Goal: Book appointment/travel/reservation

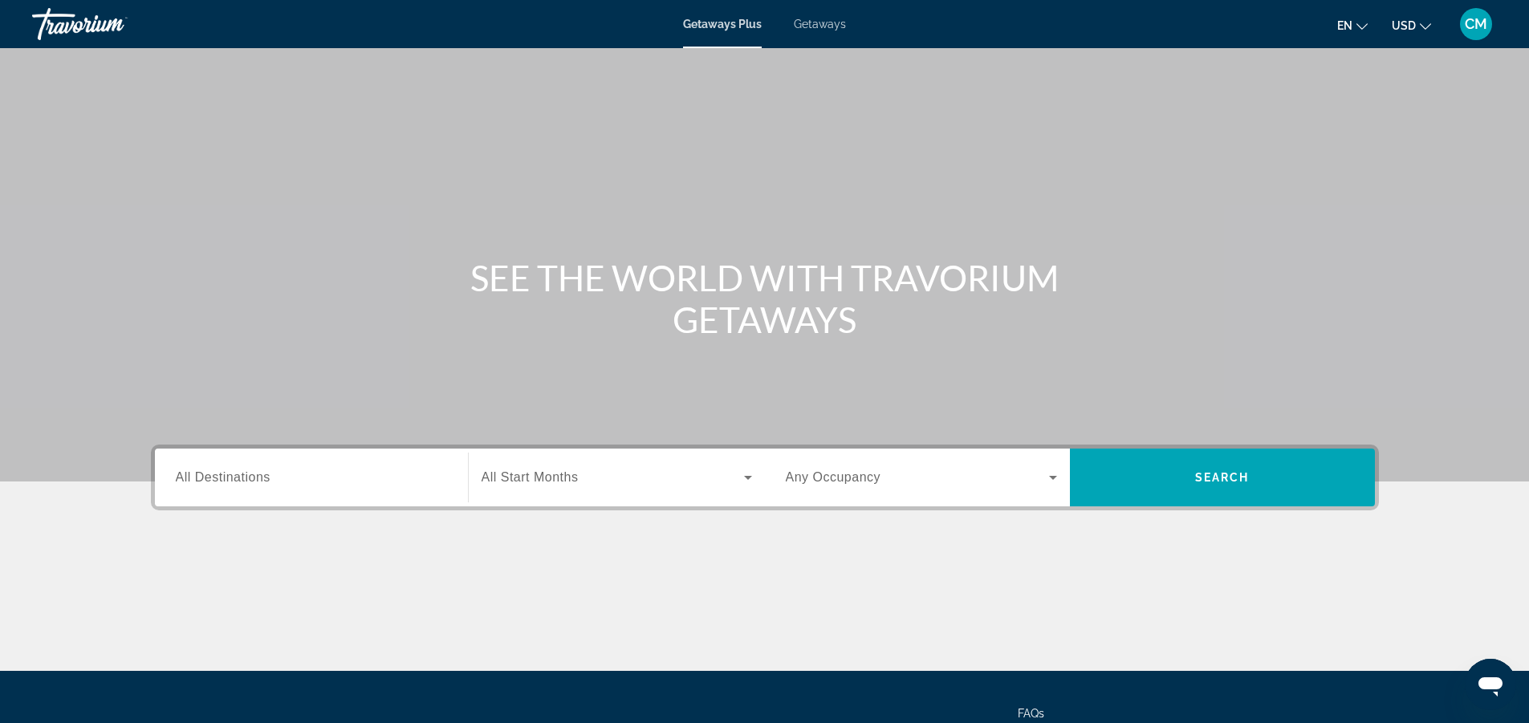
click at [187, 473] on span "All Destinations" at bounding box center [223, 477] width 95 height 14
click at [187, 473] on input "Destination All Destinations" at bounding box center [311, 478] width 271 height 19
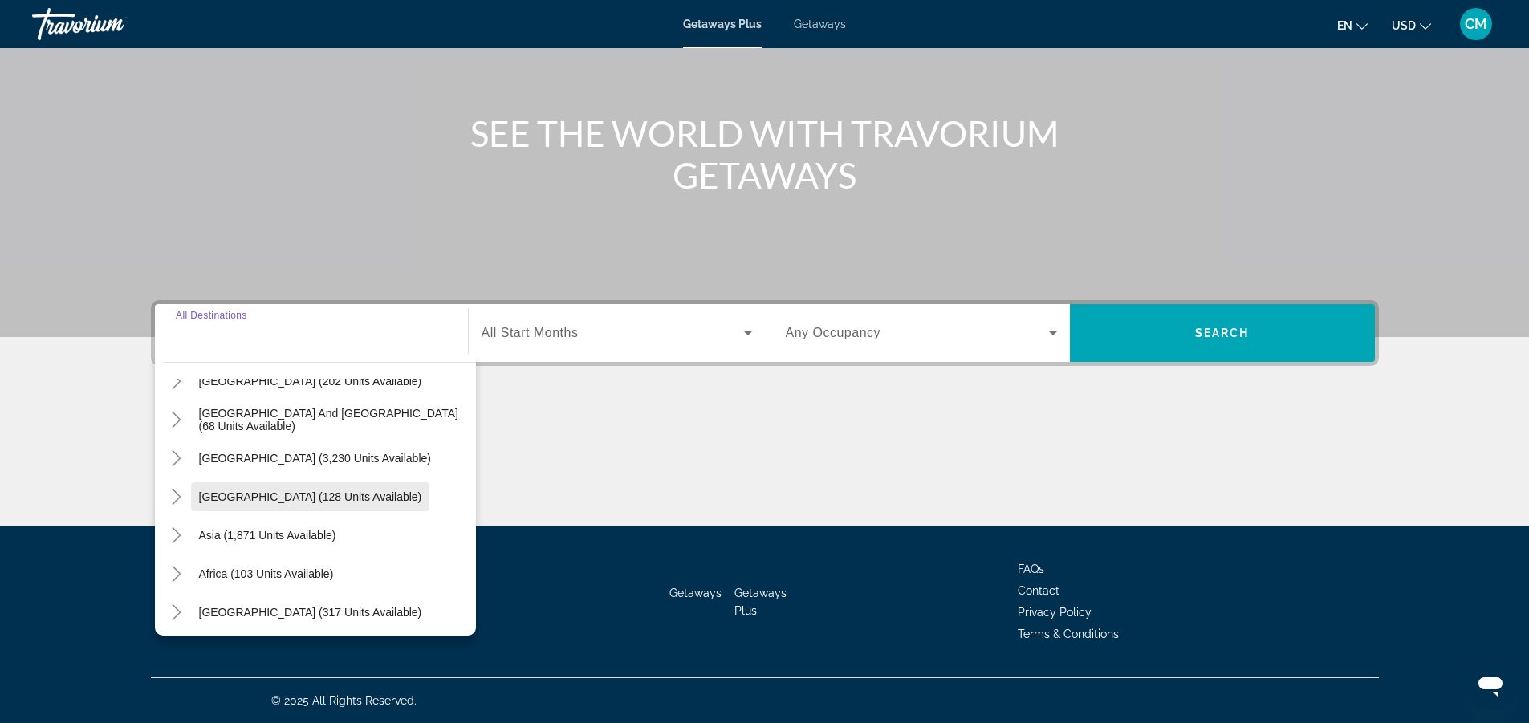
scroll to position [260, 0]
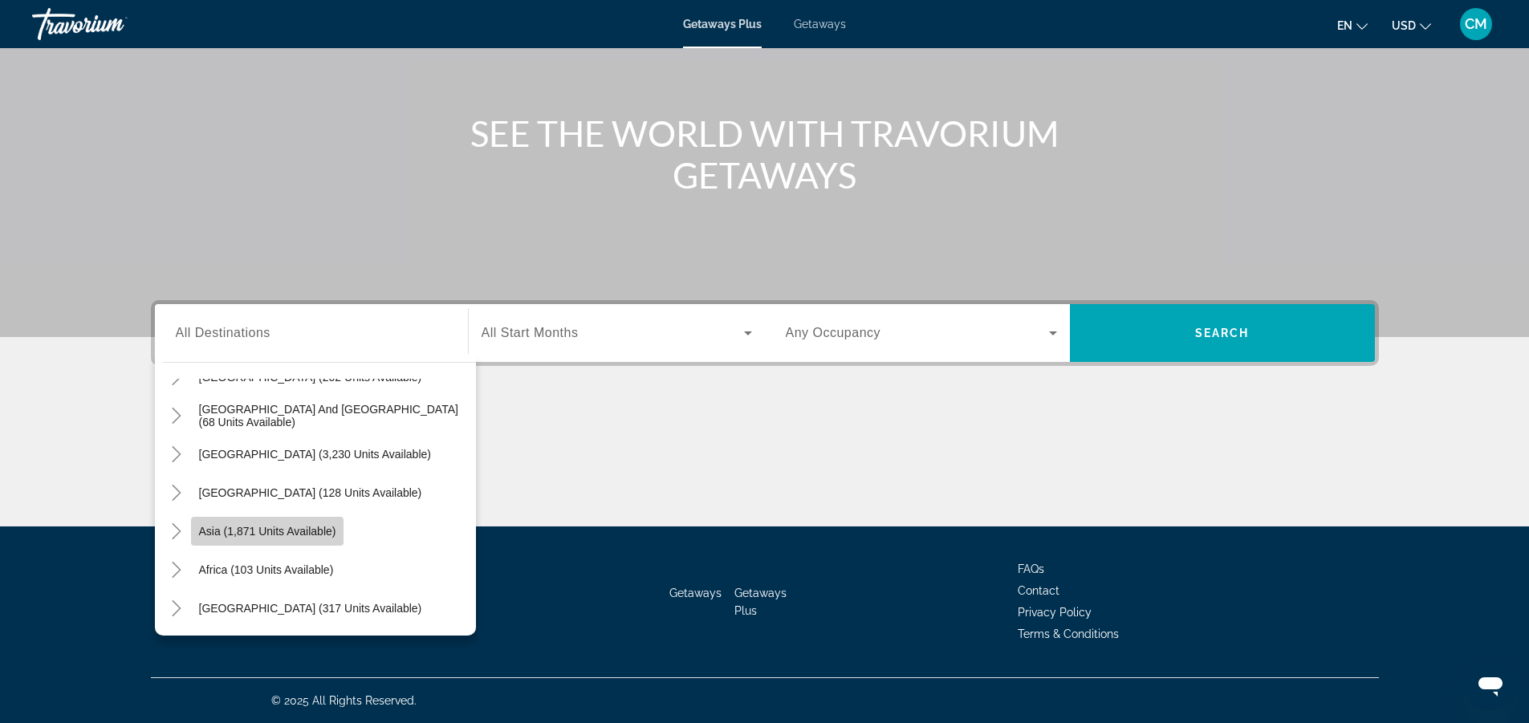
click at [268, 525] on span "Asia (1,871 units available)" at bounding box center [267, 531] width 137 height 13
type input "**********"
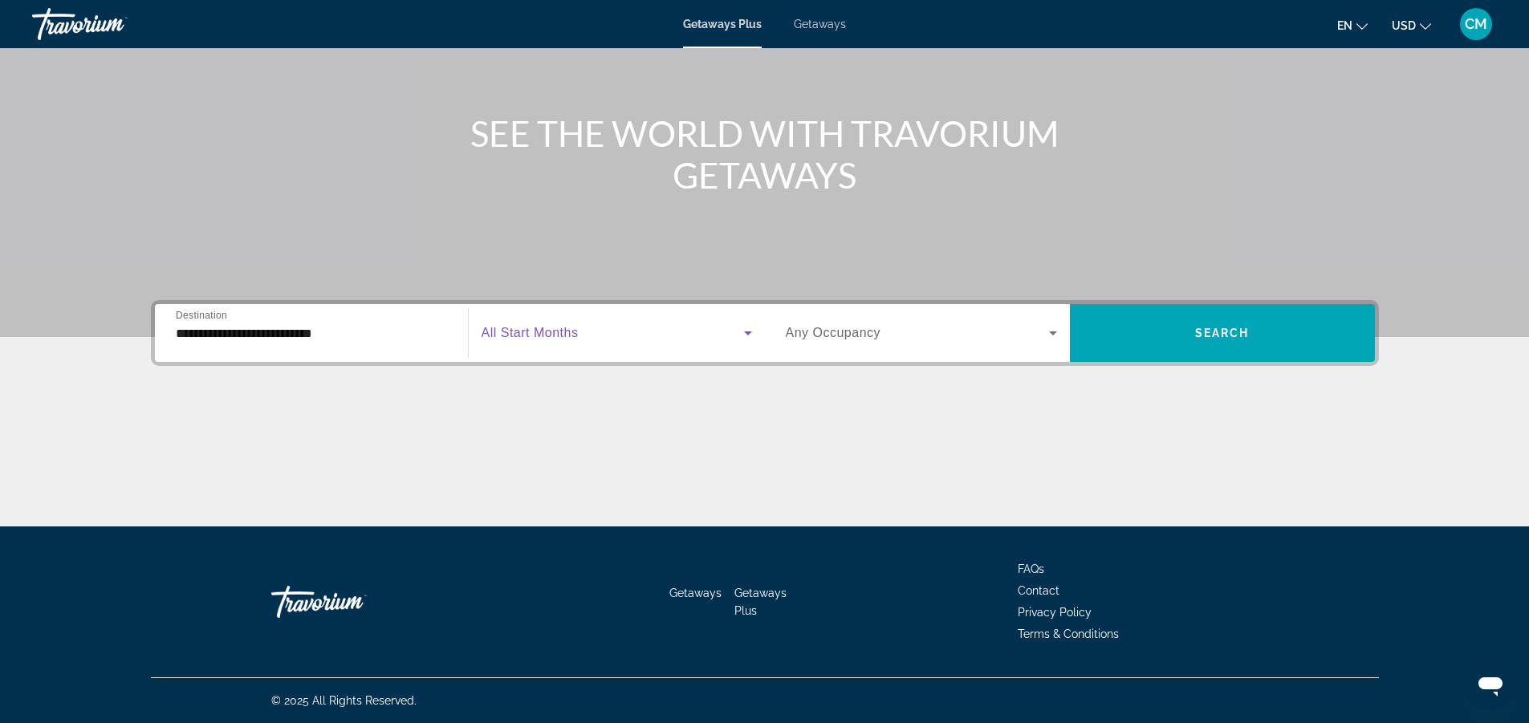
click at [748, 336] on icon "Search widget" at bounding box center [747, 332] width 19 height 19
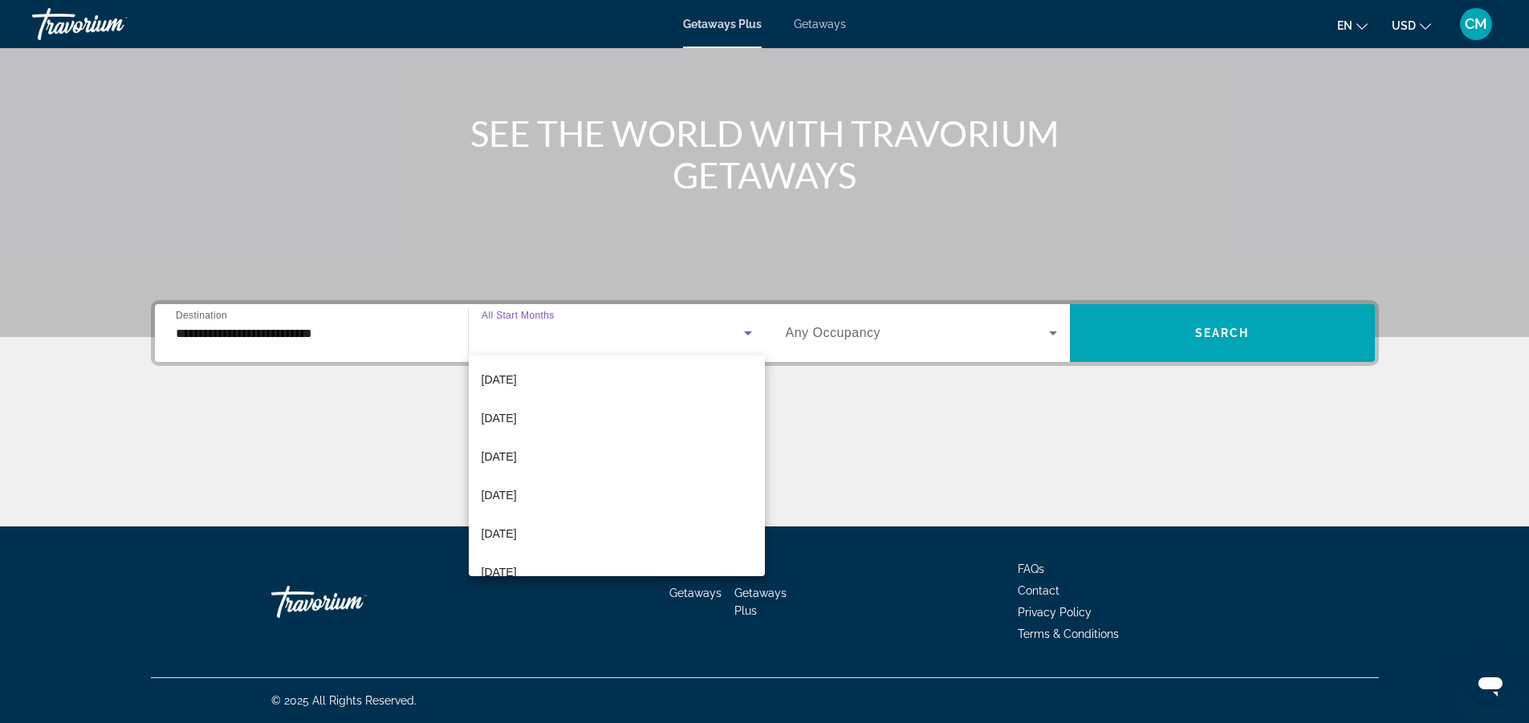
scroll to position [241, 0]
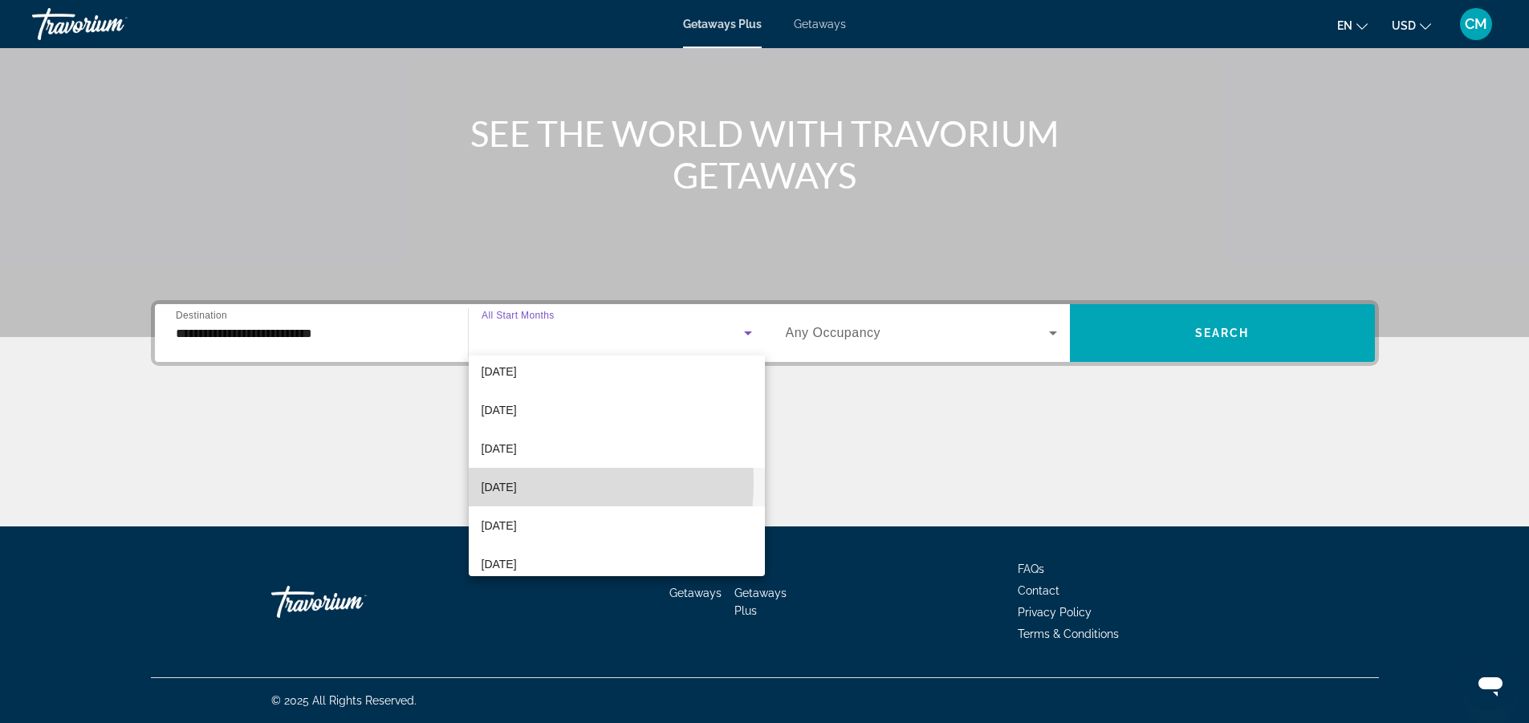
click at [503, 482] on span "[DATE]" at bounding box center [499, 487] width 35 height 19
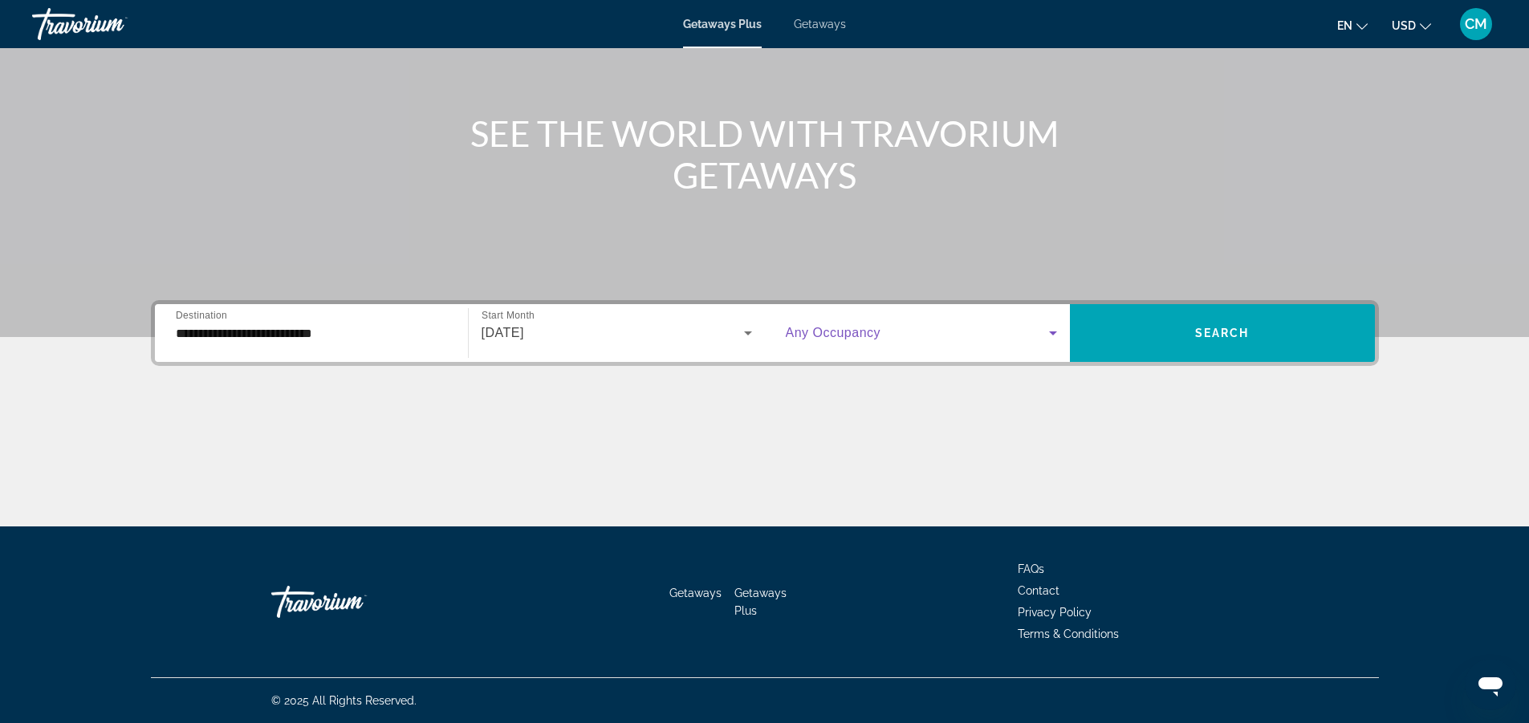
click at [1056, 332] on icon "Search widget" at bounding box center [1053, 334] width 8 height 4
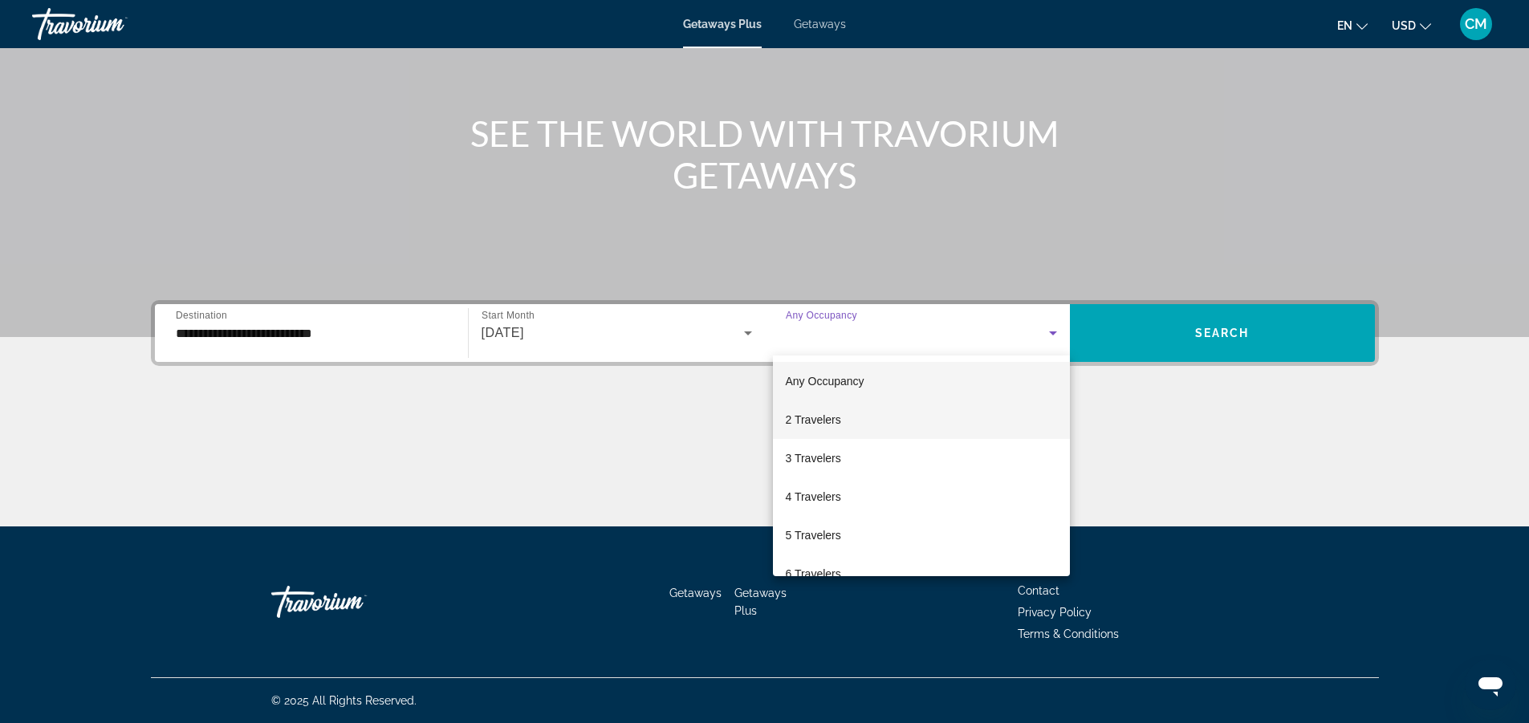
click at [813, 417] on span "2 Travelers" at bounding box center [813, 419] width 55 height 19
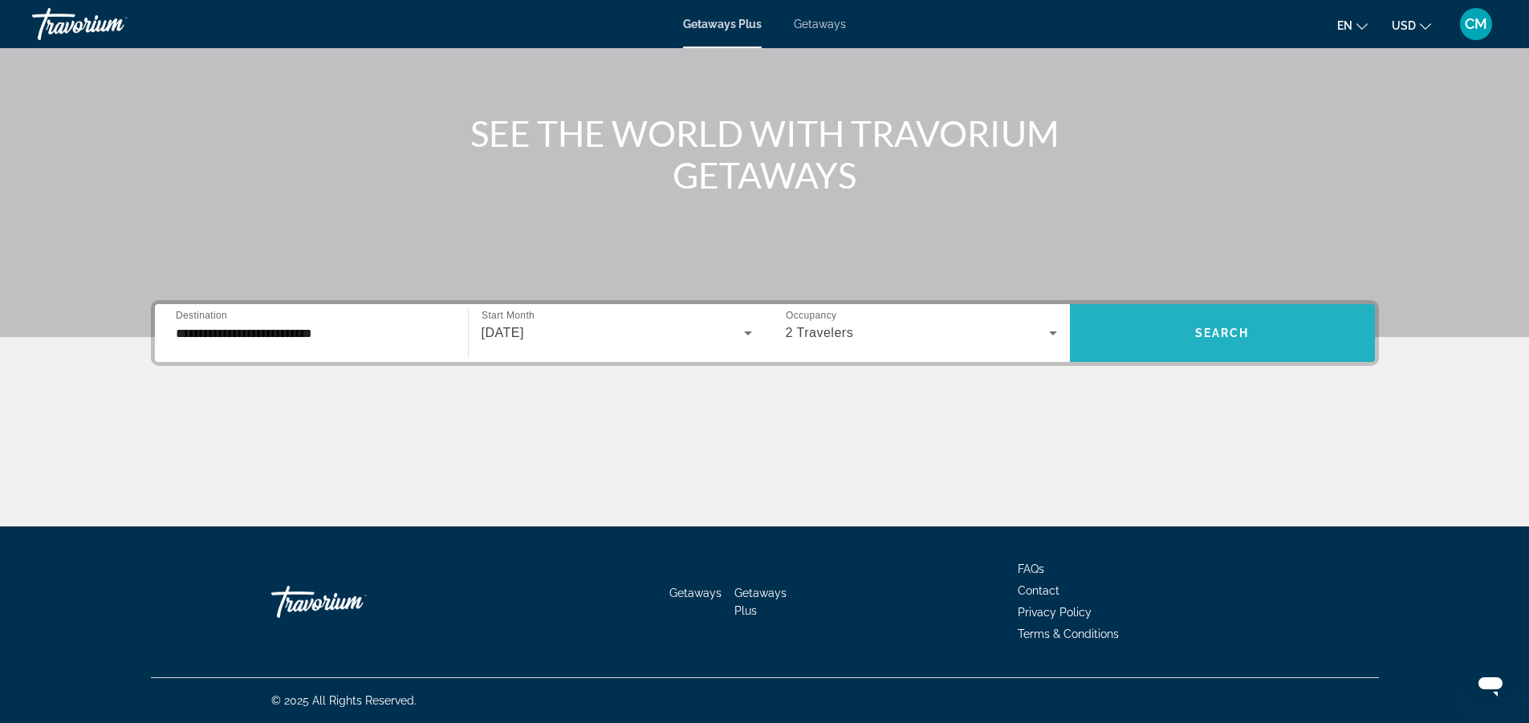
click at [1213, 324] on span "Search widget" at bounding box center [1222, 333] width 305 height 39
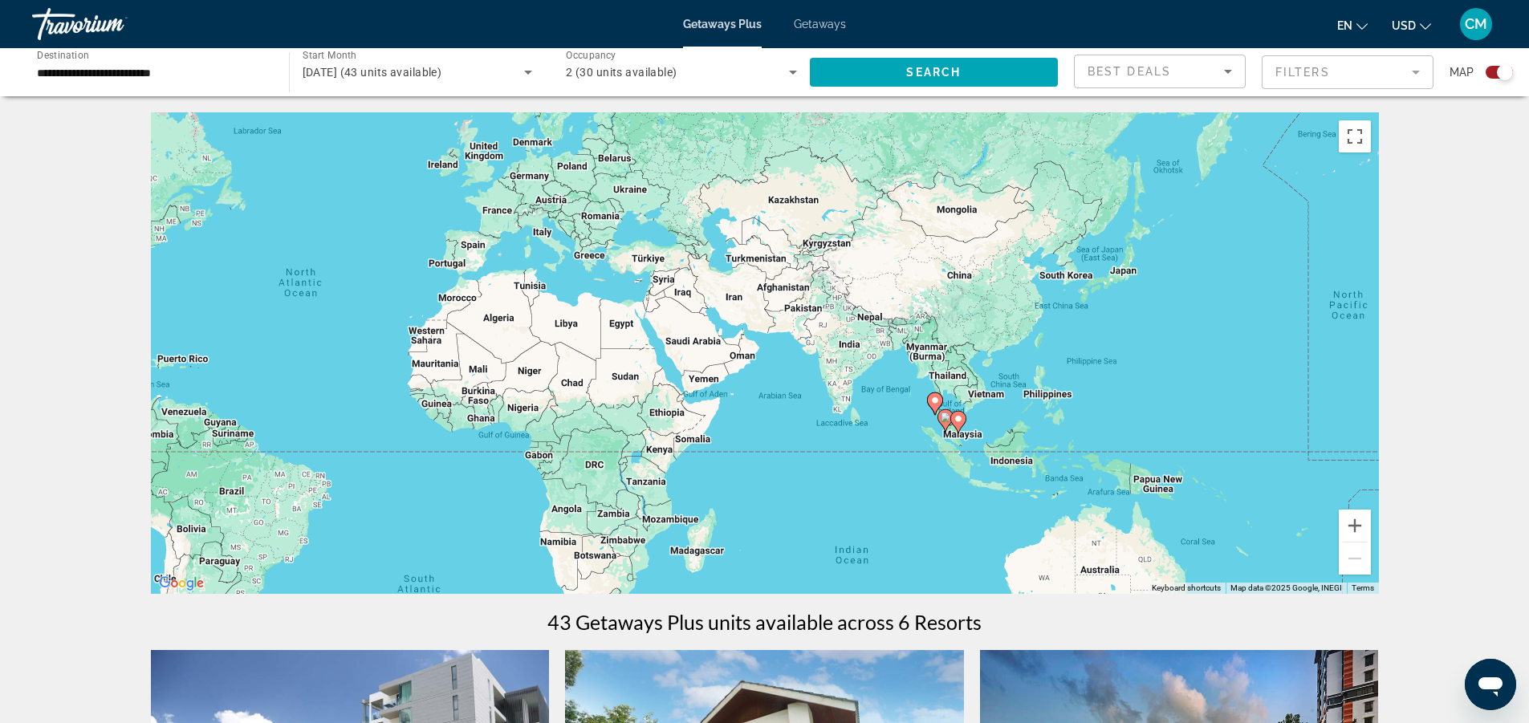
drag, startPoint x: 1180, startPoint y: 292, endPoint x: 762, endPoint y: 246, distance: 420.7
click at [762, 246] on div "To activate drag with keyboard, press Alt + Enter. Once in keyboard drag state,…" at bounding box center [765, 353] width 1228 height 482
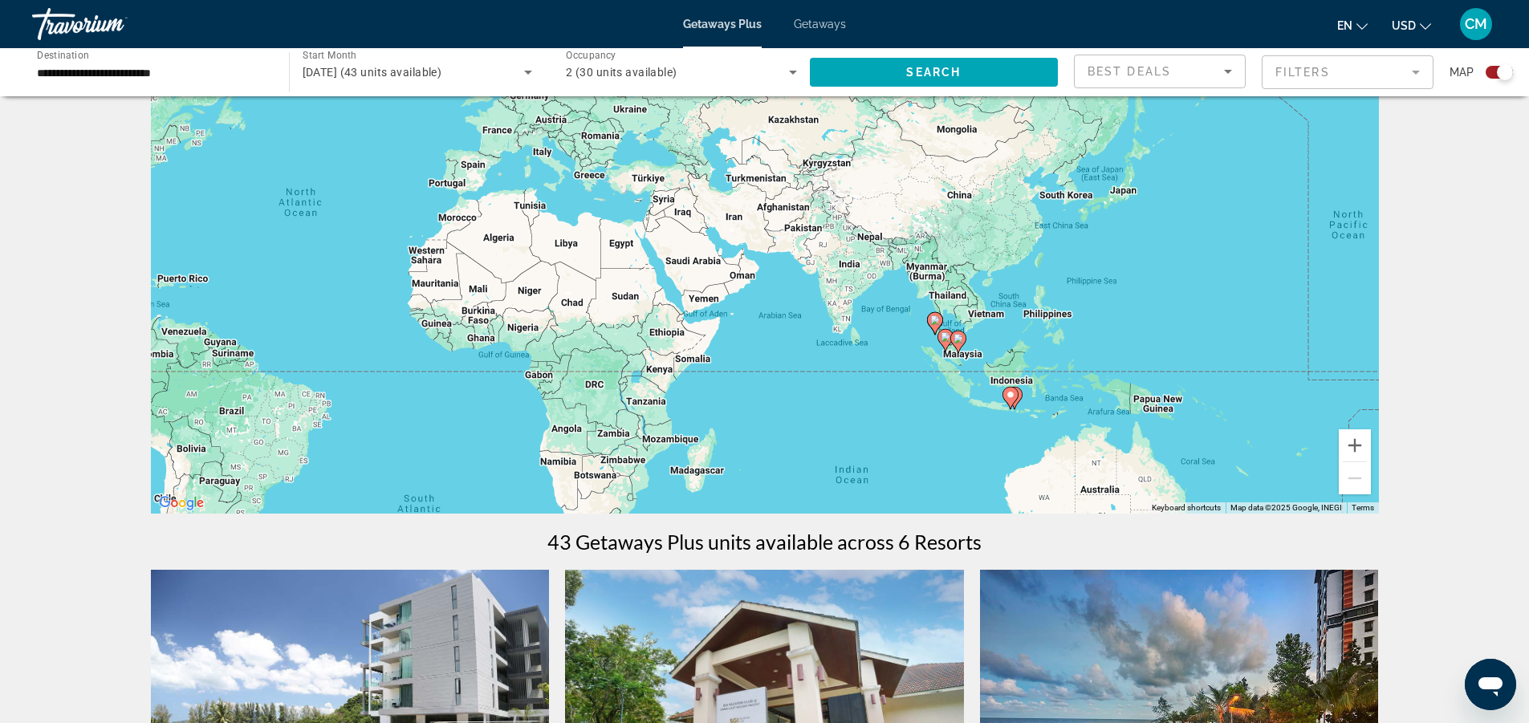
scroll to position [161, 0]
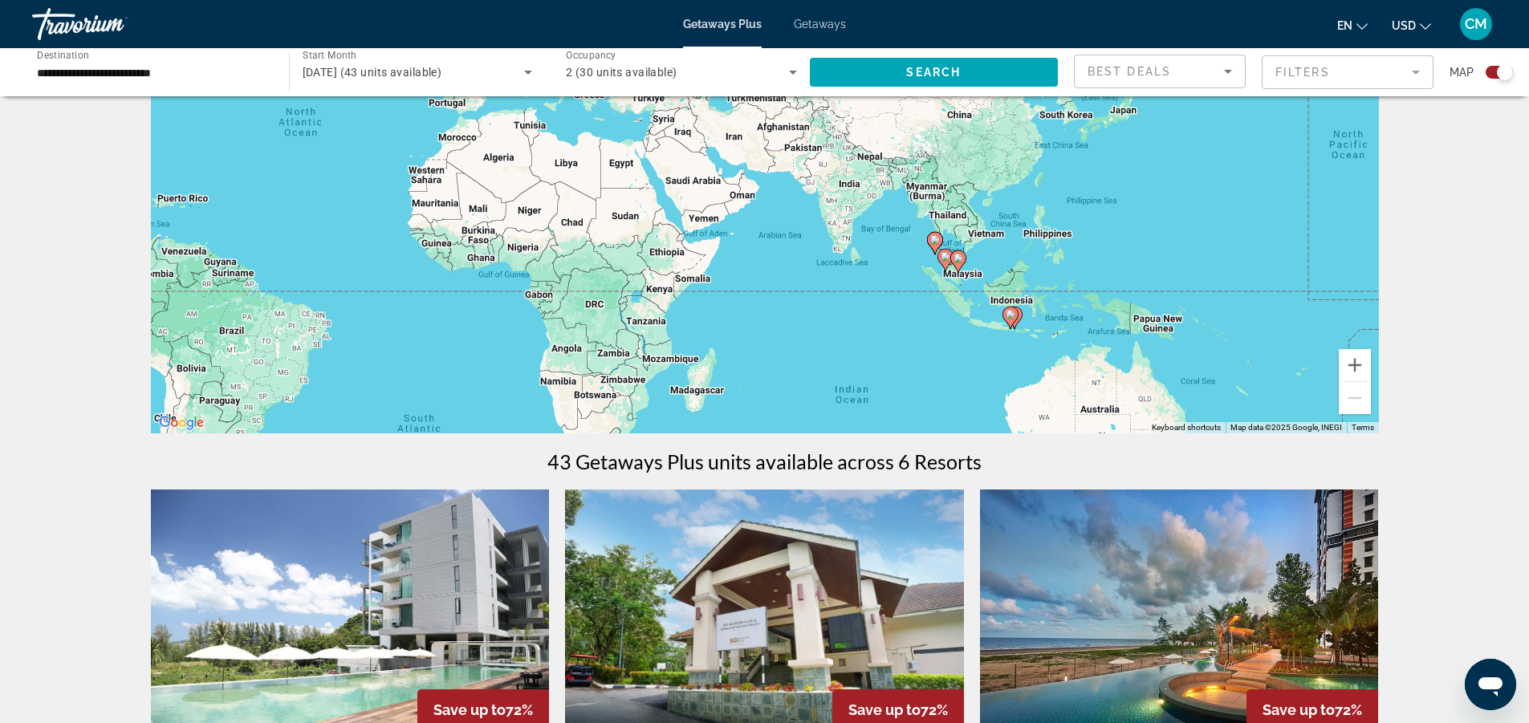
click at [948, 261] on image "Main content" at bounding box center [946, 257] width 10 height 10
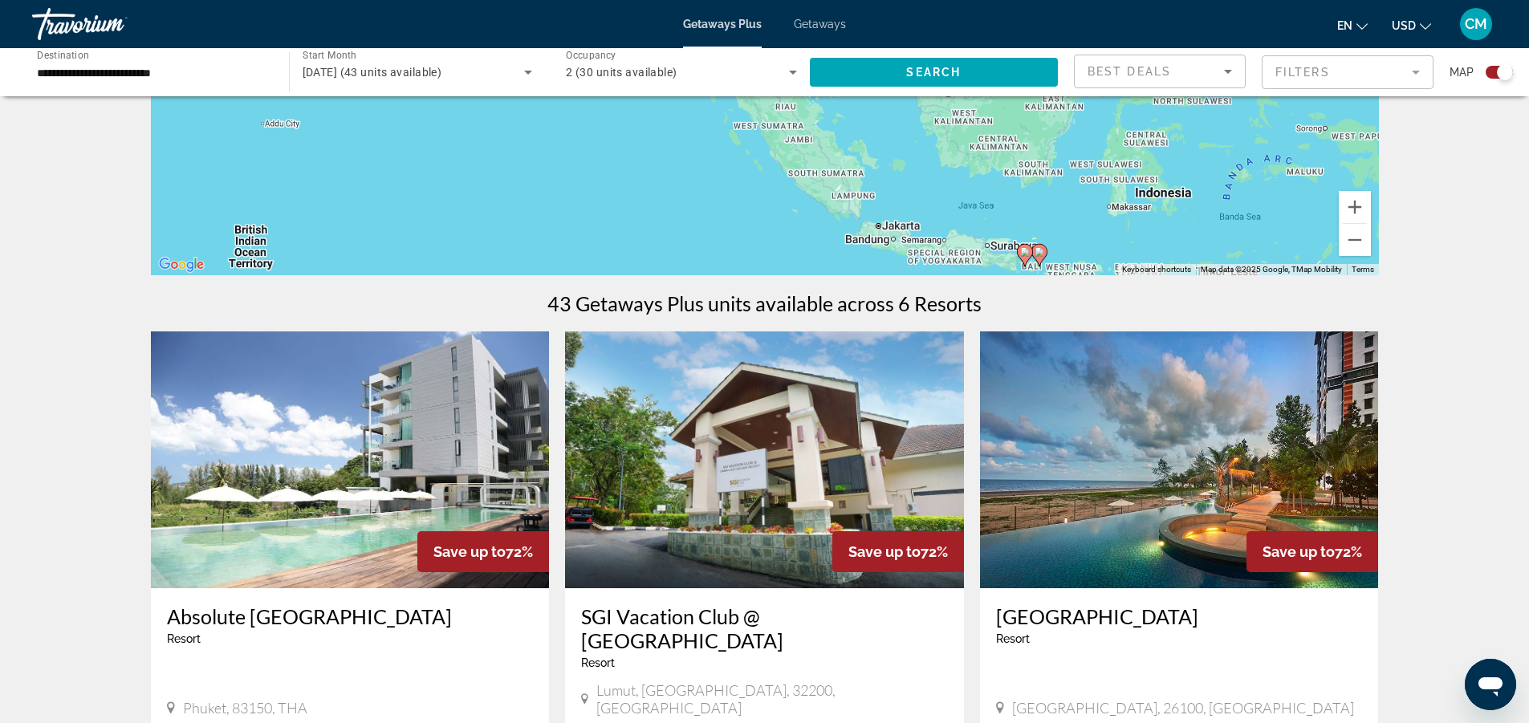
scroll to position [321, 0]
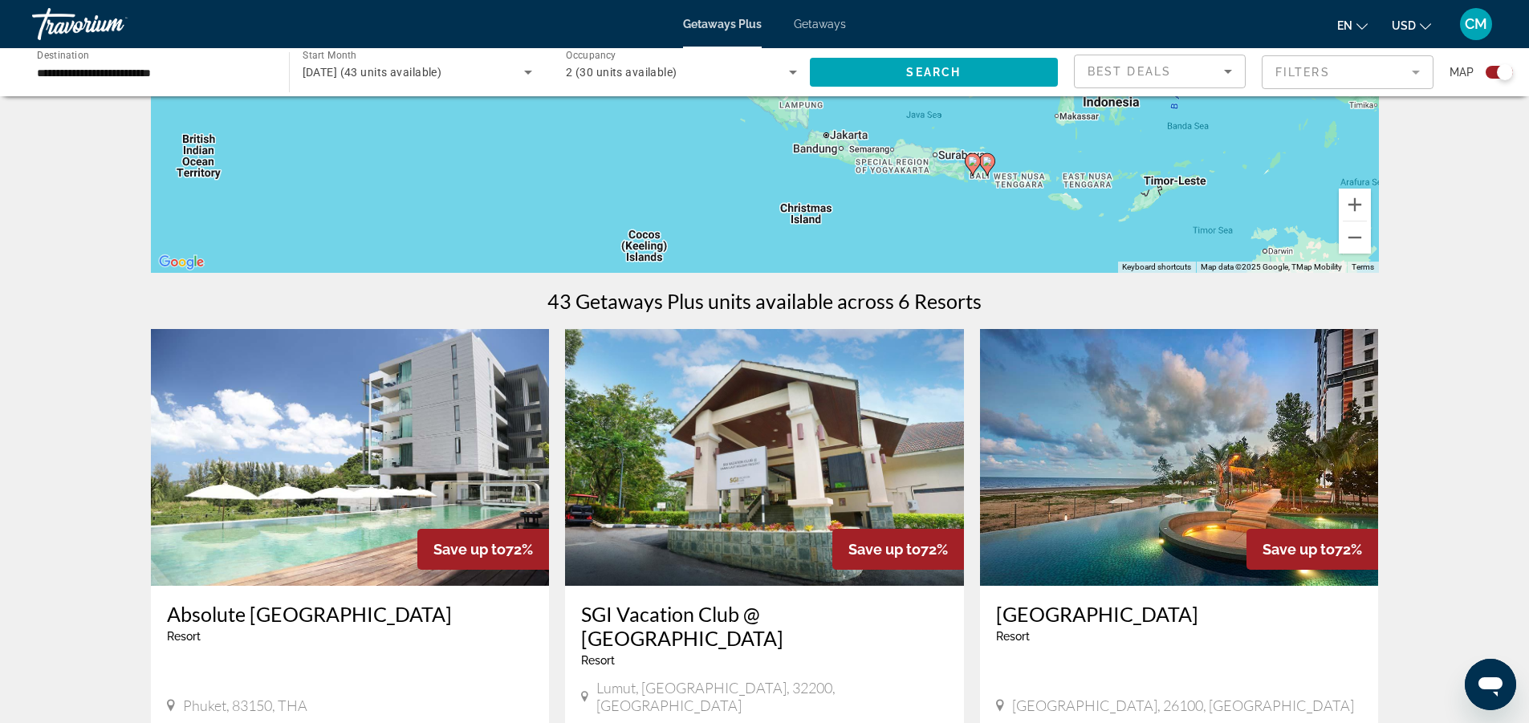
drag, startPoint x: 1005, startPoint y: 223, endPoint x: 955, endPoint y: 132, distance: 104.2
click at [955, 132] on div "To activate drag with keyboard, press Alt + Enter. Once in keyboard drag state,…" at bounding box center [765, 32] width 1228 height 482
click at [970, 166] on icon "Main content" at bounding box center [971, 164] width 14 height 21
type input "**********"
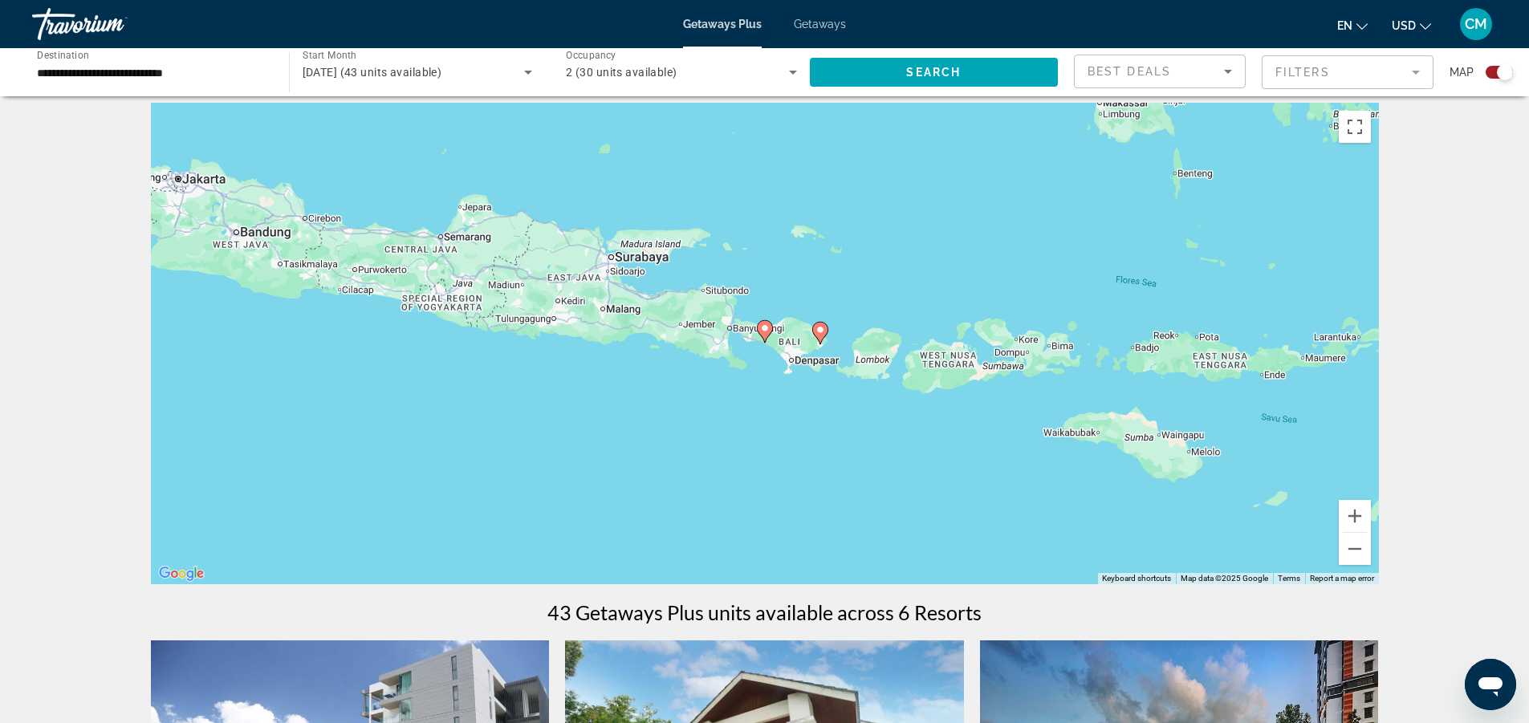
scroll to position [0, 0]
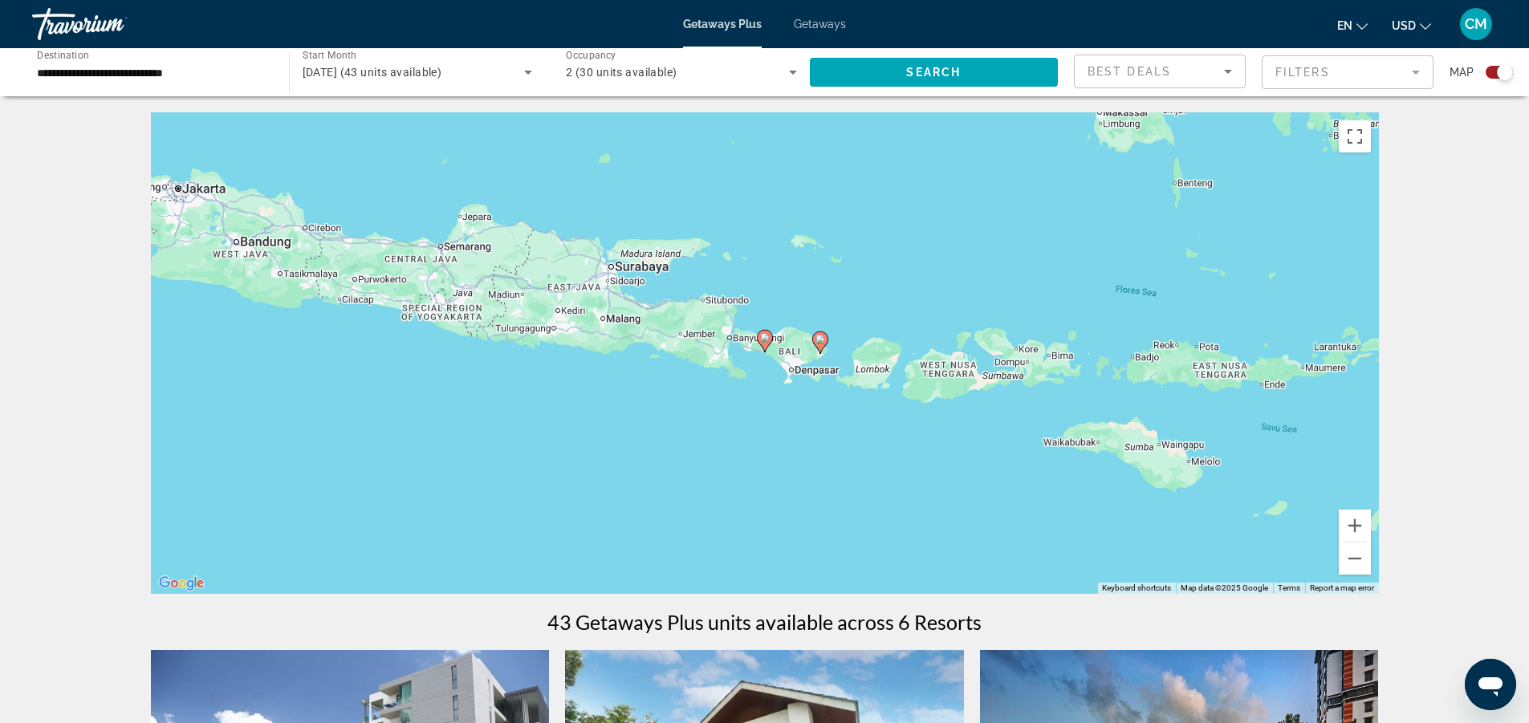
click at [763, 330] on icon "Main content" at bounding box center [765, 341] width 16 height 22
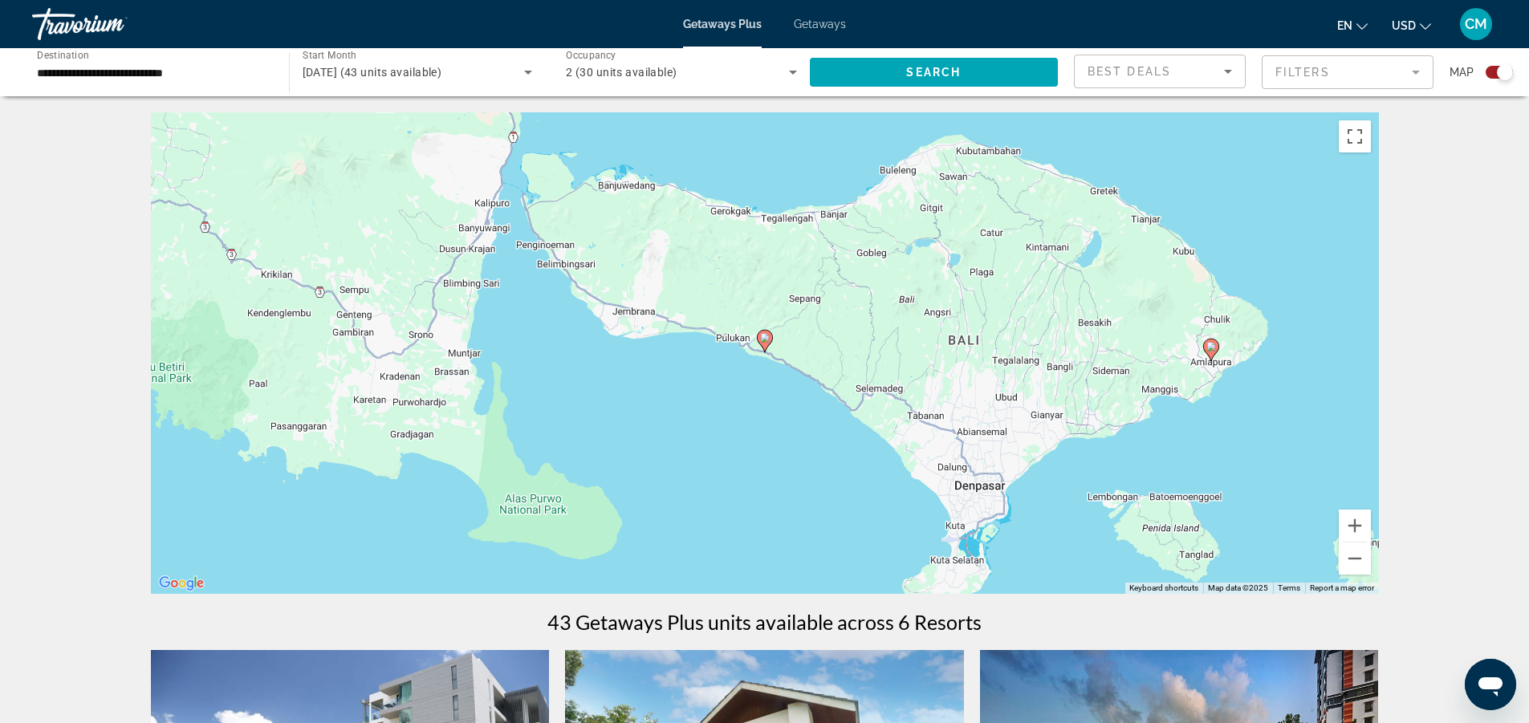
click at [763, 330] on icon "Main content" at bounding box center [765, 341] width 16 height 22
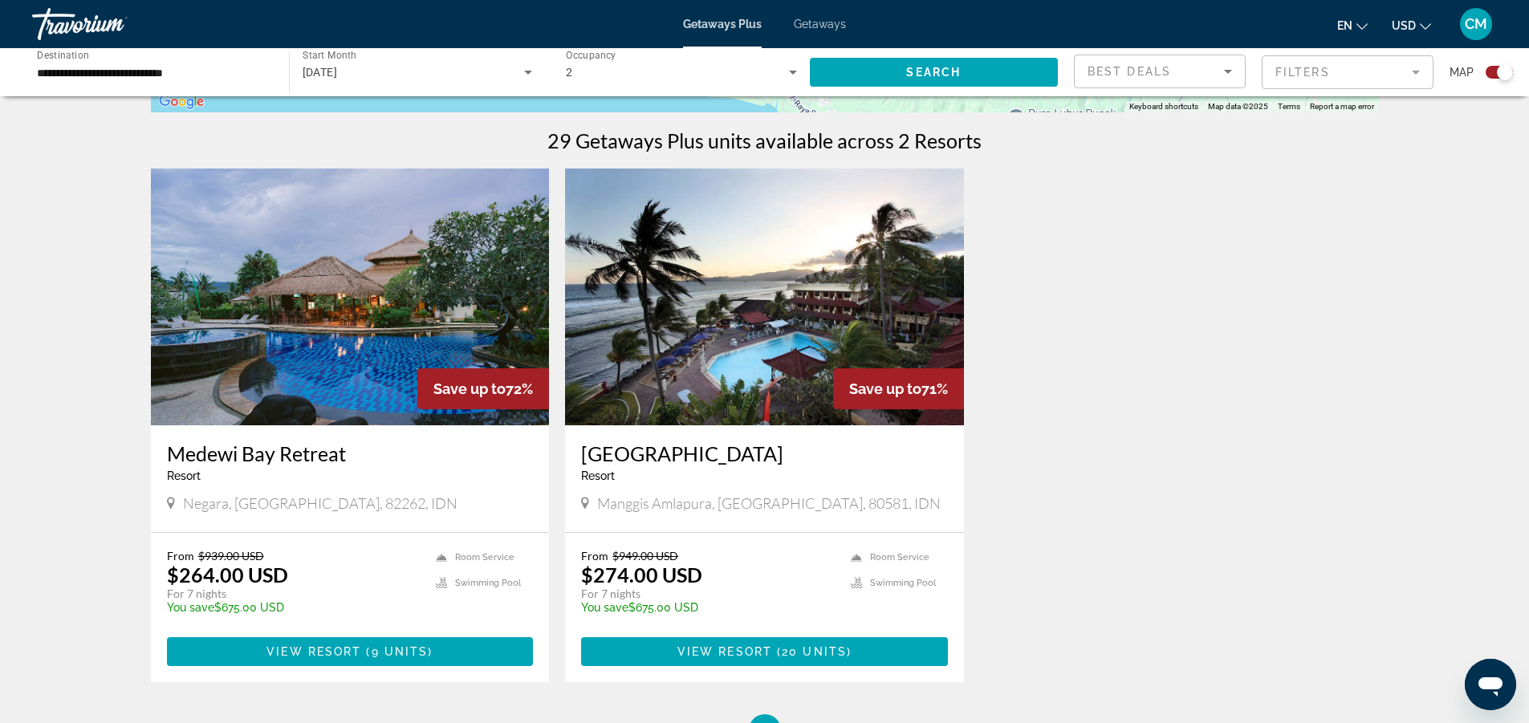
scroll to position [562, 0]
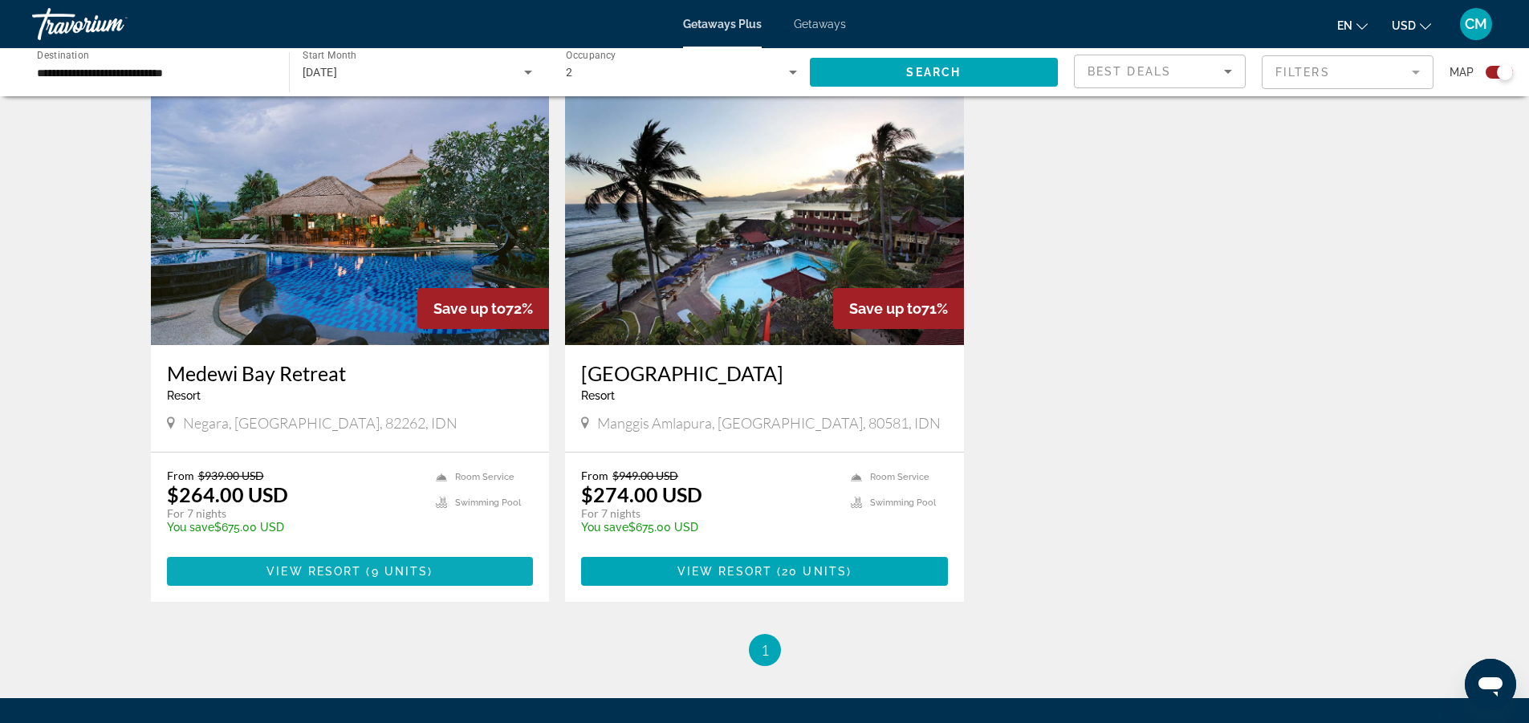
click at [346, 567] on span "View Resort" at bounding box center [313, 571] width 95 height 13
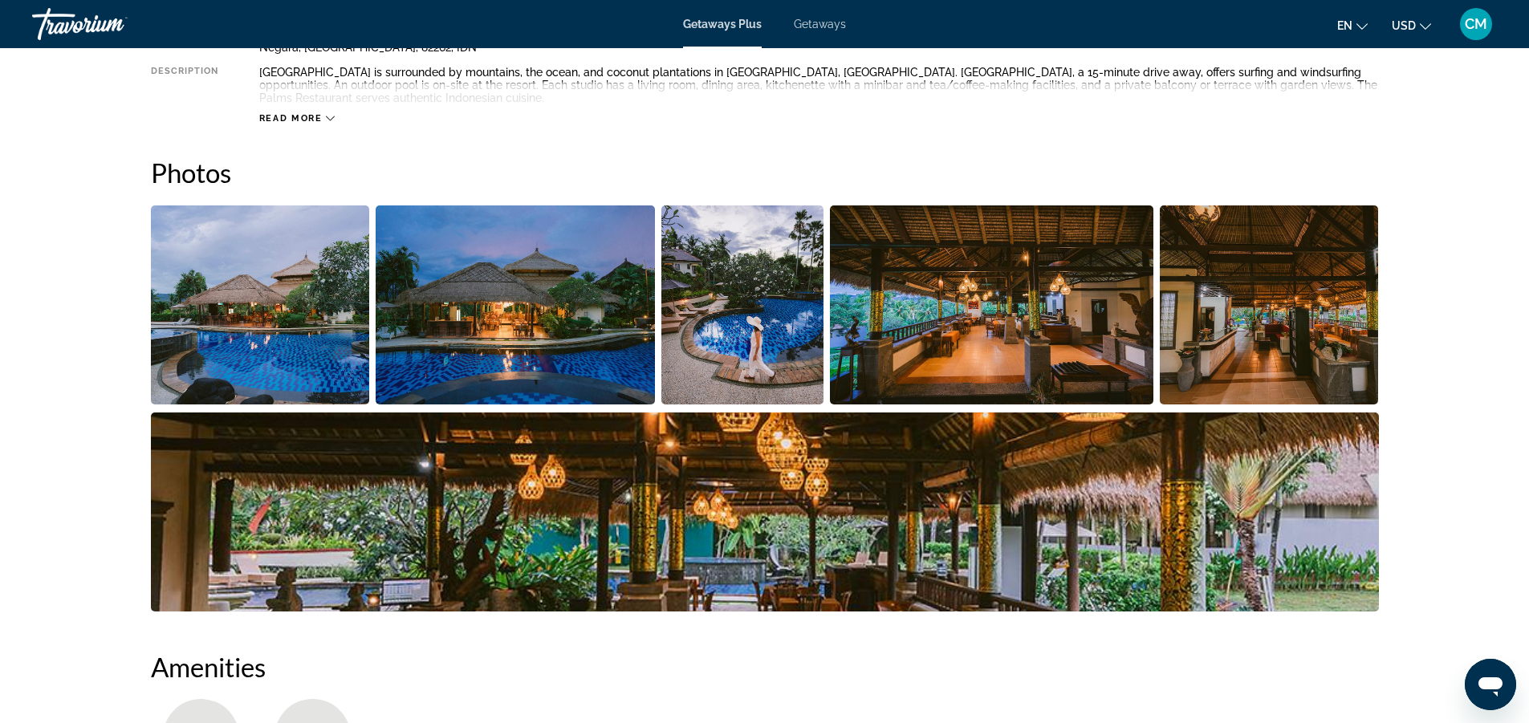
scroll to position [642, 0]
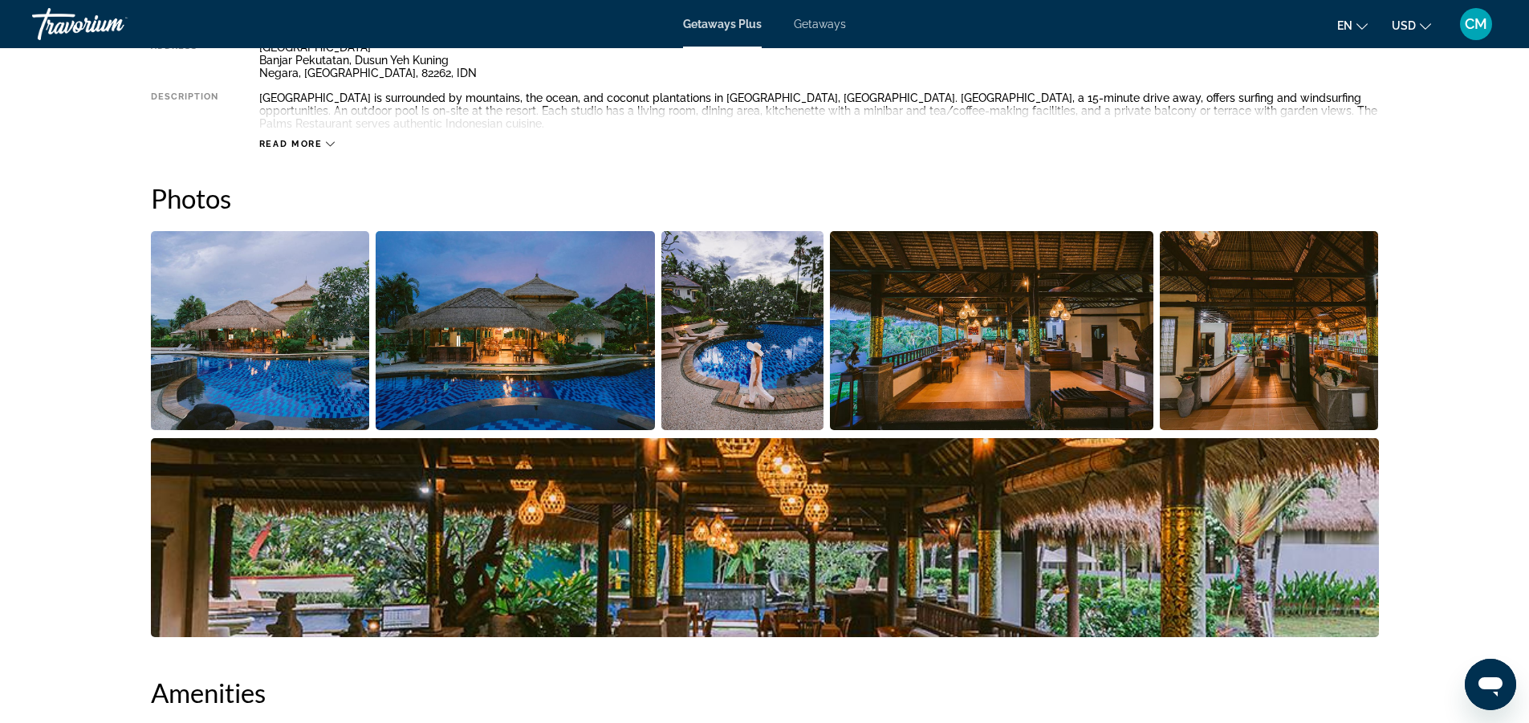
click at [299, 298] on img "Open full-screen image slider" at bounding box center [260, 330] width 219 height 199
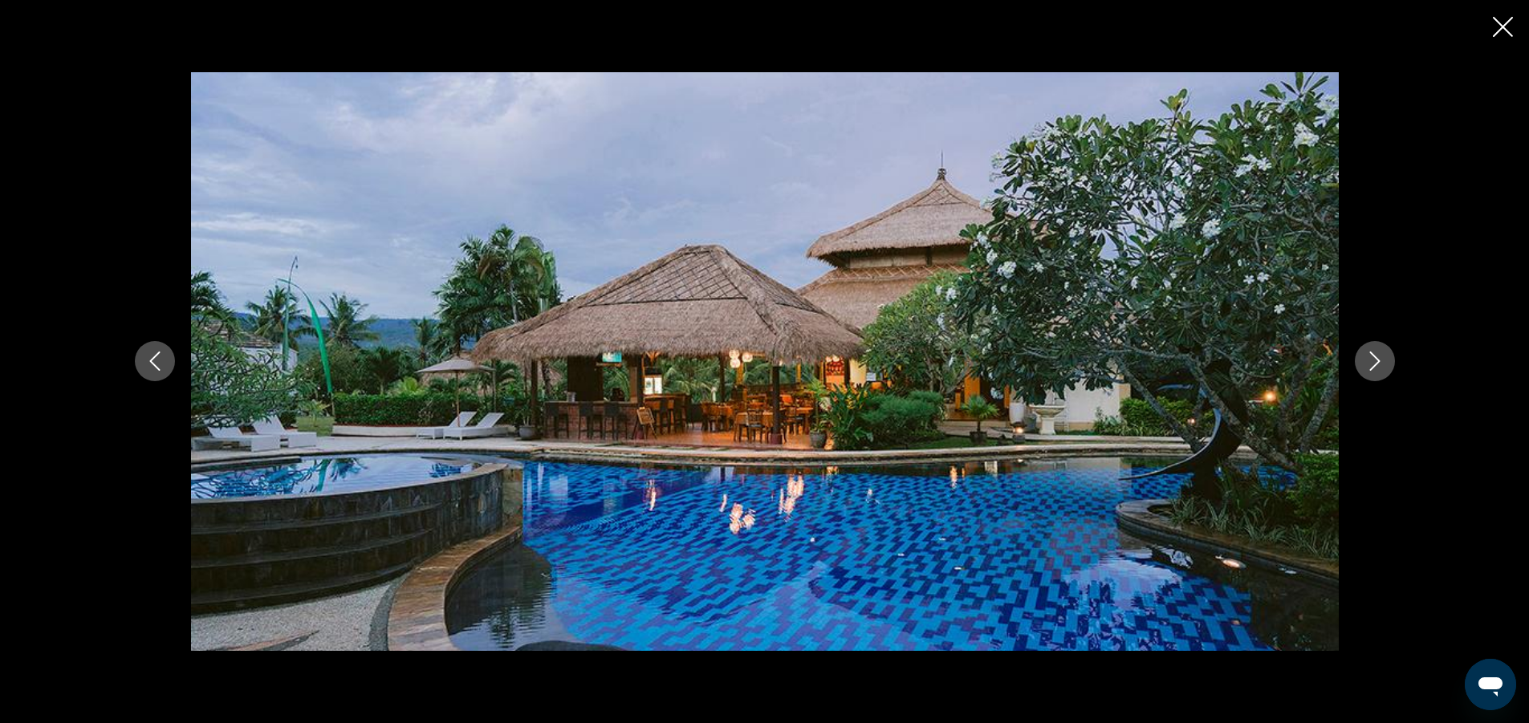
click at [1365, 364] on icon "Next image" at bounding box center [1374, 361] width 19 height 19
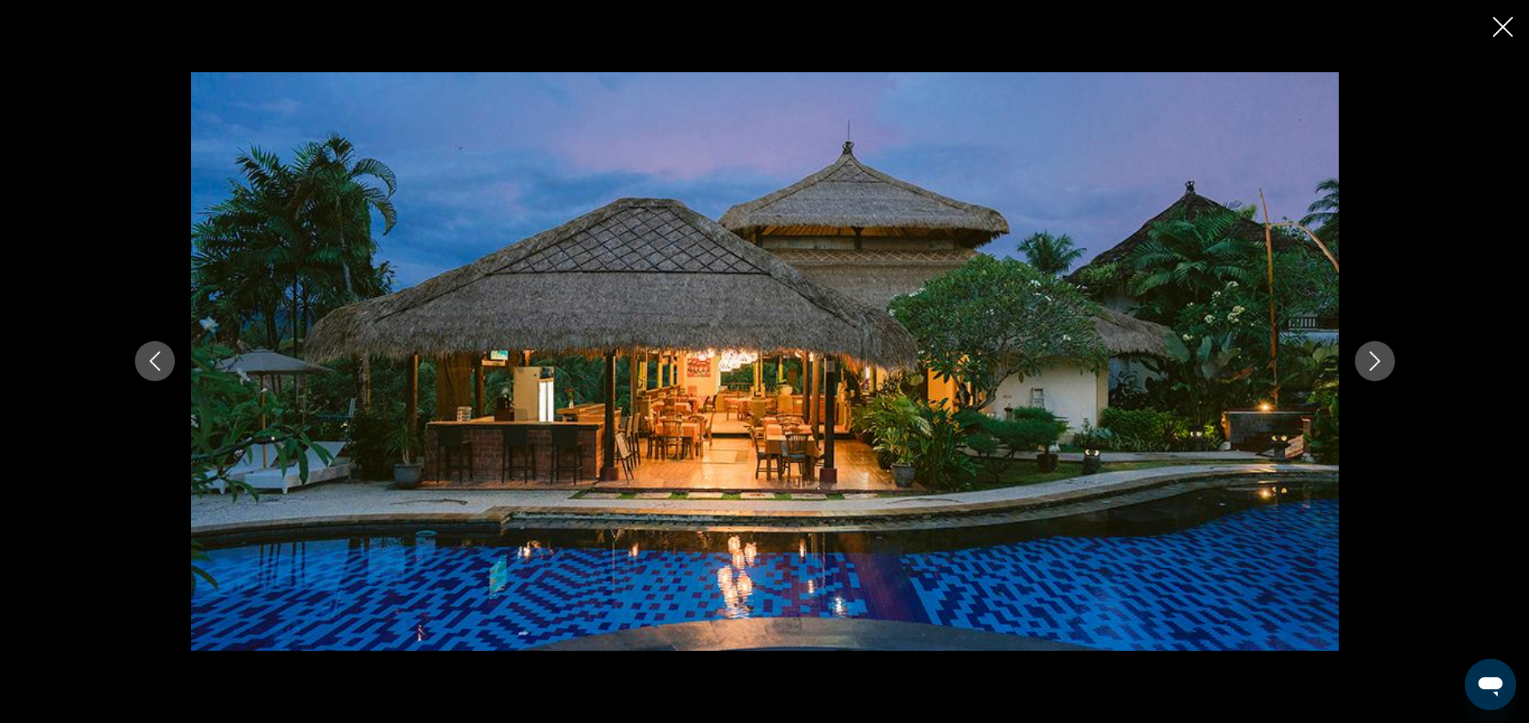
click at [1365, 360] on icon "Next image" at bounding box center [1374, 361] width 19 height 19
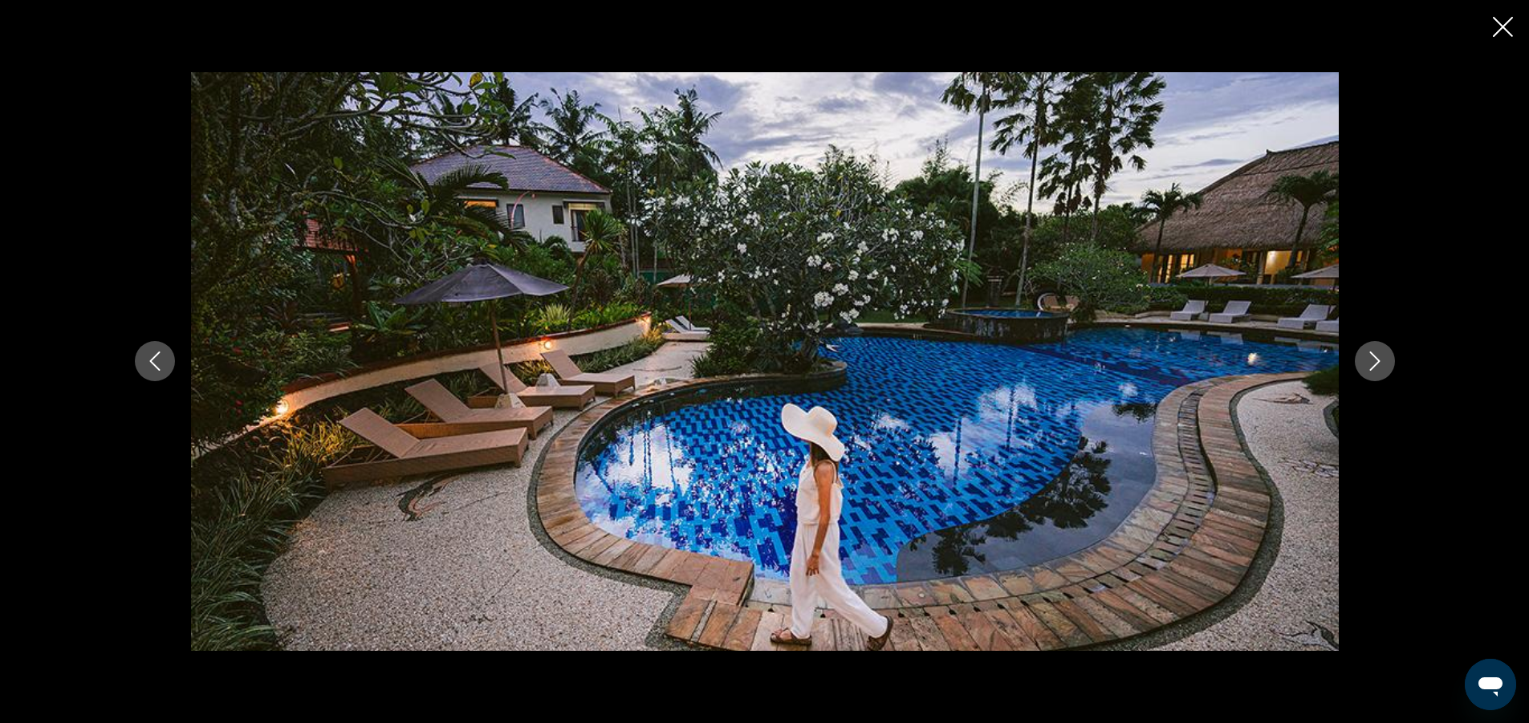
click at [1365, 359] on icon "Next image" at bounding box center [1374, 361] width 19 height 19
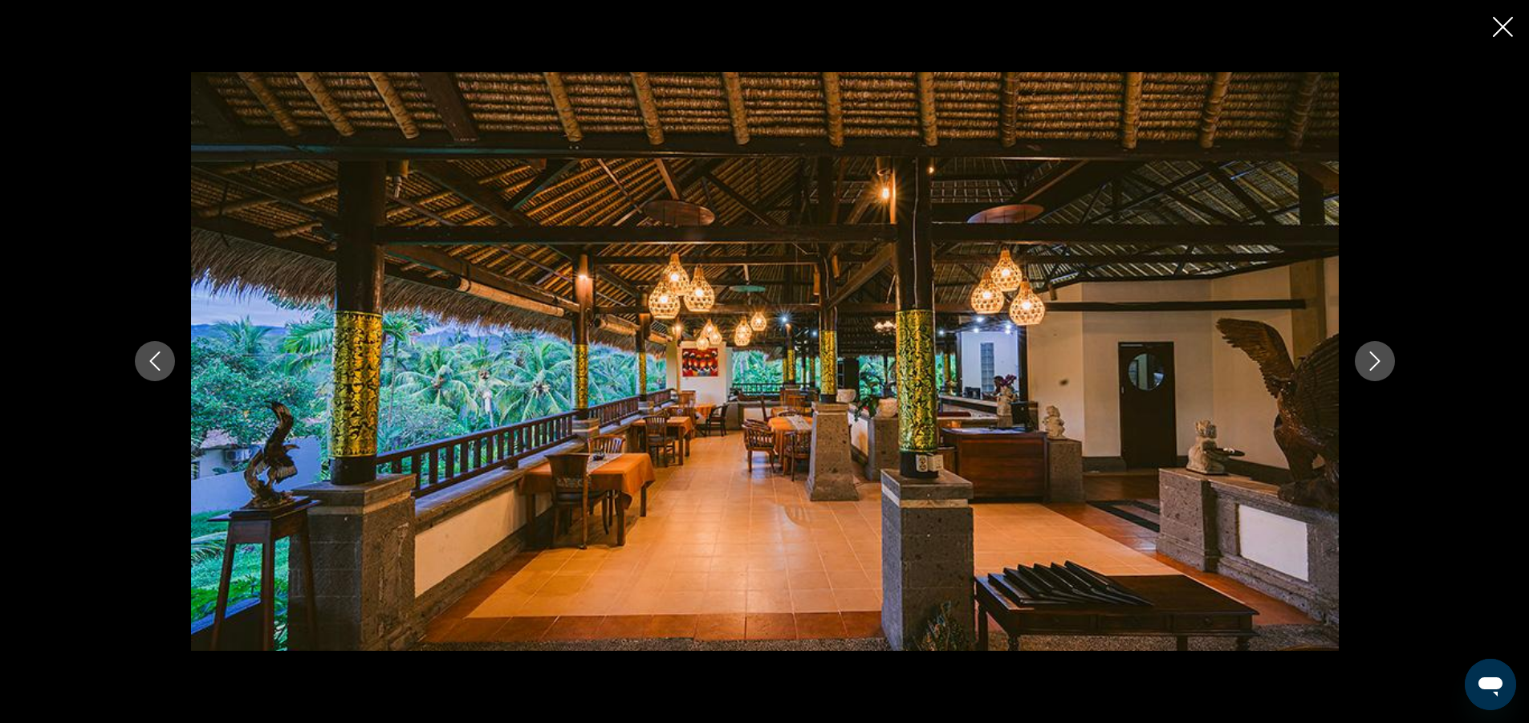
click at [1365, 359] on icon "Next image" at bounding box center [1374, 361] width 19 height 19
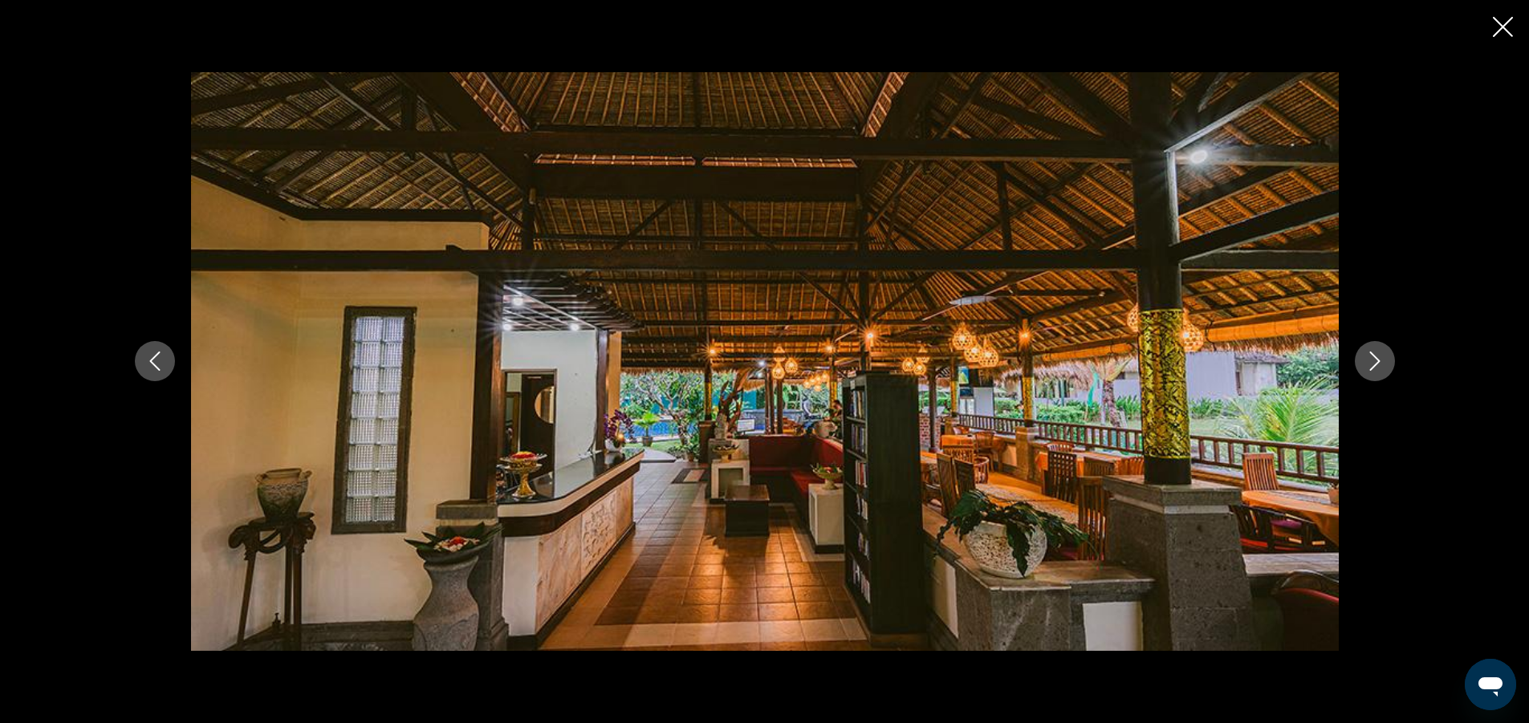
click at [1365, 359] on icon "Next image" at bounding box center [1374, 361] width 19 height 19
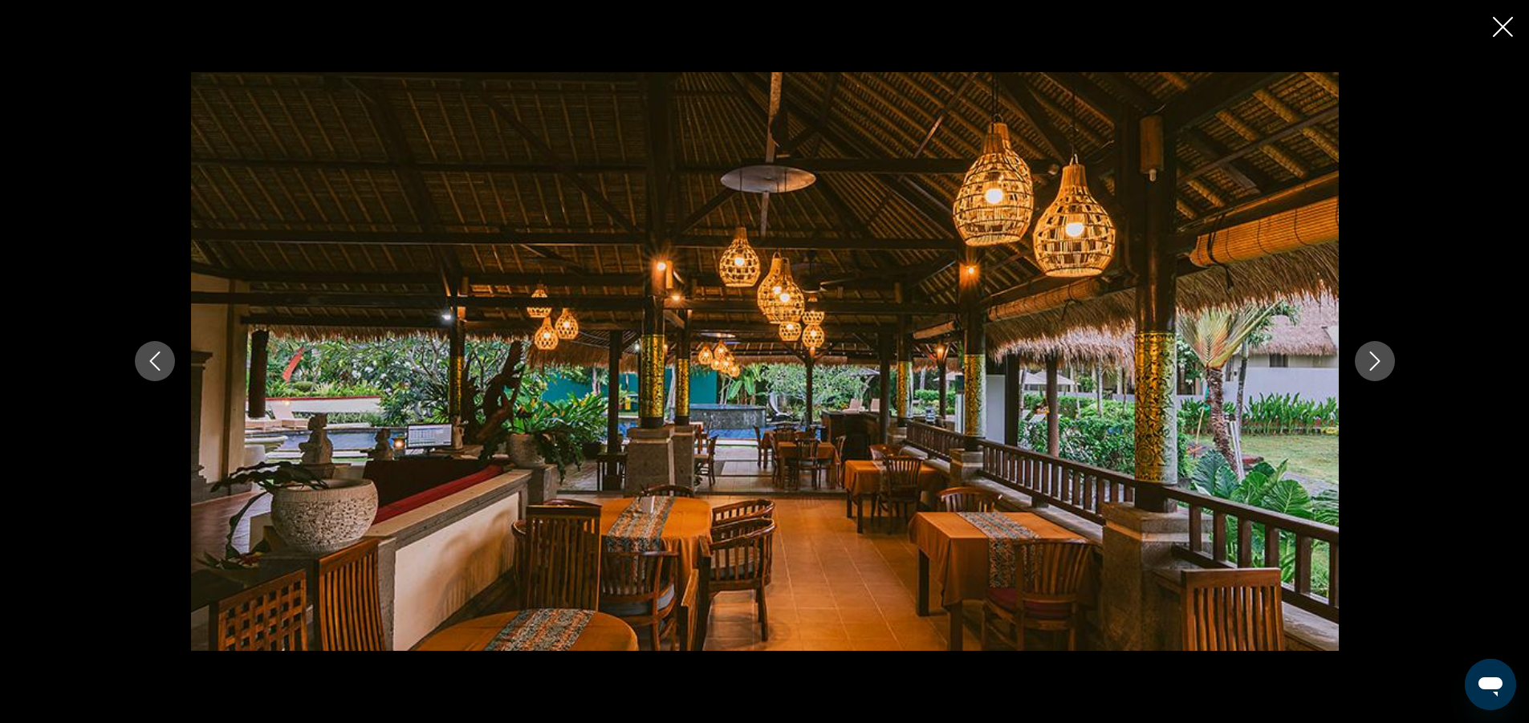
click at [1365, 359] on icon "Next image" at bounding box center [1374, 361] width 19 height 19
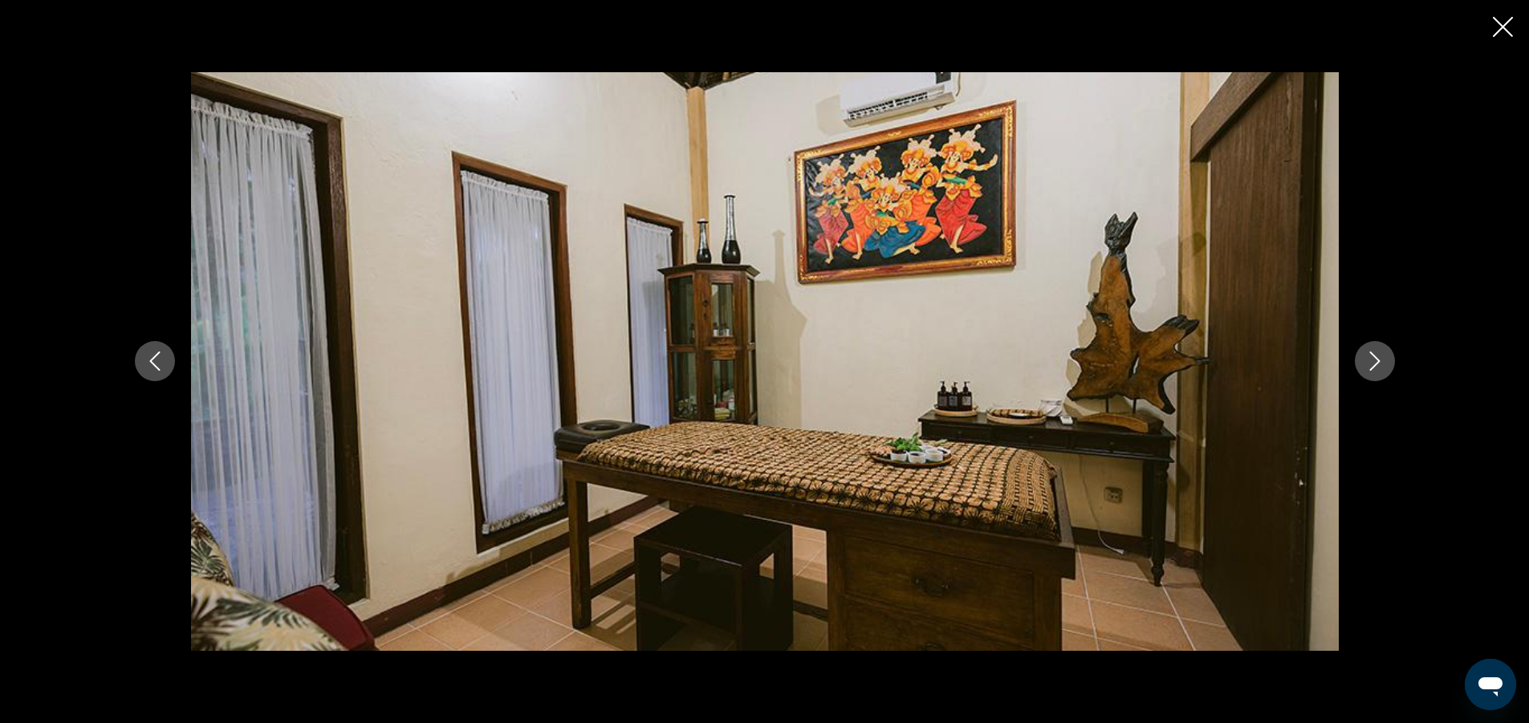
click at [1365, 359] on icon "Next image" at bounding box center [1374, 361] width 19 height 19
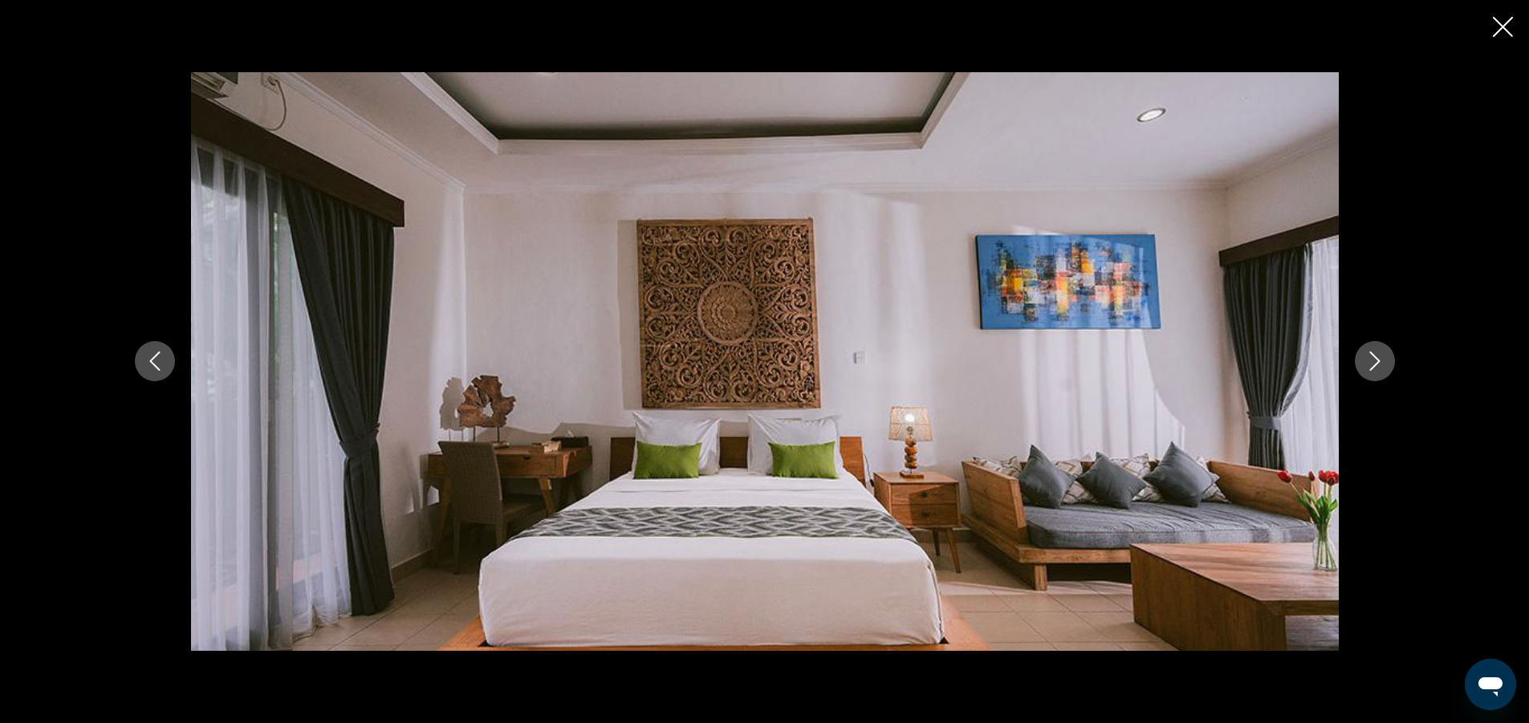
click at [1375, 352] on icon "Next image" at bounding box center [1374, 361] width 19 height 19
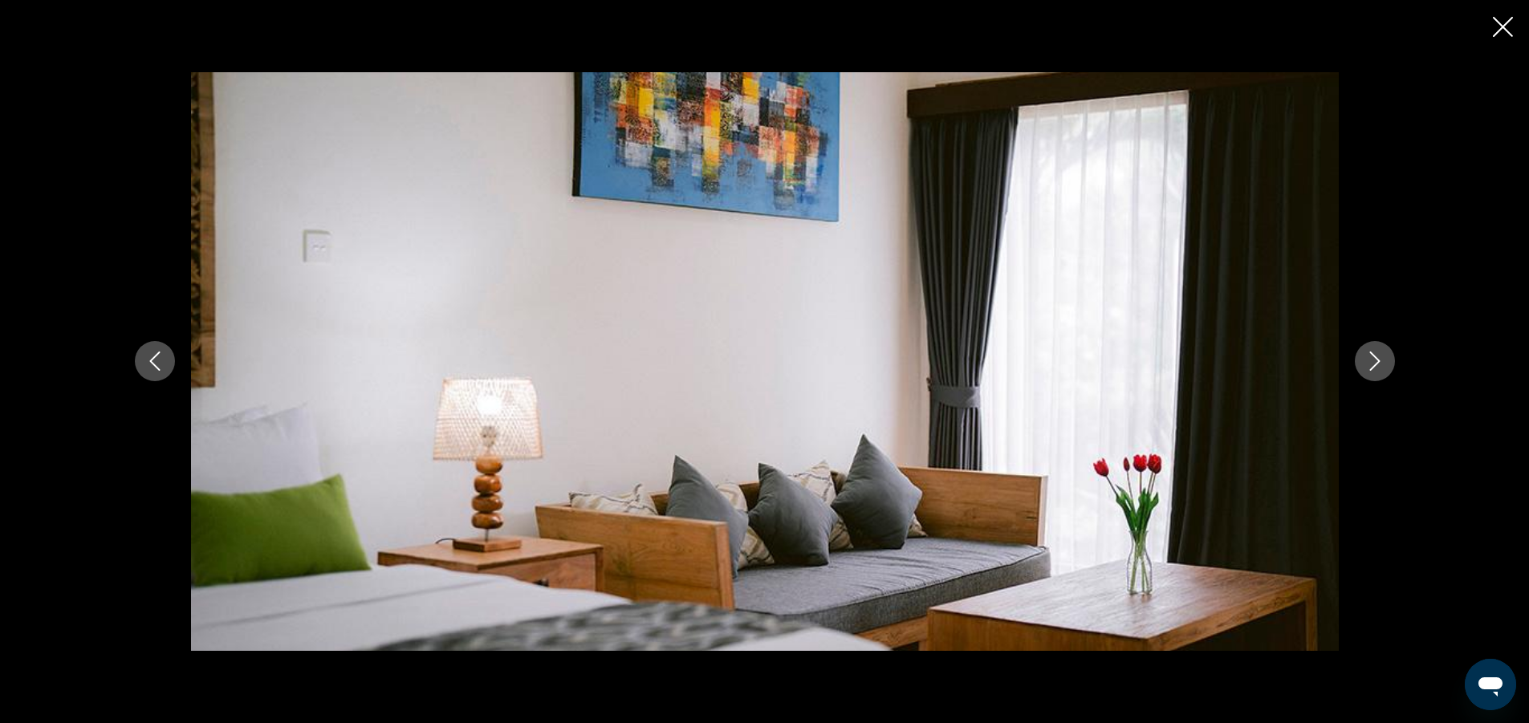
click at [1375, 352] on icon "Next image" at bounding box center [1374, 361] width 19 height 19
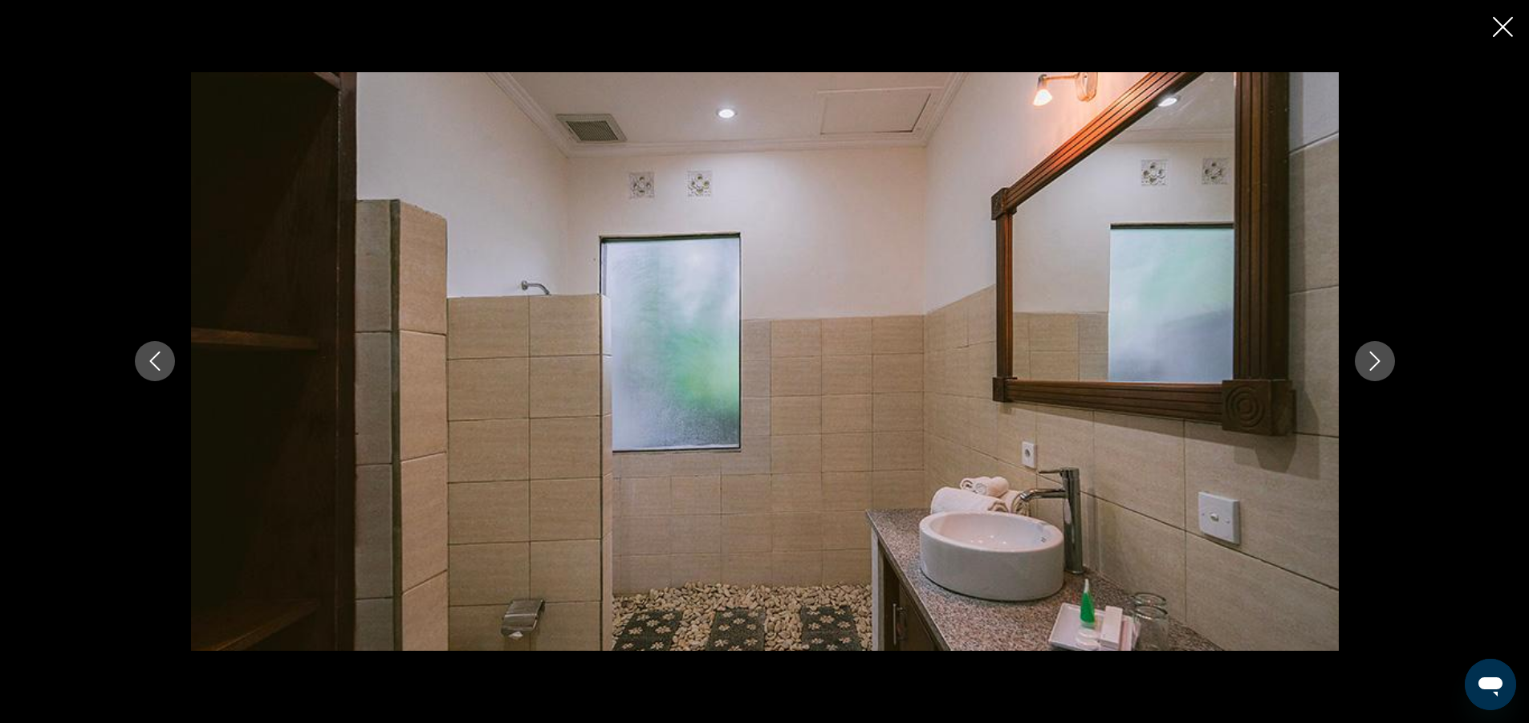
click at [1375, 352] on icon "Next image" at bounding box center [1374, 361] width 19 height 19
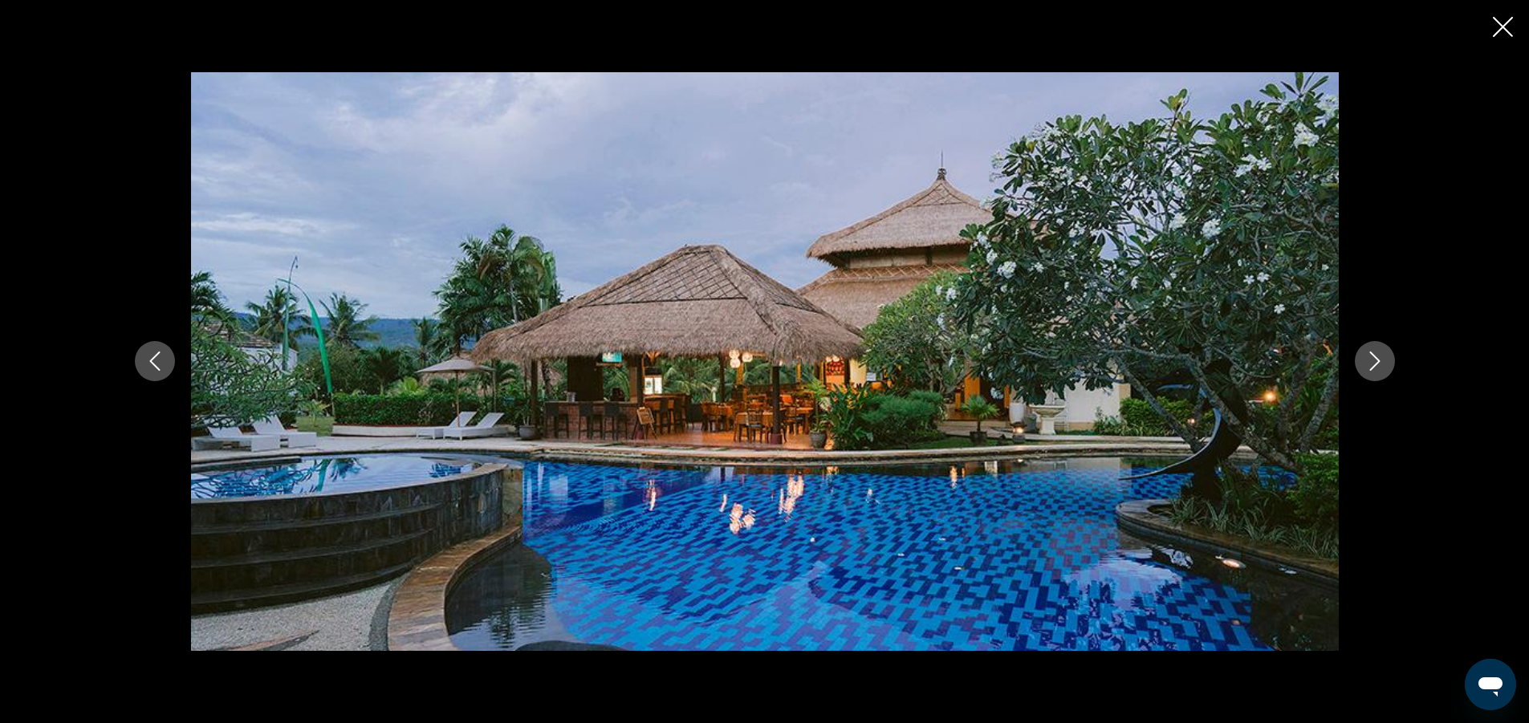
click at [1375, 352] on icon "Next image" at bounding box center [1374, 361] width 19 height 19
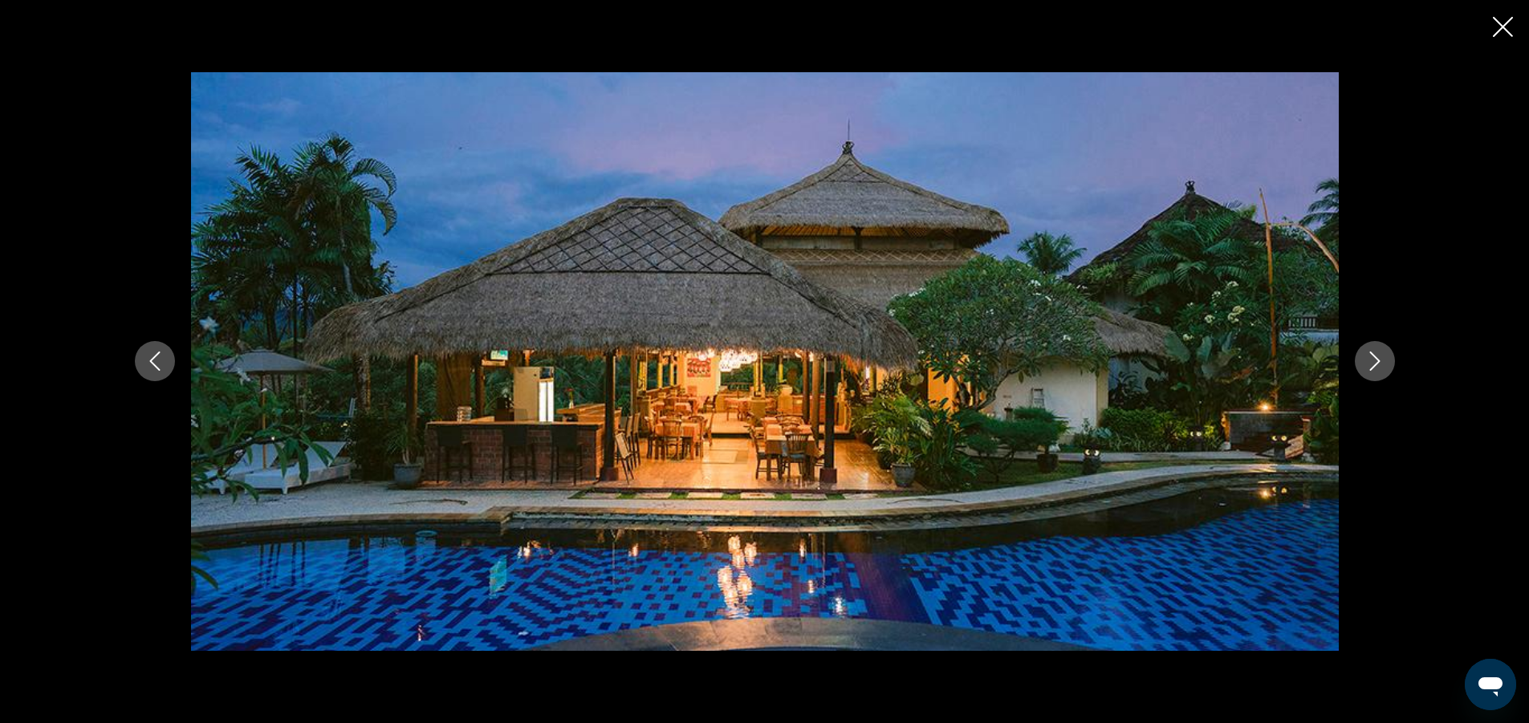
click at [1375, 352] on icon "Next image" at bounding box center [1374, 361] width 19 height 19
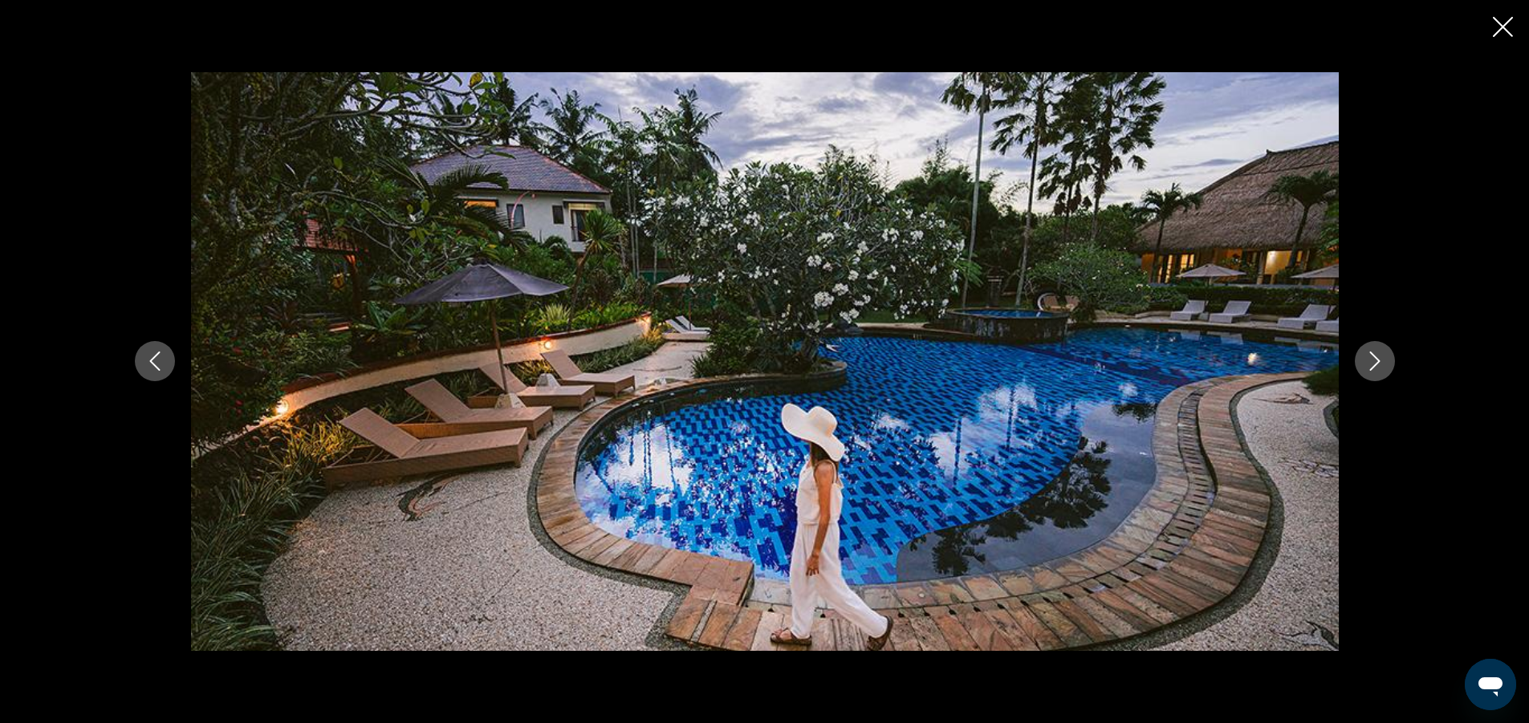
click at [1375, 352] on icon "Next image" at bounding box center [1374, 361] width 19 height 19
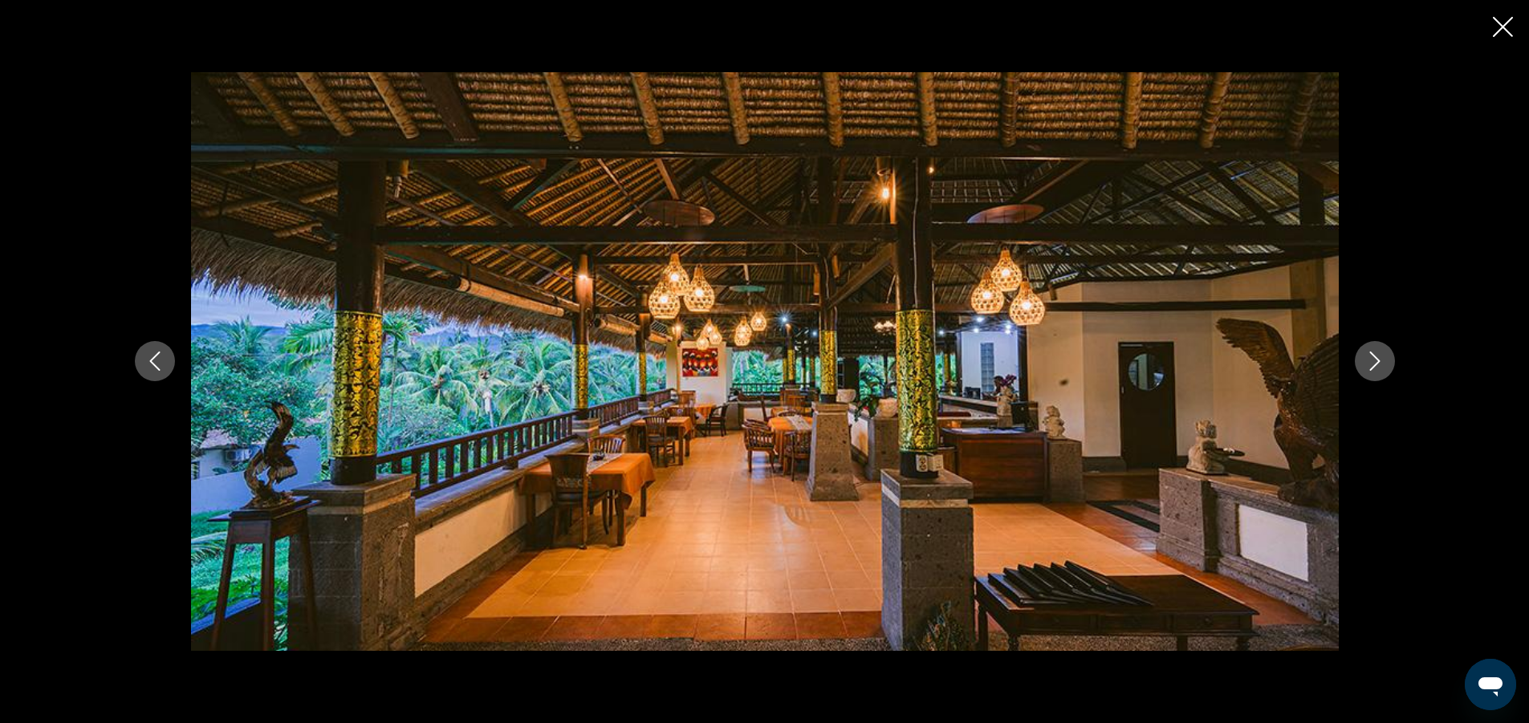
click at [1375, 352] on icon "Next image" at bounding box center [1374, 361] width 19 height 19
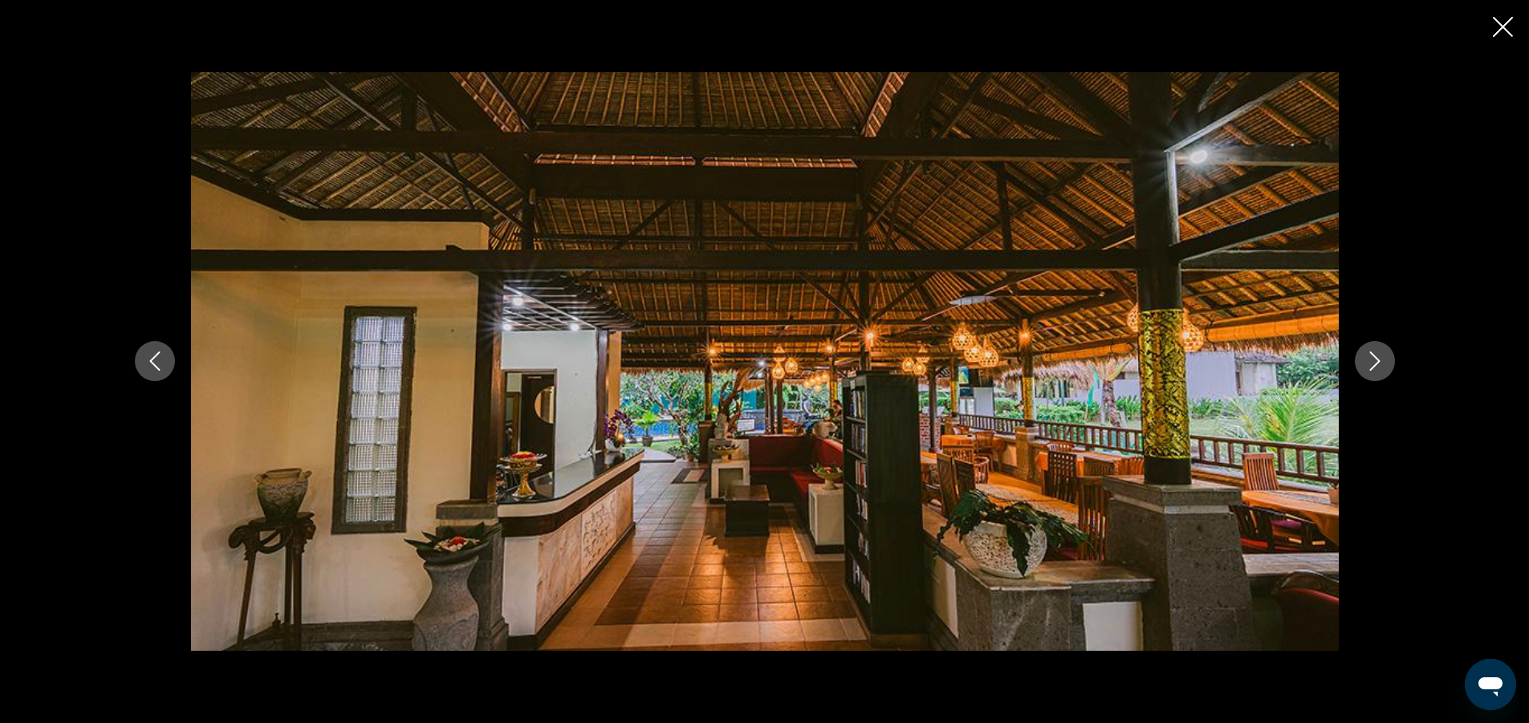
click at [1375, 352] on icon "Next image" at bounding box center [1374, 361] width 19 height 19
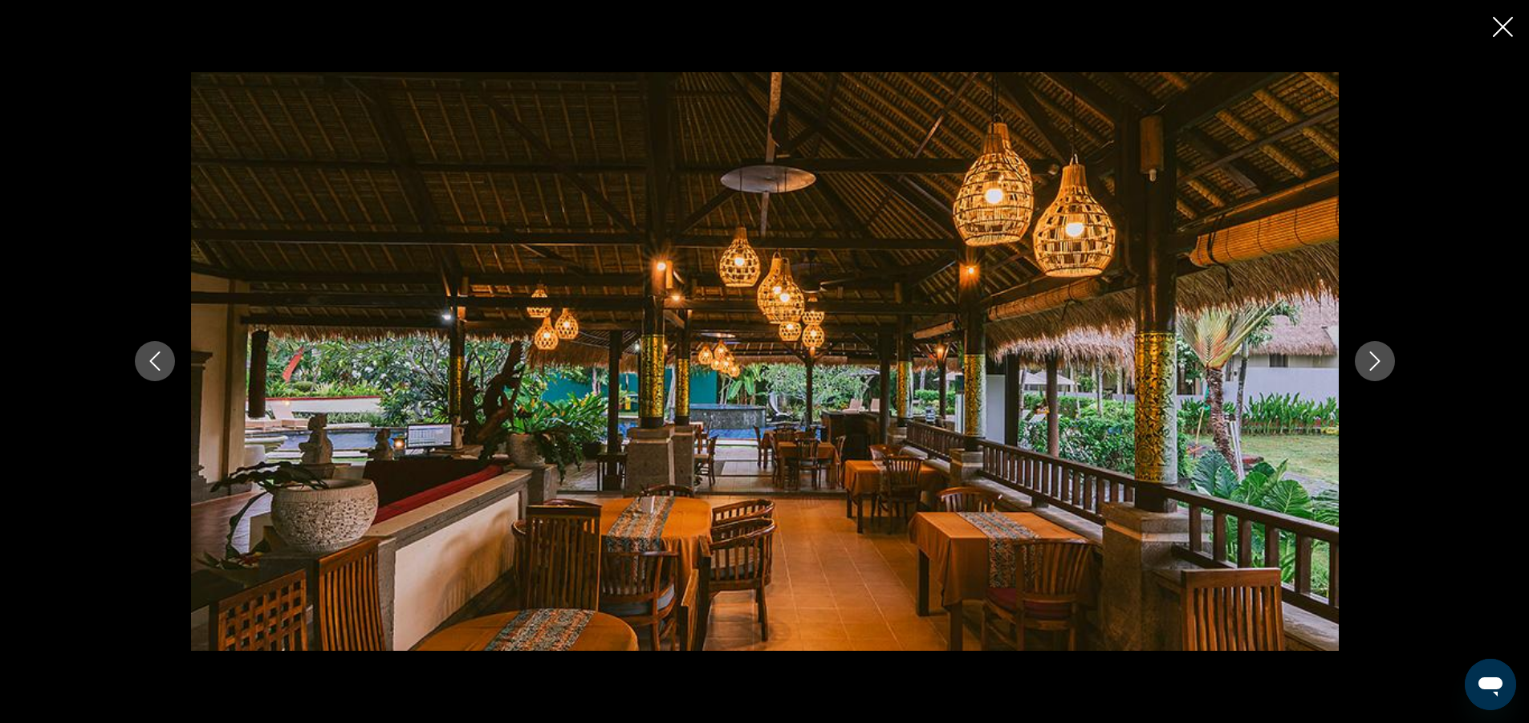
click at [1375, 352] on icon "Next image" at bounding box center [1374, 361] width 19 height 19
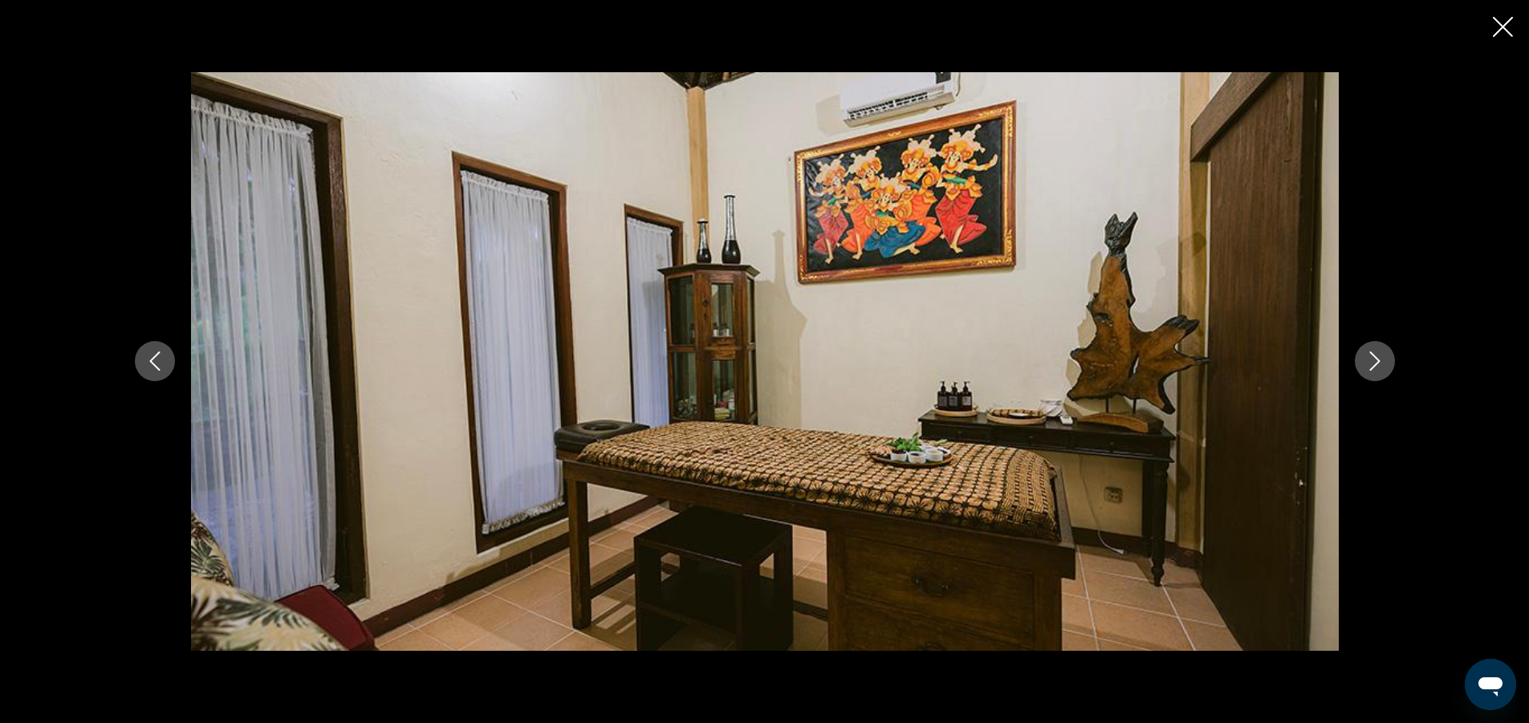
click at [1375, 352] on icon "Next image" at bounding box center [1374, 361] width 19 height 19
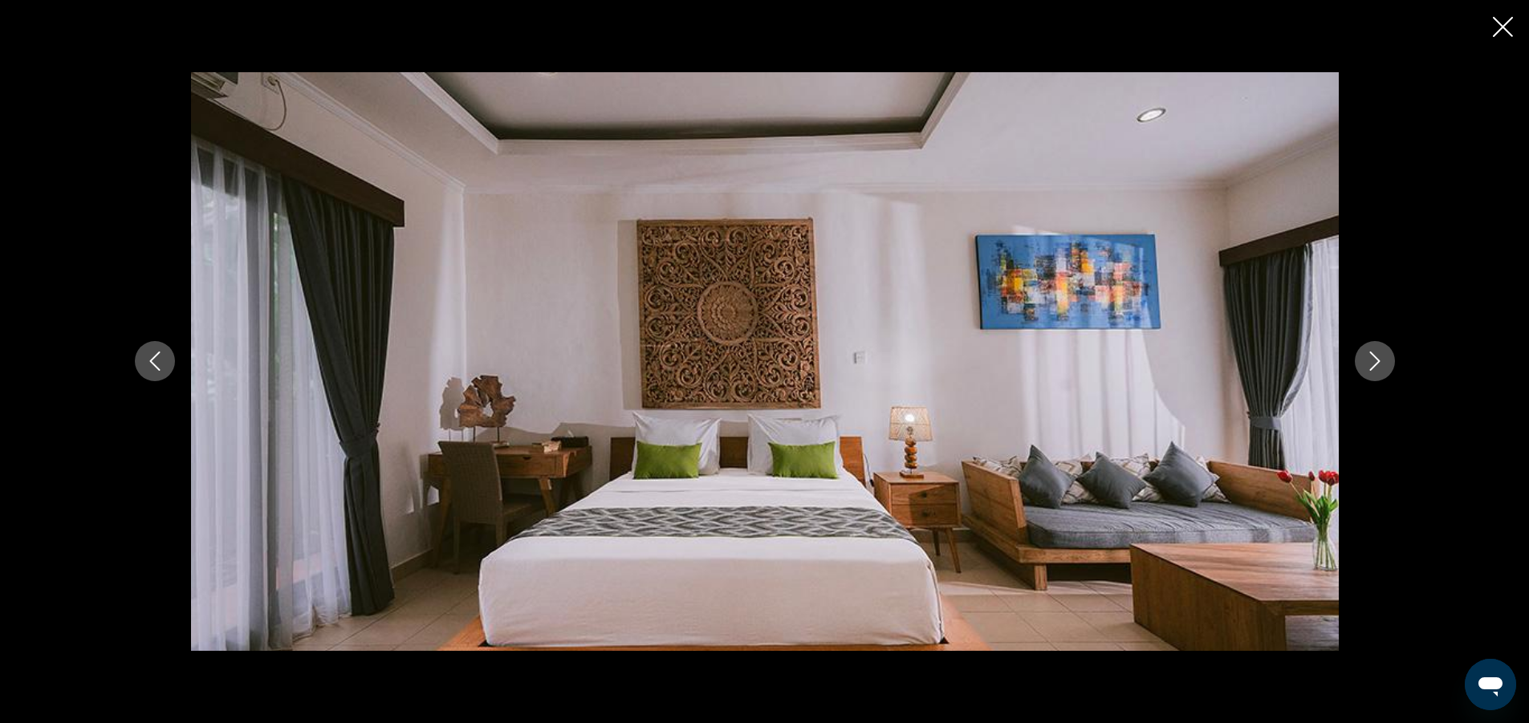
click at [1375, 352] on icon "Next image" at bounding box center [1374, 361] width 19 height 19
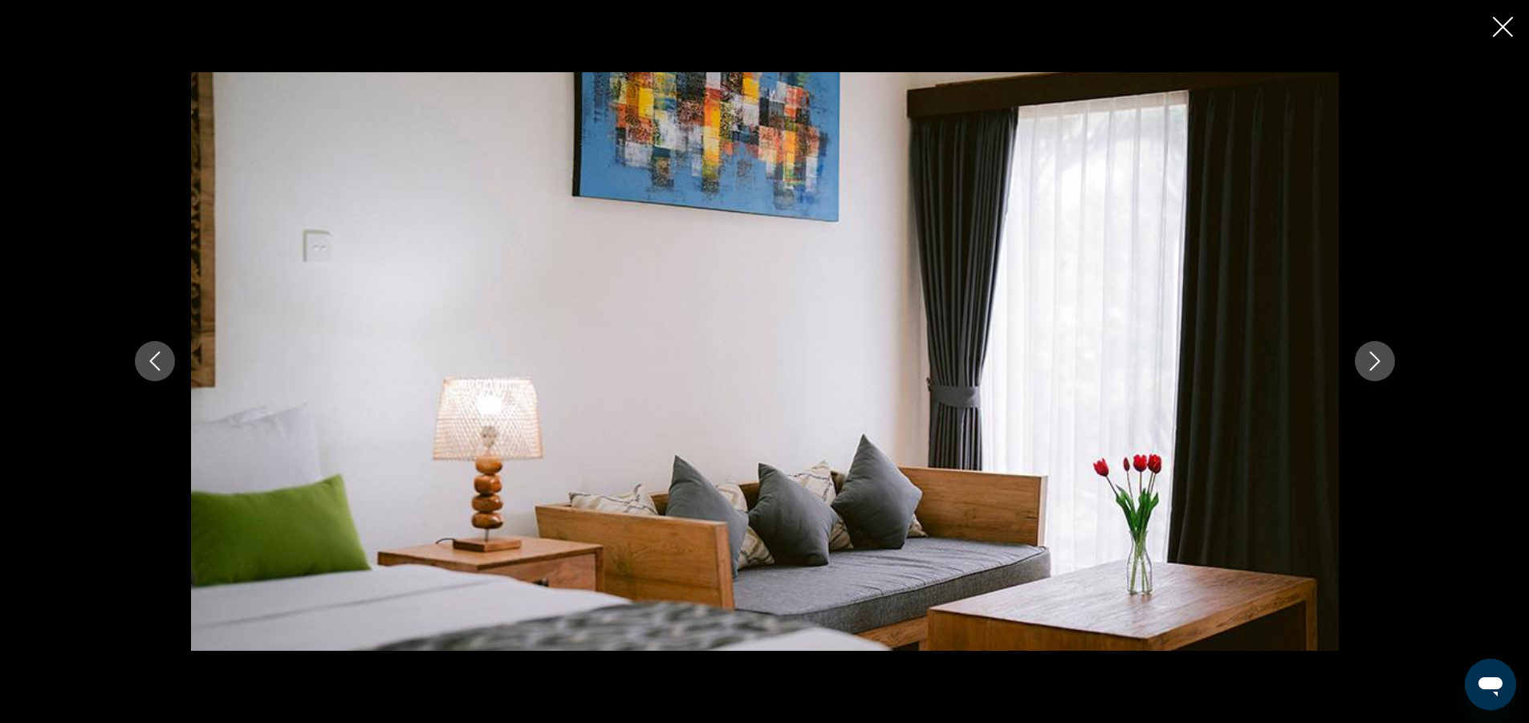
click at [1375, 352] on icon "Next image" at bounding box center [1374, 361] width 19 height 19
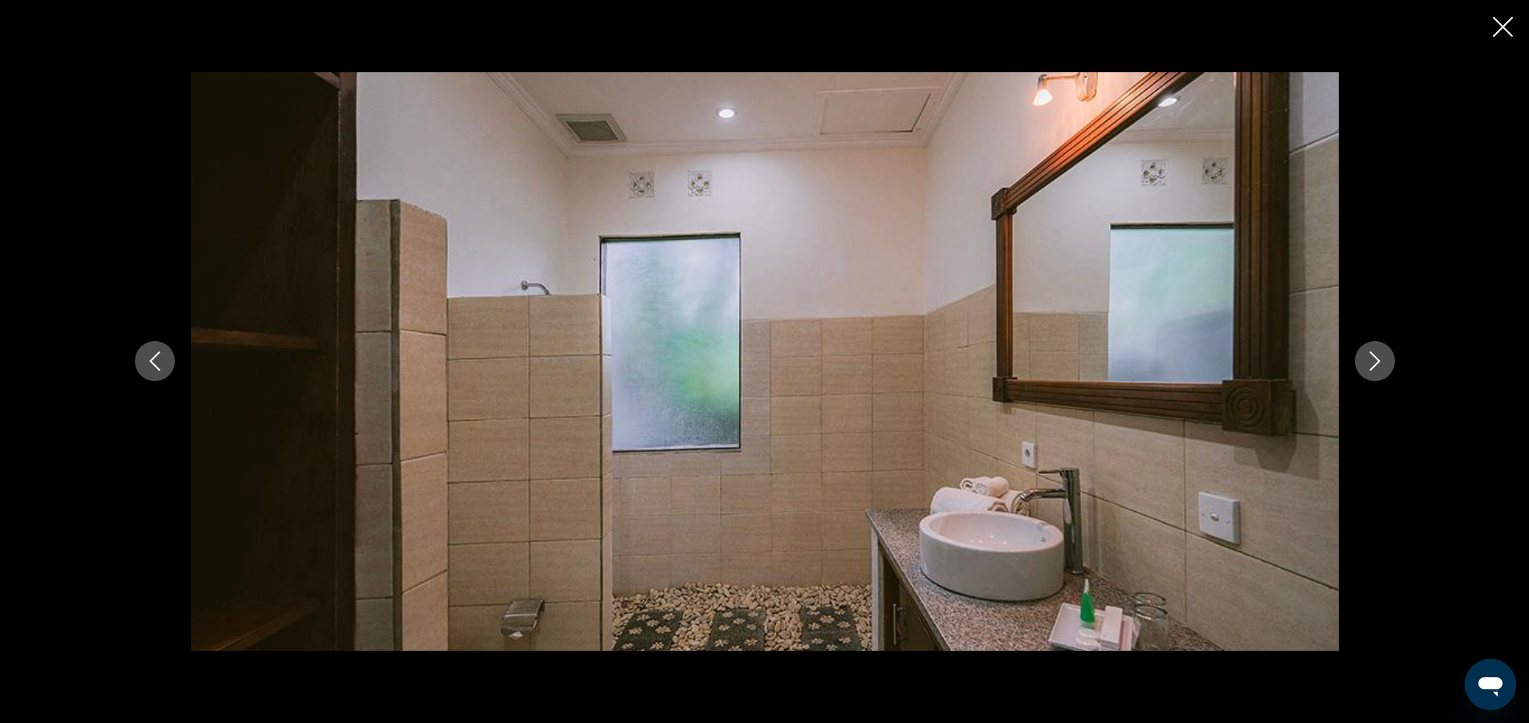
click at [1375, 352] on icon "Next image" at bounding box center [1374, 361] width 19 height 19
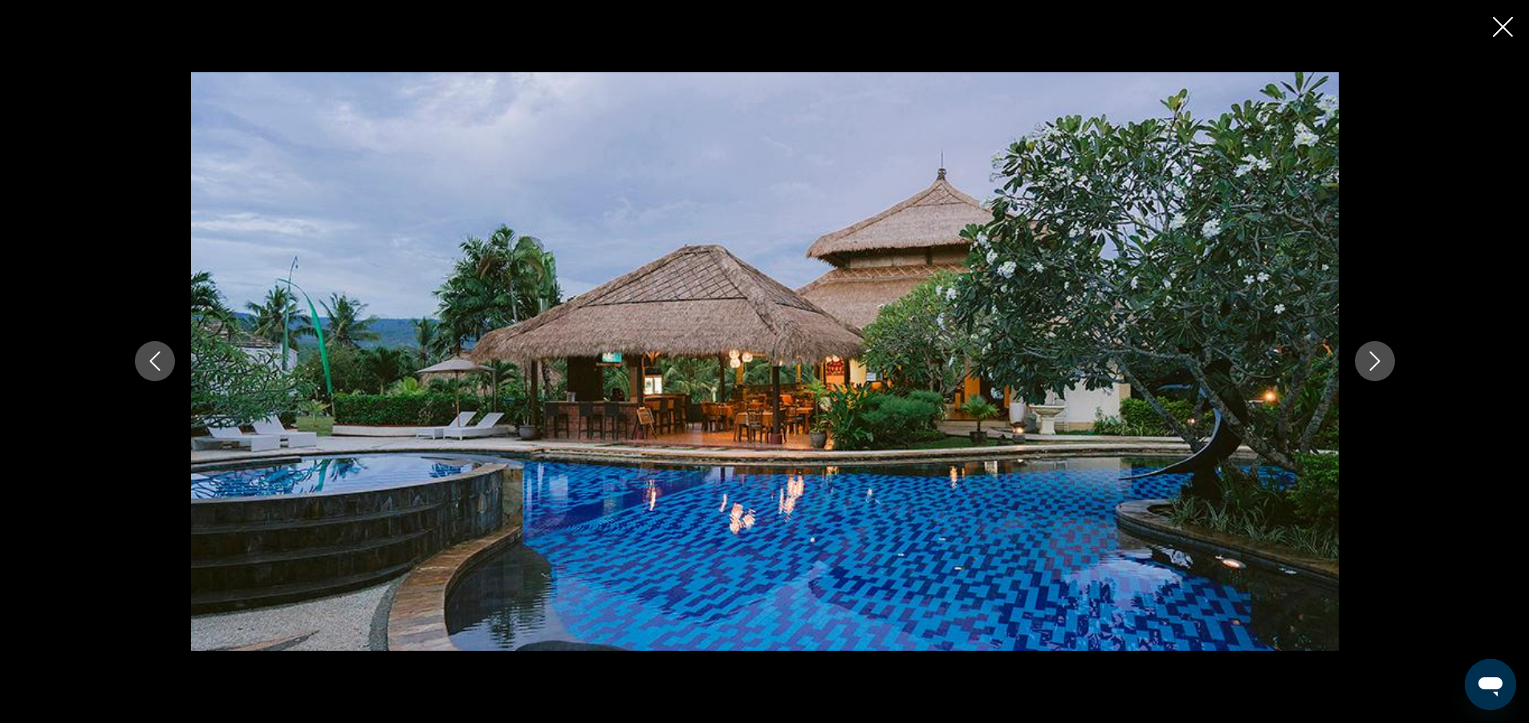
click at [1375, 352] on icon "Next image" at bounding box center [1374, 361] width 19 height 19
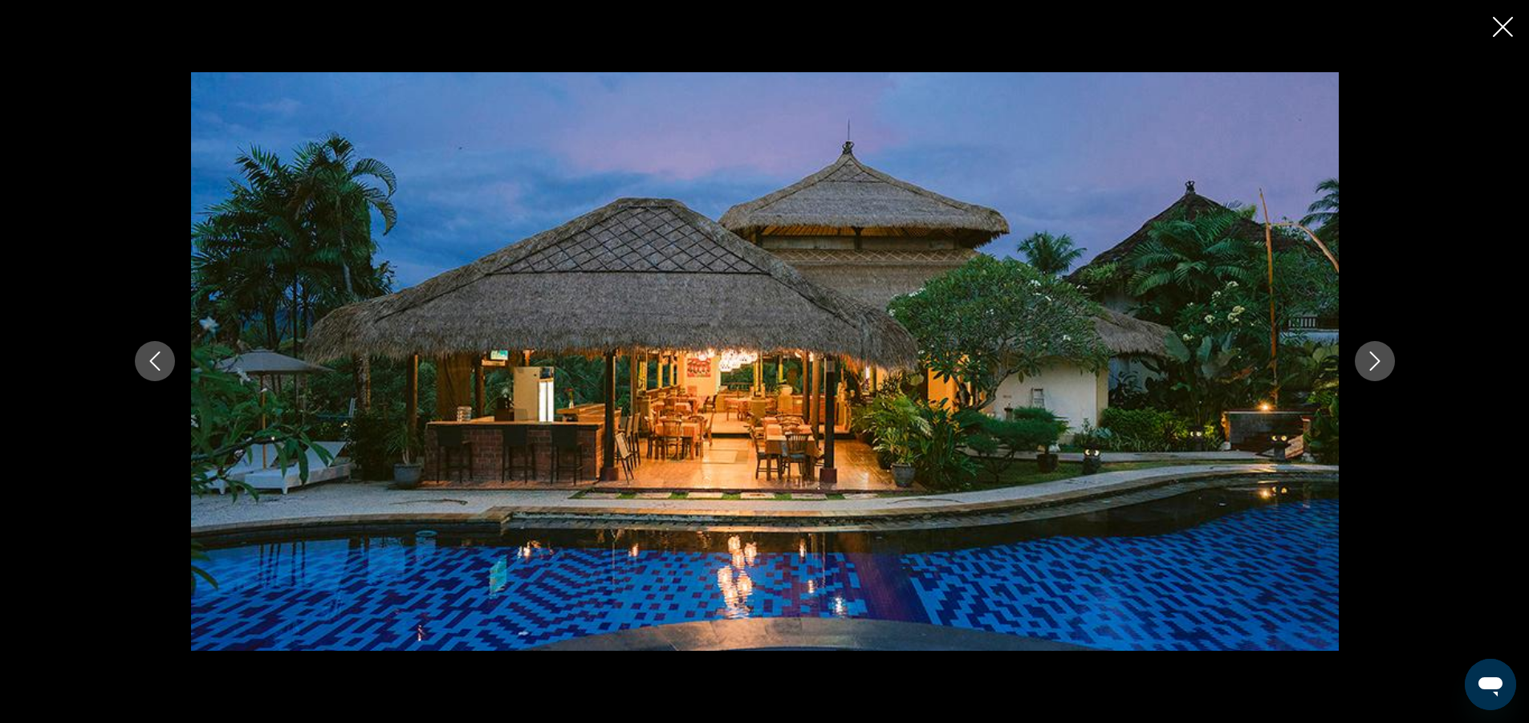
click at [1375, 352] on icon "Next image" at bounding box center [1374, 361] width 19 height 19
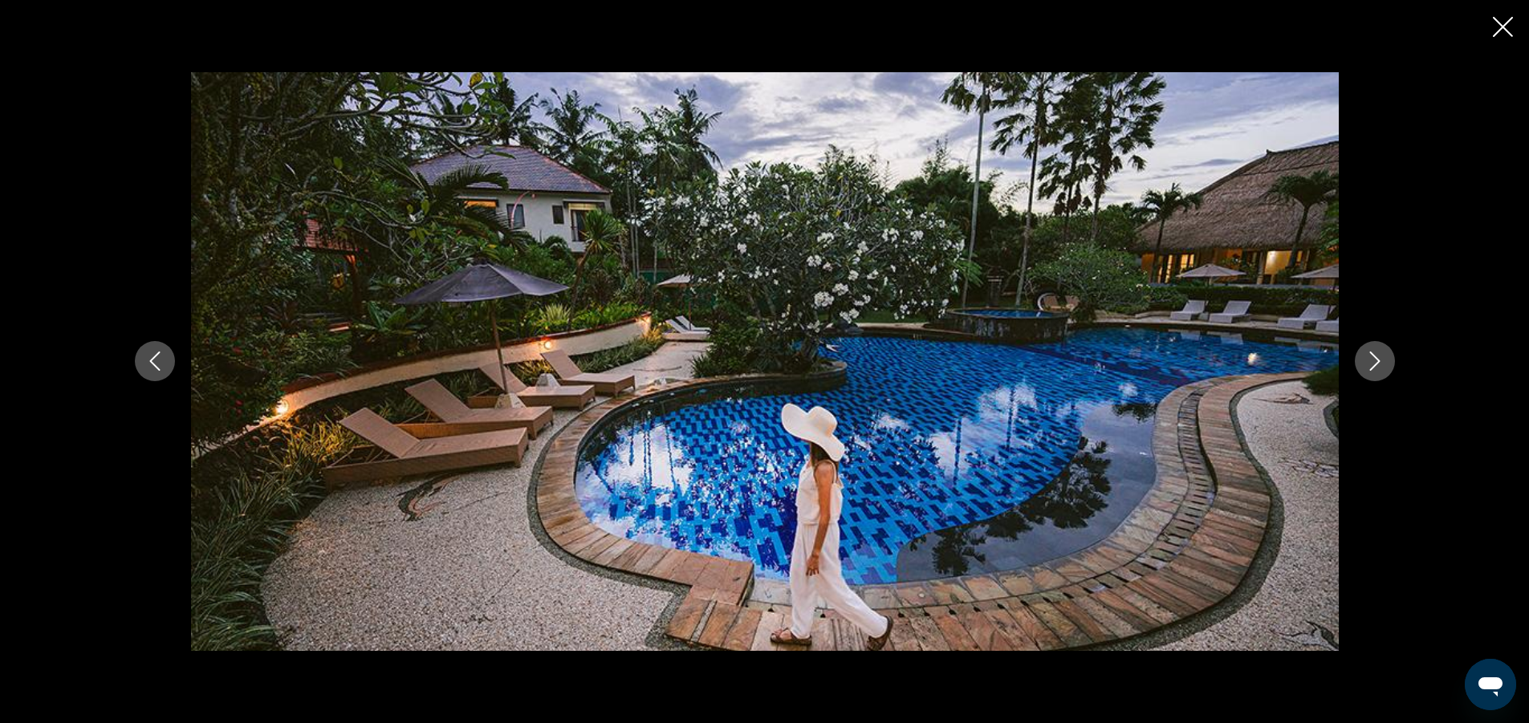
click at [1505, 26] on icon "Close slideshow" at bounding box center [1503, 27] width 20 height 20
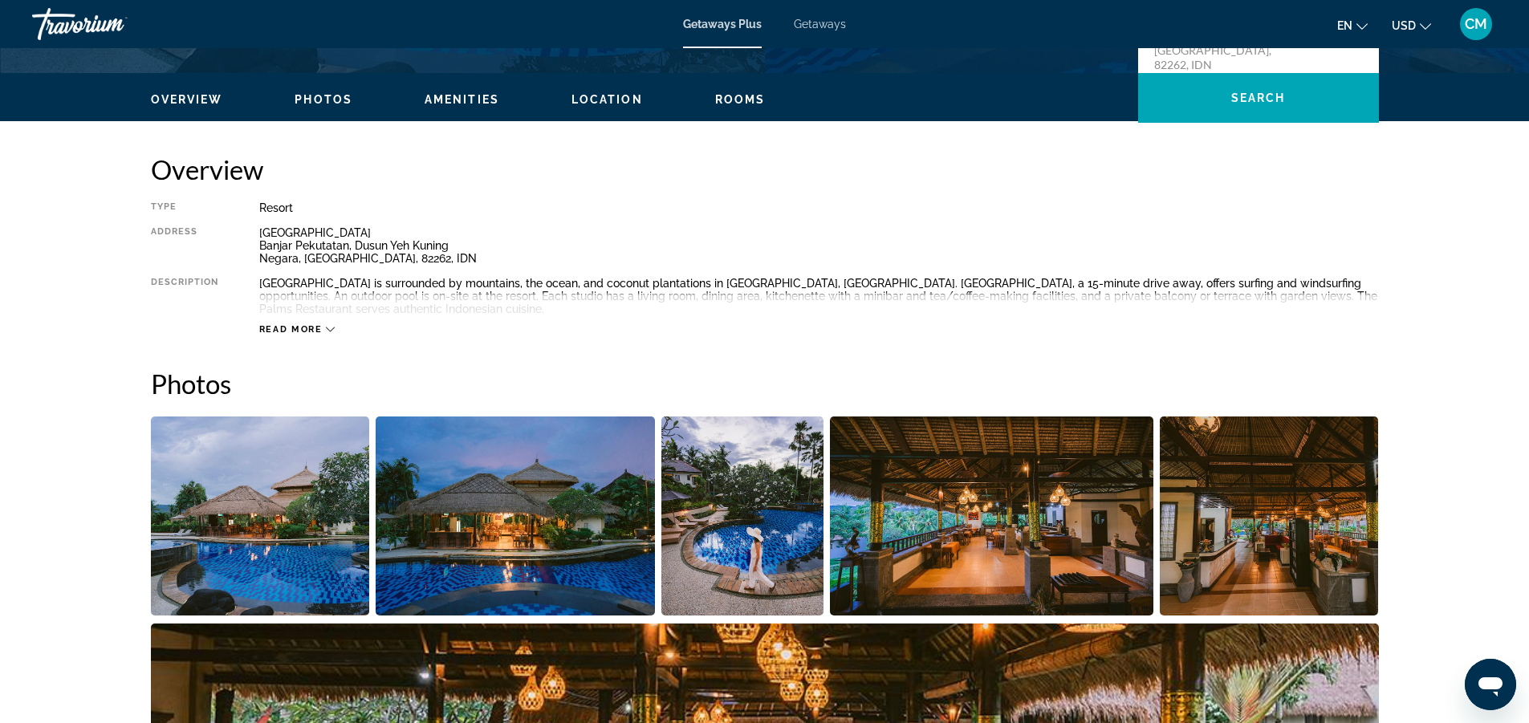
scroll to position [401, 0]
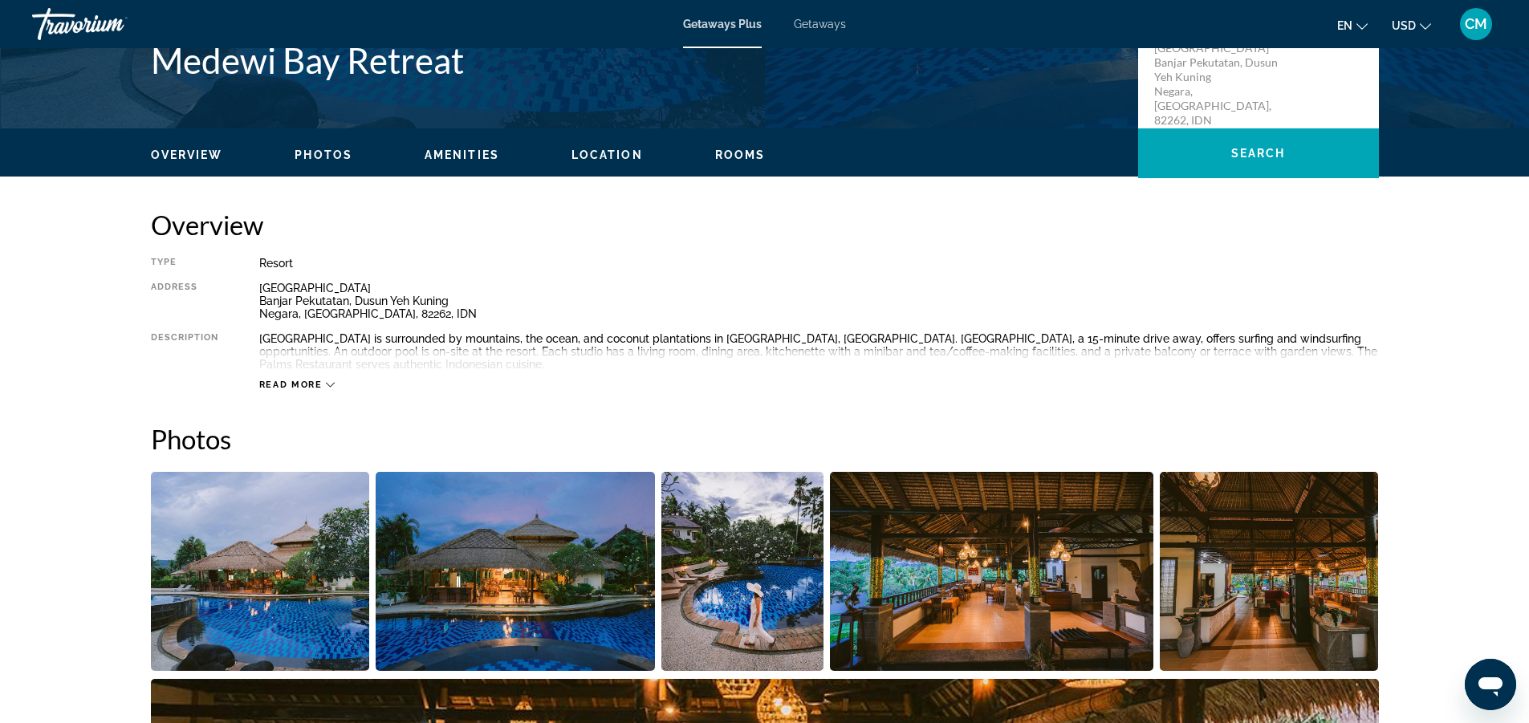
click at [464, 153] on span "Amenities" at bounding box center [462, 154] width 75 height 13
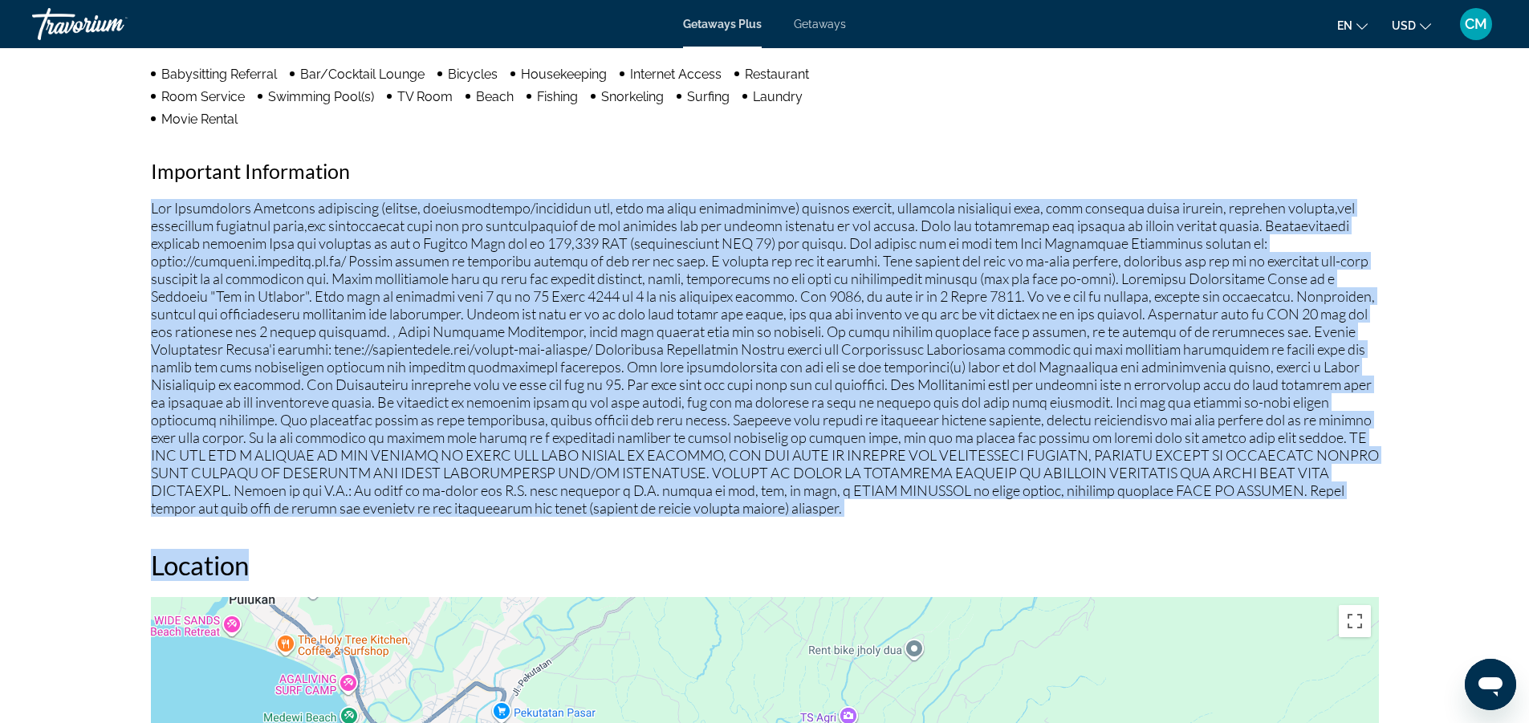
scroll to position [1438, 0]
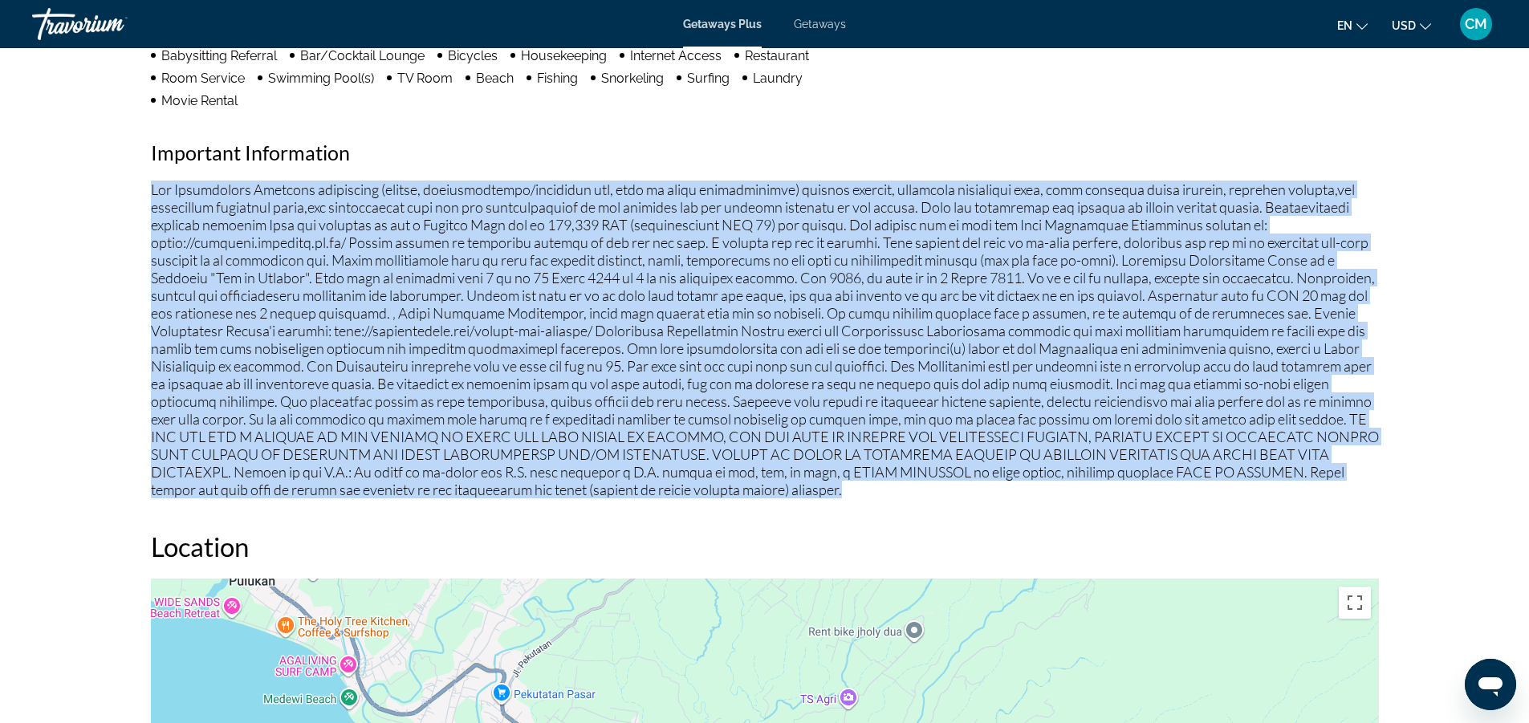
drag, startPoint x: 151, startPoint y: 407, endPoint x: 791, endPoint y: 492, distance: 646.2
click at [791, 492] on p "Main content" at bounding box center [765, 340] width 1228 height 318
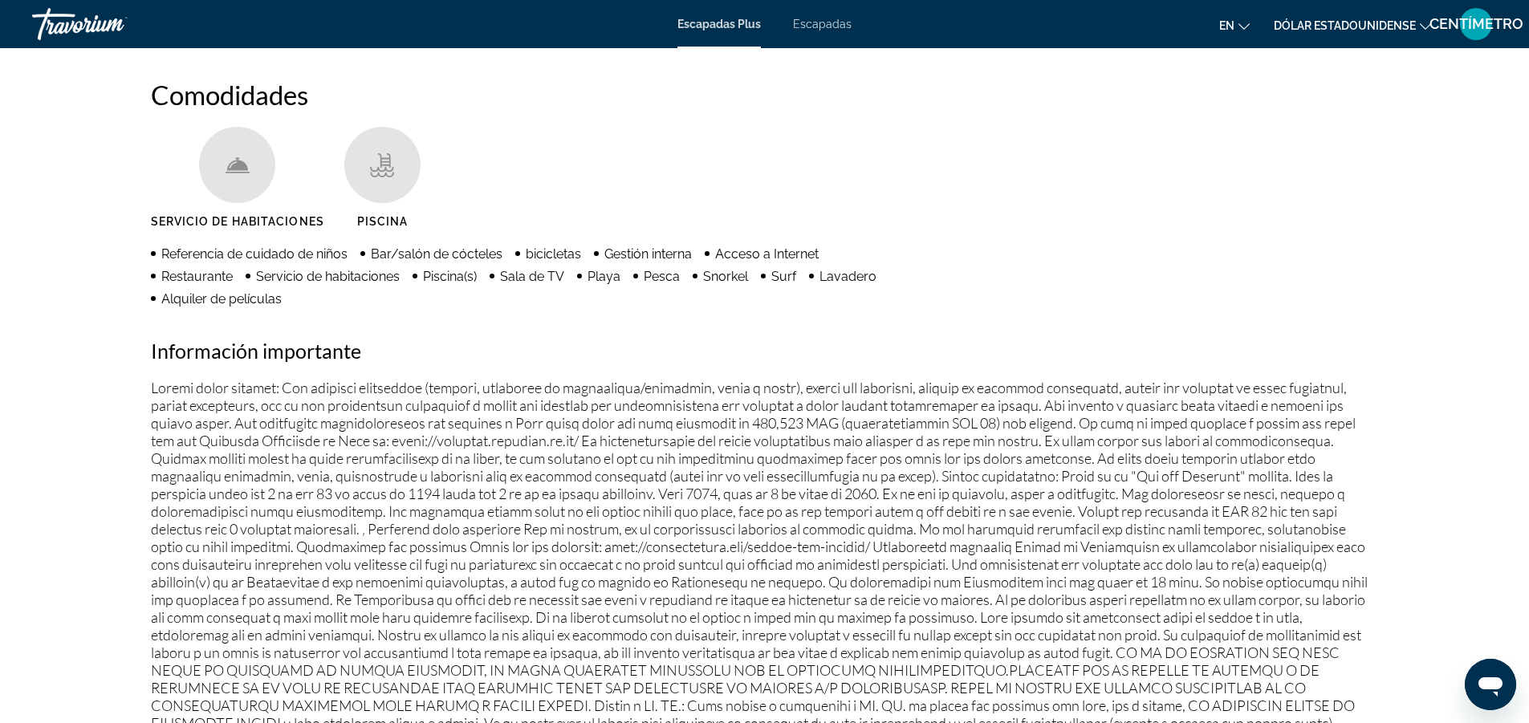
scroll to position [759, 0]
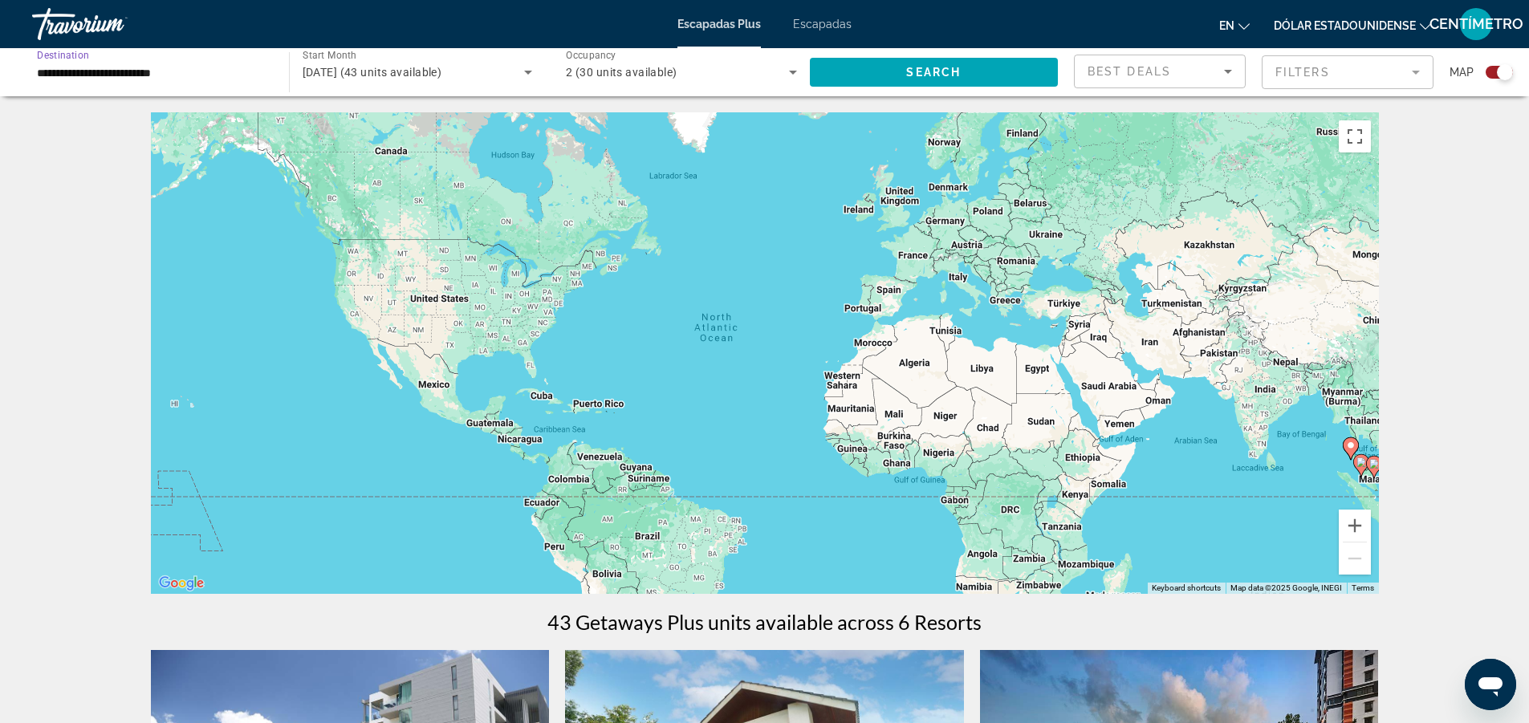
click at [201, 67] on input "**********" at bounding box center [152, 72] width 231 height 19
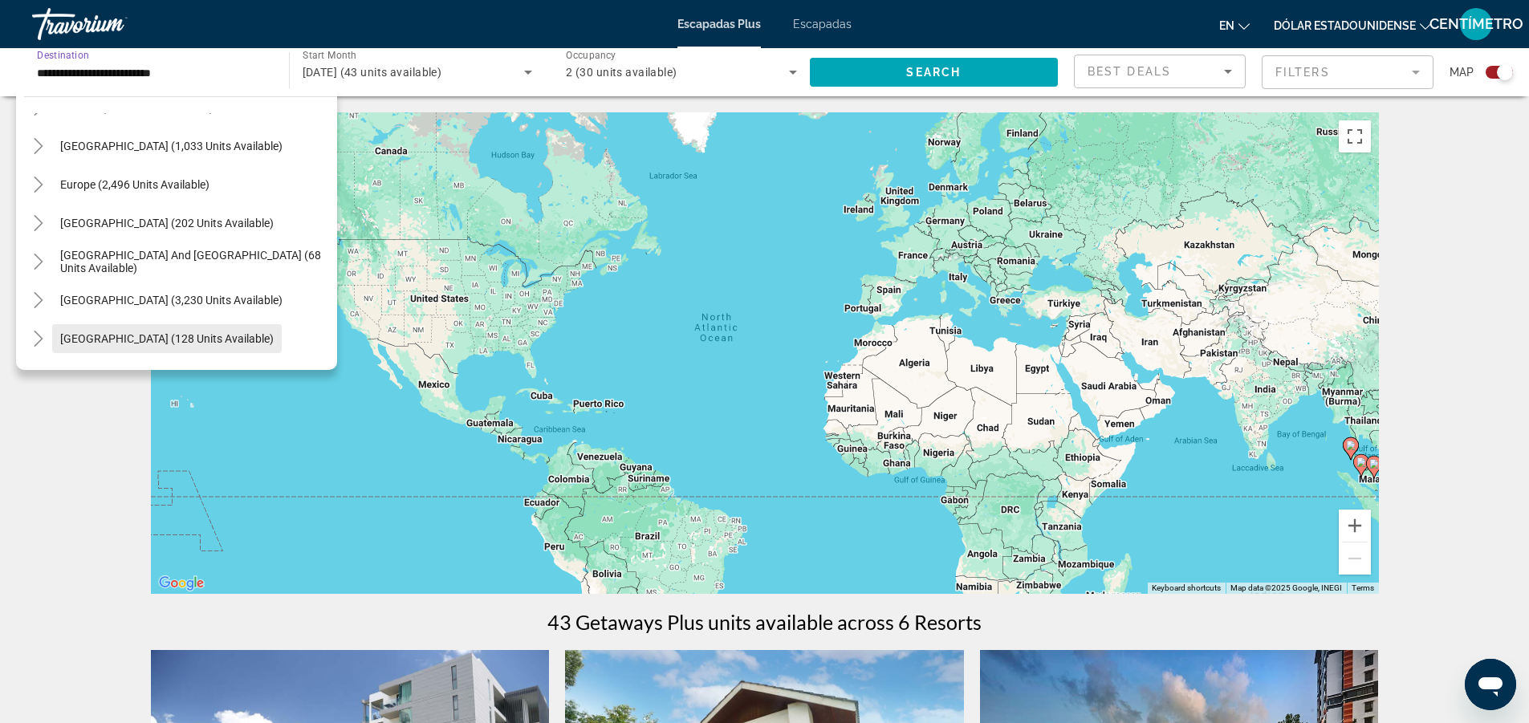
scroll to position [128, 0]
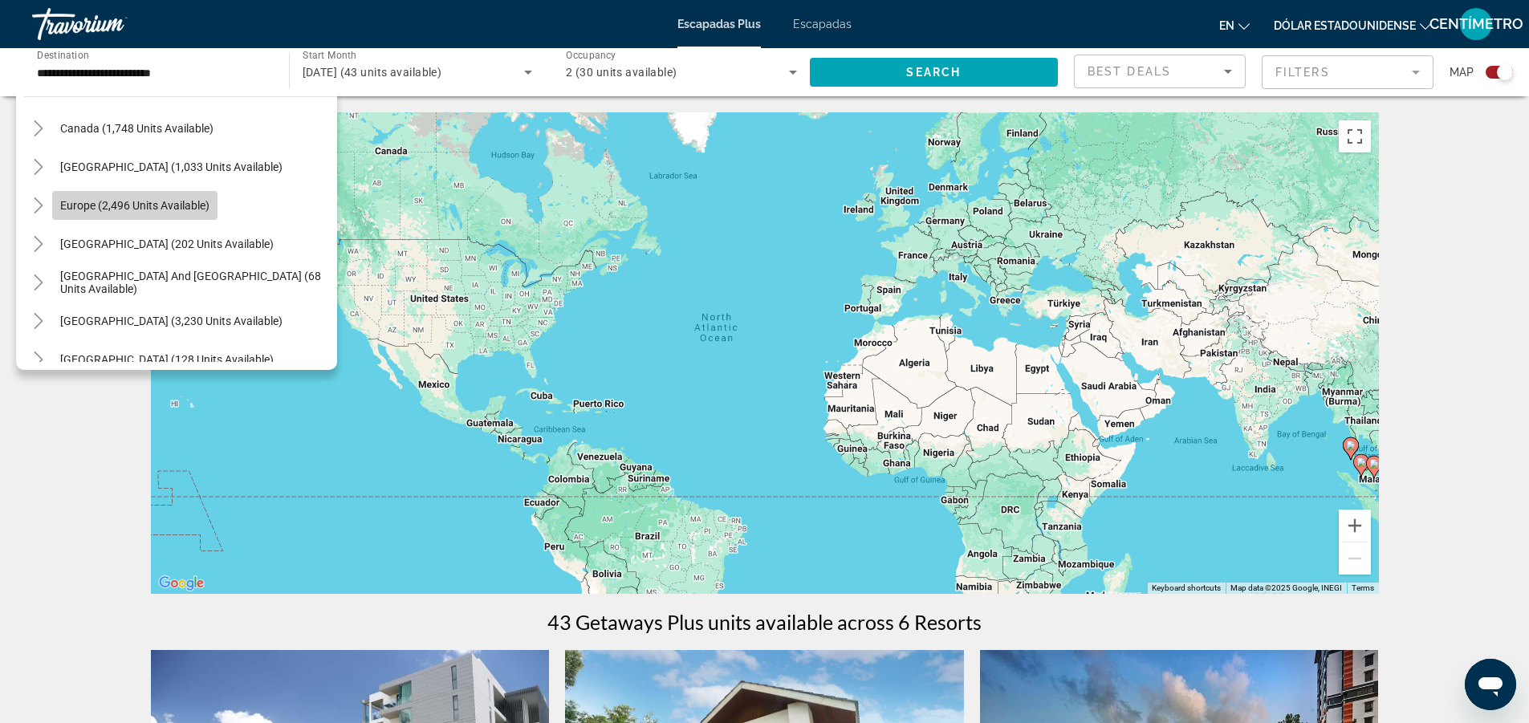
click at [86, 199] on span "Europe (2,496 units available)" at bounding box center [134, 205] width 149 height 13
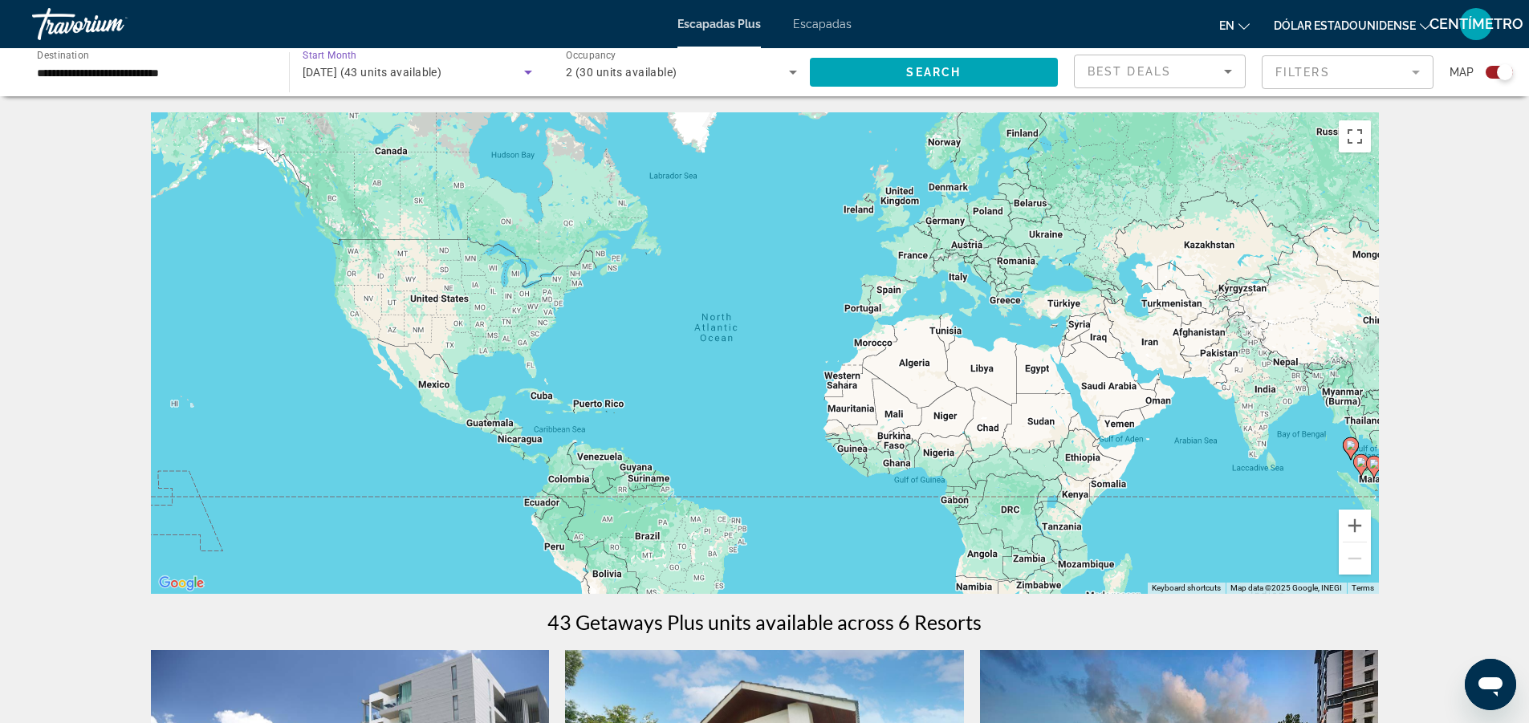
click at [531, 71] on icon "Search widget" at bounding box center [528, 73] width 8 height 4
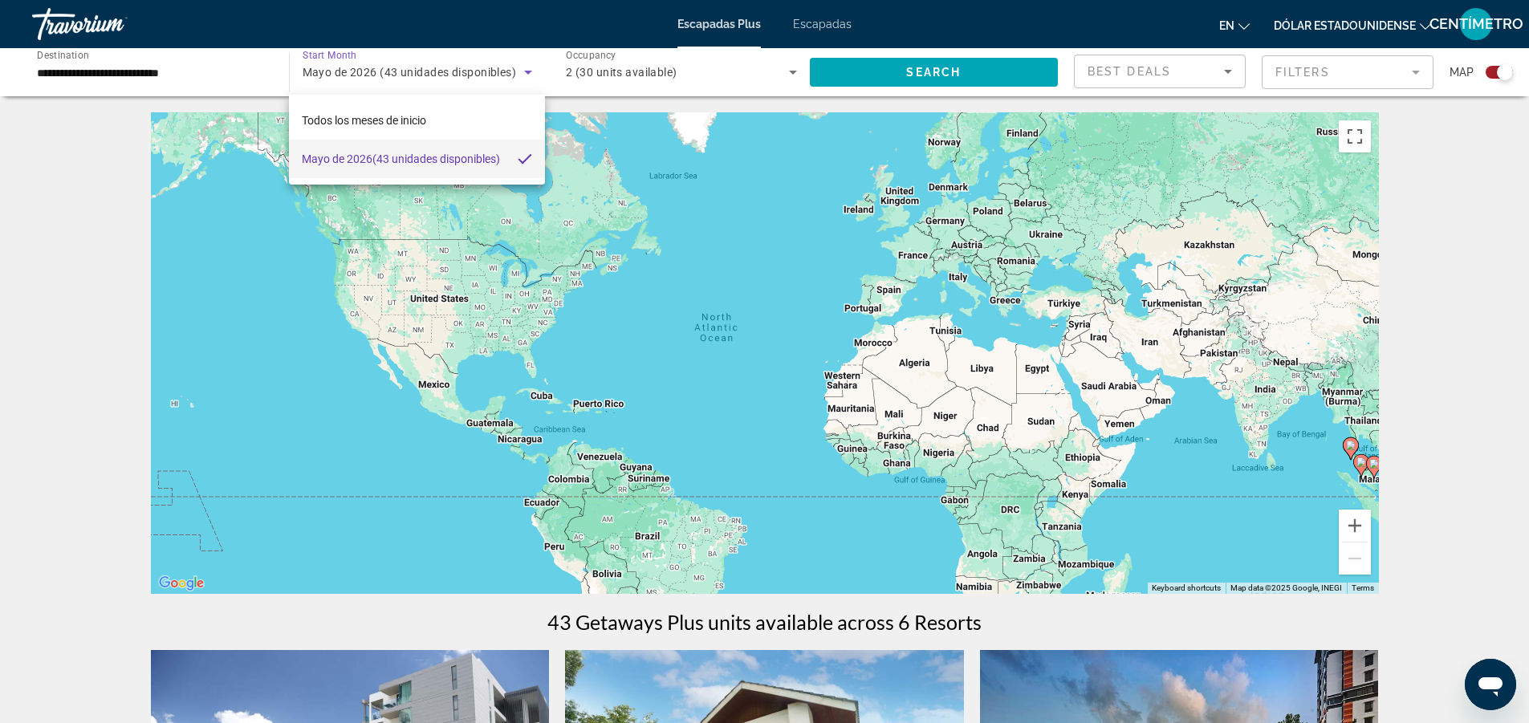
click at [520, 154] on mat-pseudo-checkbox at bounding box center [525, 159] width 14 height 14
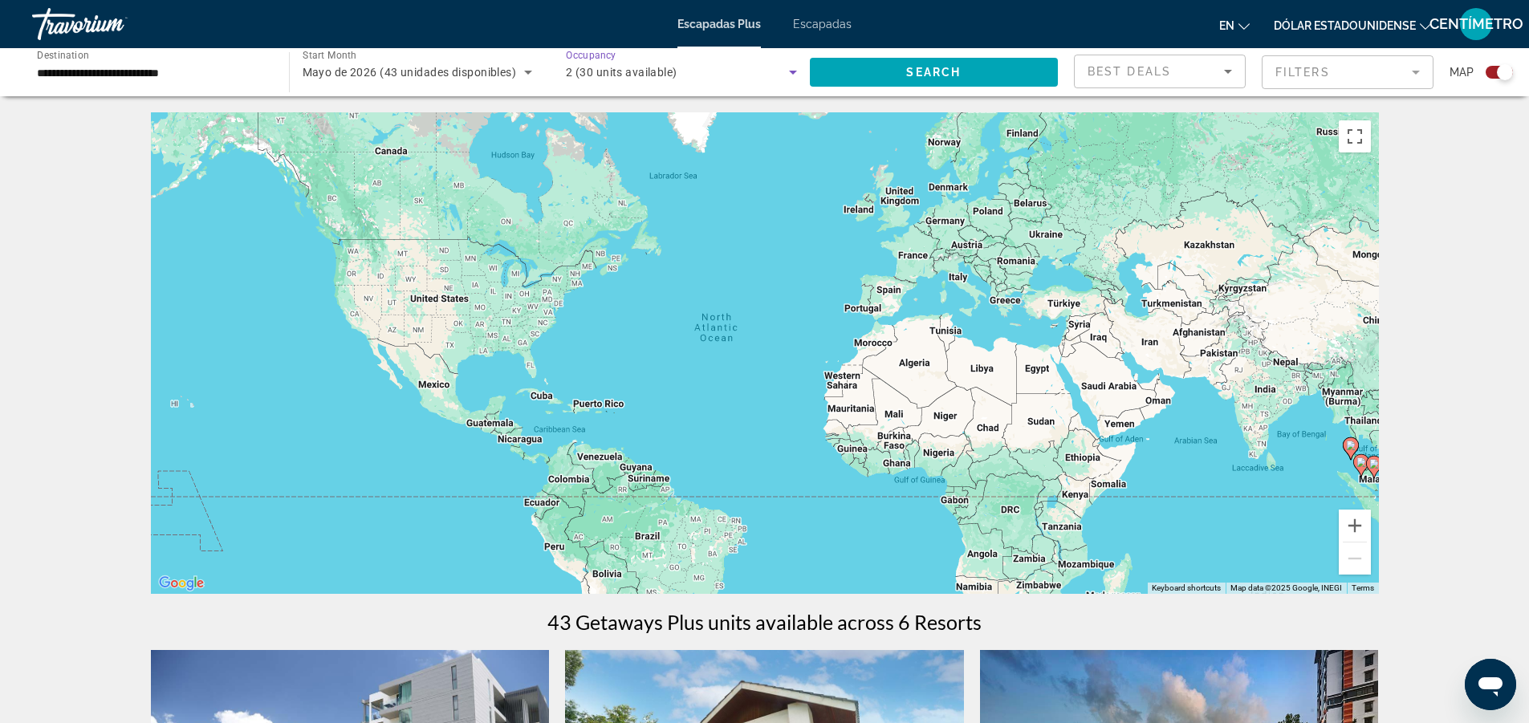
click at [602, 66] on span "2 (30 units available)" at bounding box center [622, 72] width 112 height 13
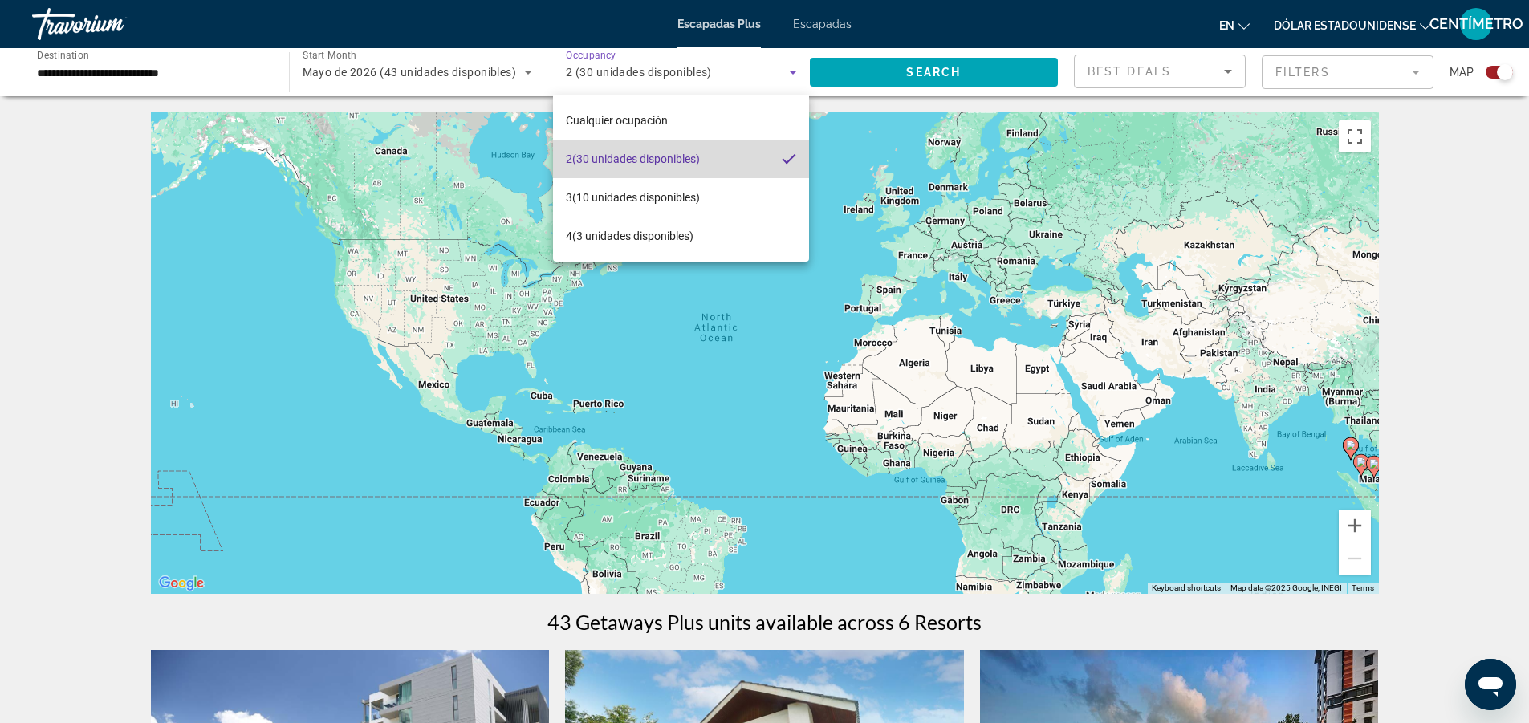
click at [622, 149] on span "2 (30 unidades disponibles)" at bounding box center [633, 158] width 134 height 19
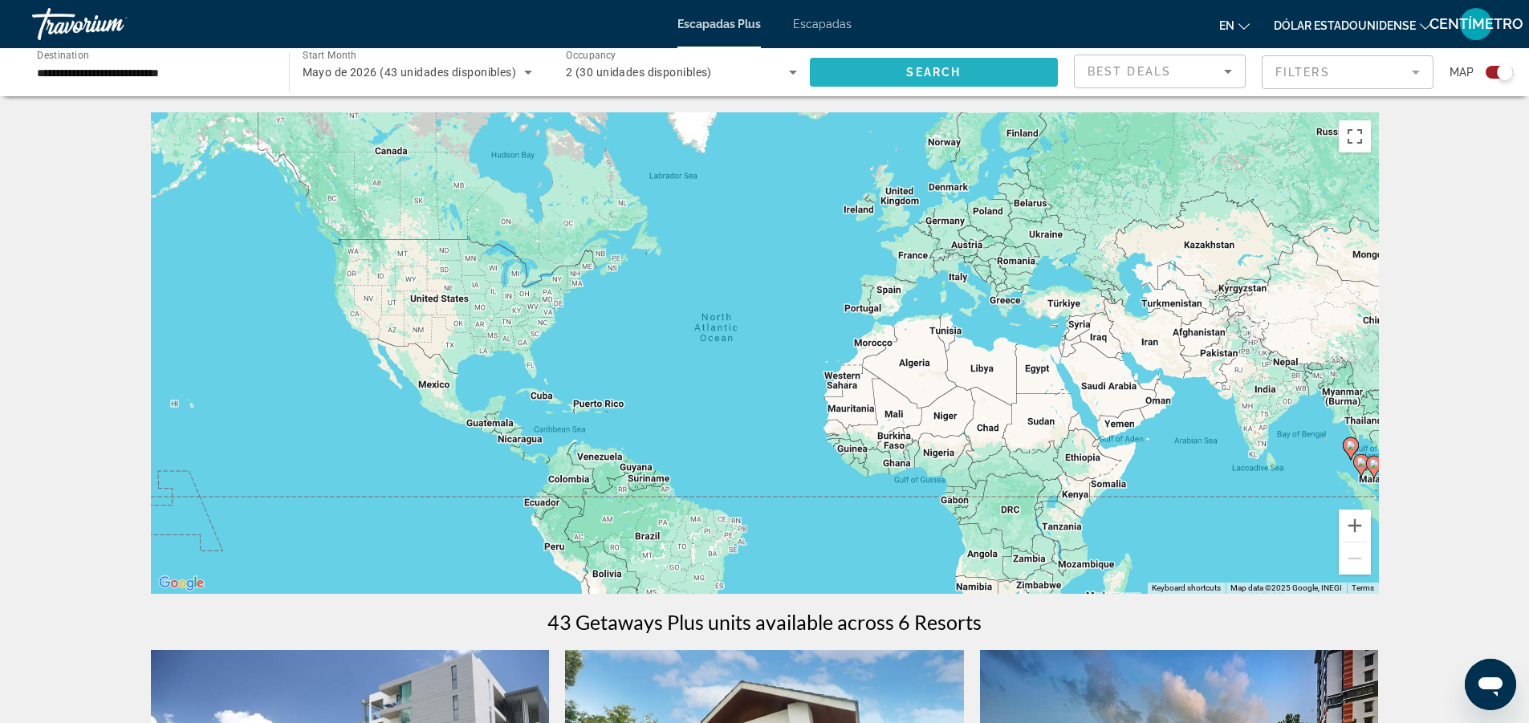
click at [931, 66] on span "Search" at bounding box center [933, 72] width 55 height 13
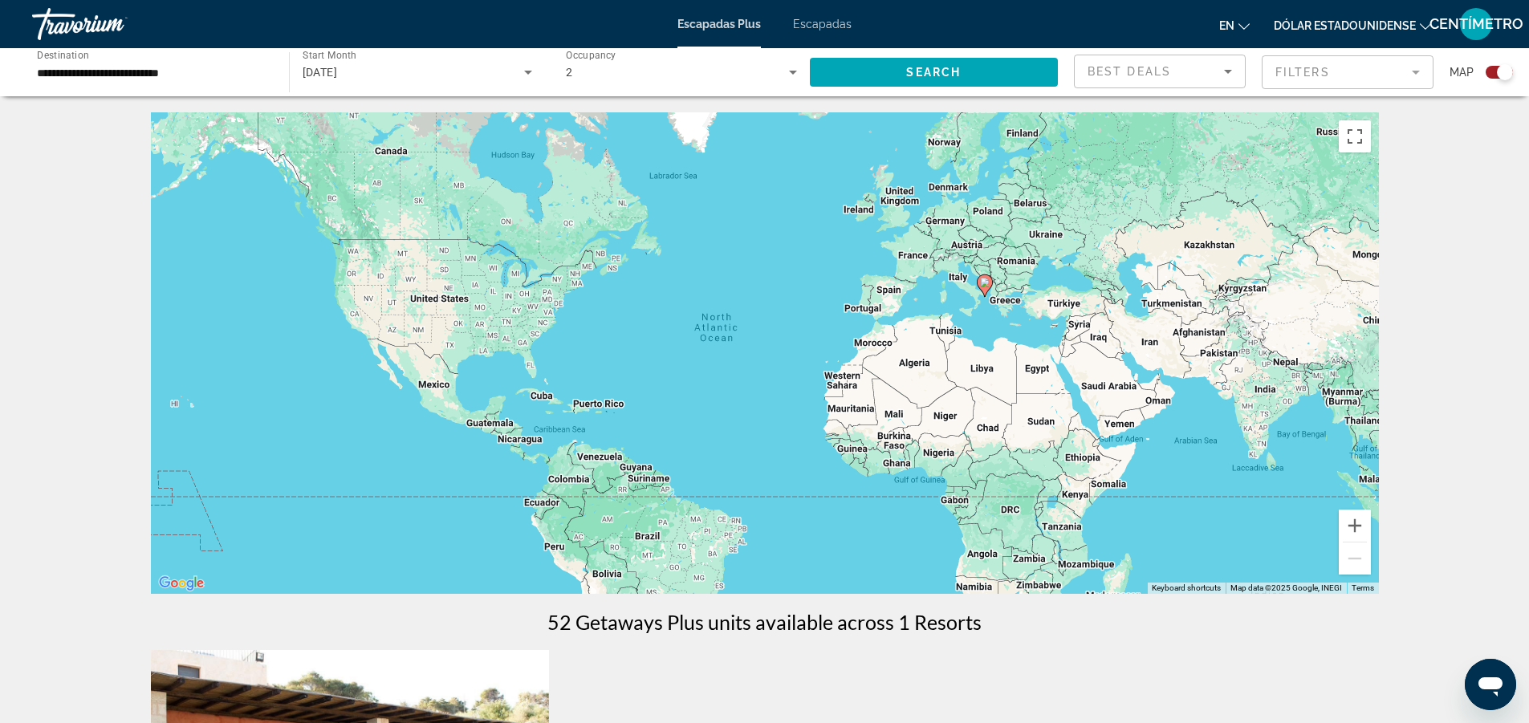
click at [982, 279] on image "Contenido principal" at bounding box center [985, 283] width 10 height 10
type input "**********"
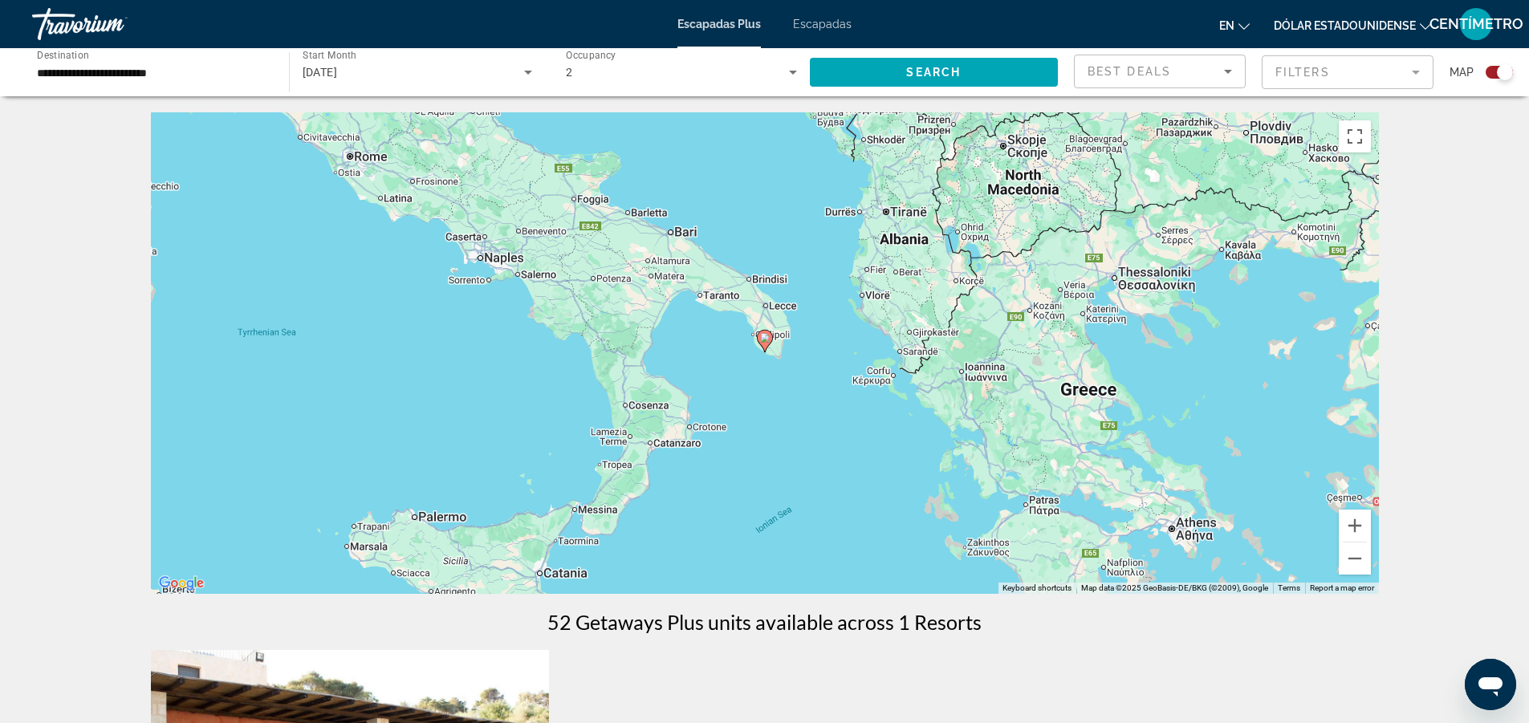
click at [771, 344] on gmp-advanced-marker "Contenido principal" at bounding box center [765, 341] width 16 height 24
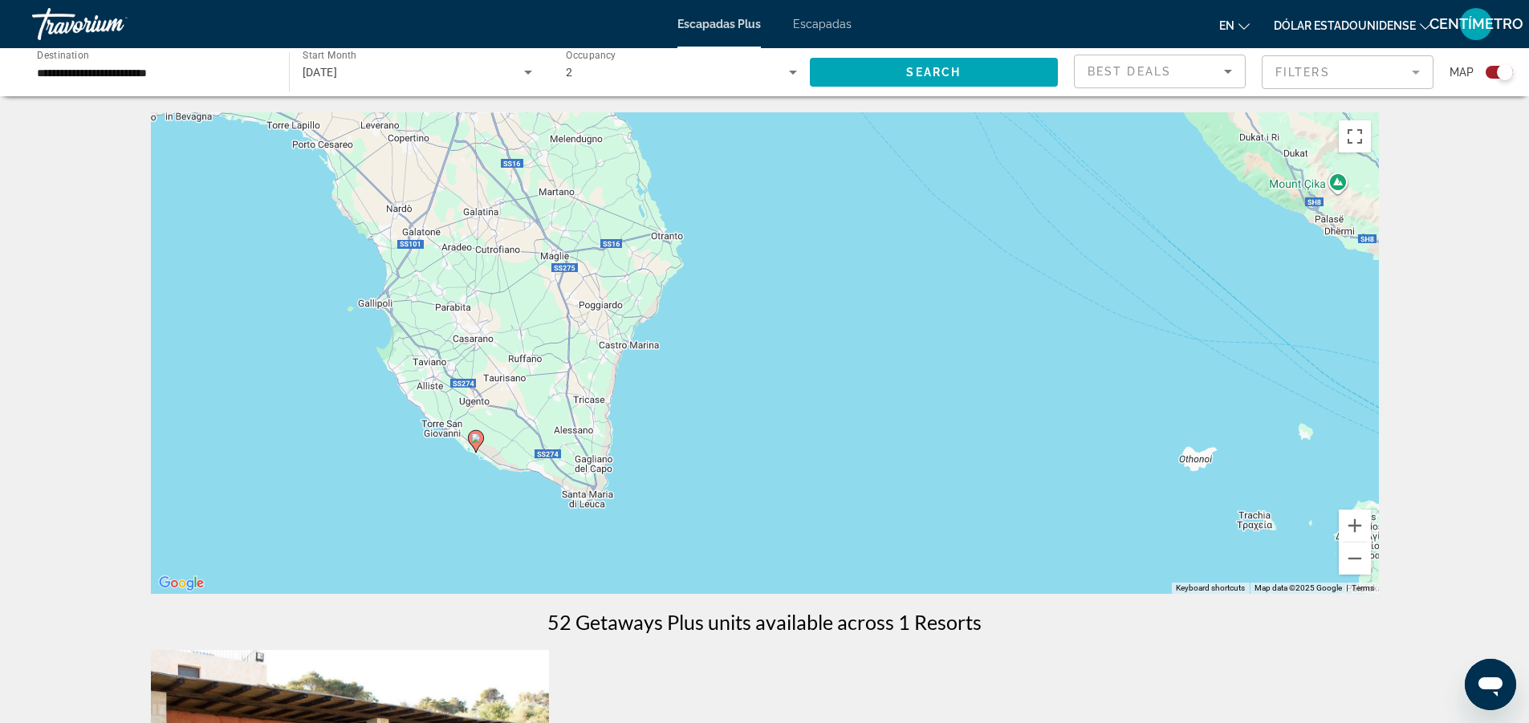
drag, startPoint x: 966, startPoint y: 316, endPoint x: 677, endPoint y: 415, distance: 305.4
click at [677, 415] on div "To activate drag with keyboard, press Alt + Enter. Once in keyboard drag state,…" at bounding box center [765, 353] width 1228 height 482
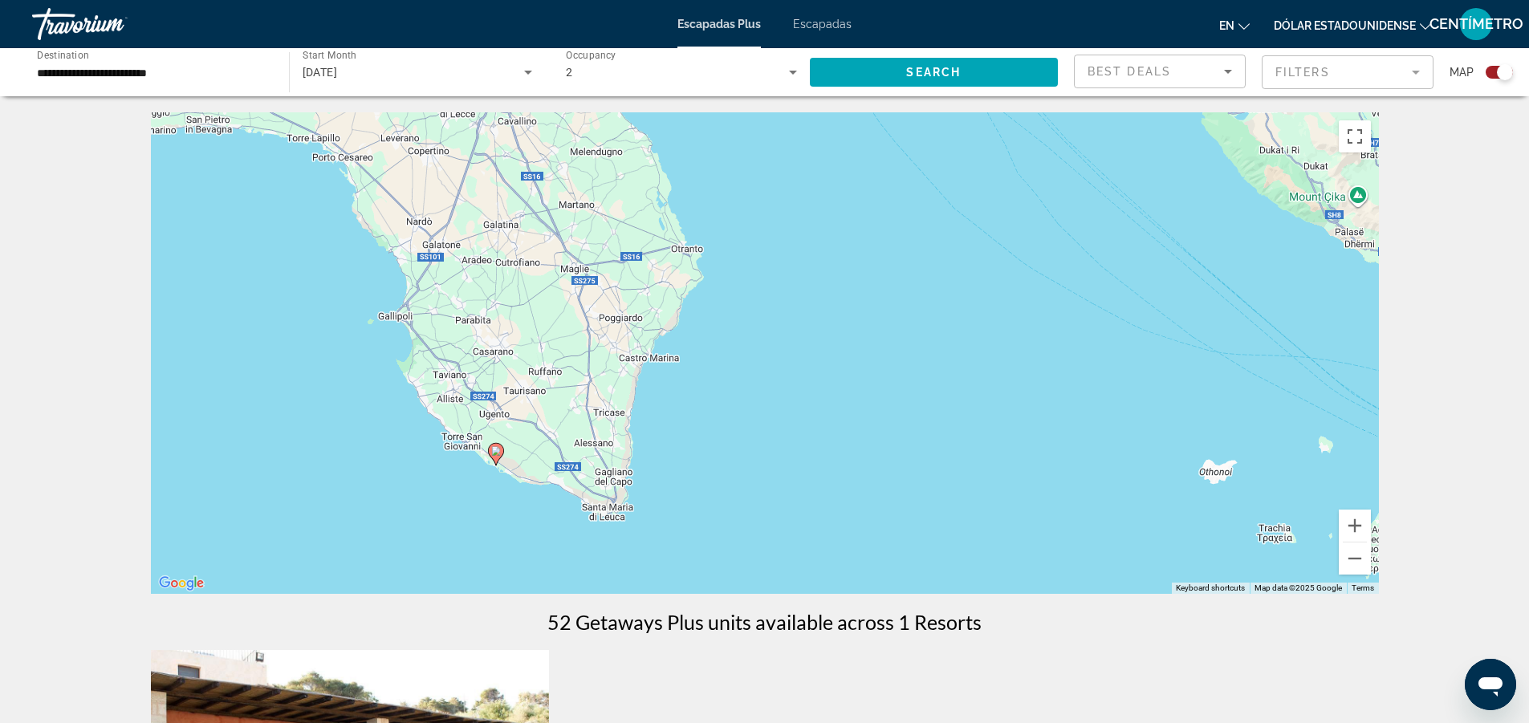
drag, startPoint x: 771, startPoint y: 323, endPoint x: 790, endPoint y: 336, distance: 22.5
click at [790, 336] on div "To activate drag with keyboard, press Alt + Enter. Once in keyboard drag state,…" at bounding box center [765, 353] width 1228 height 482
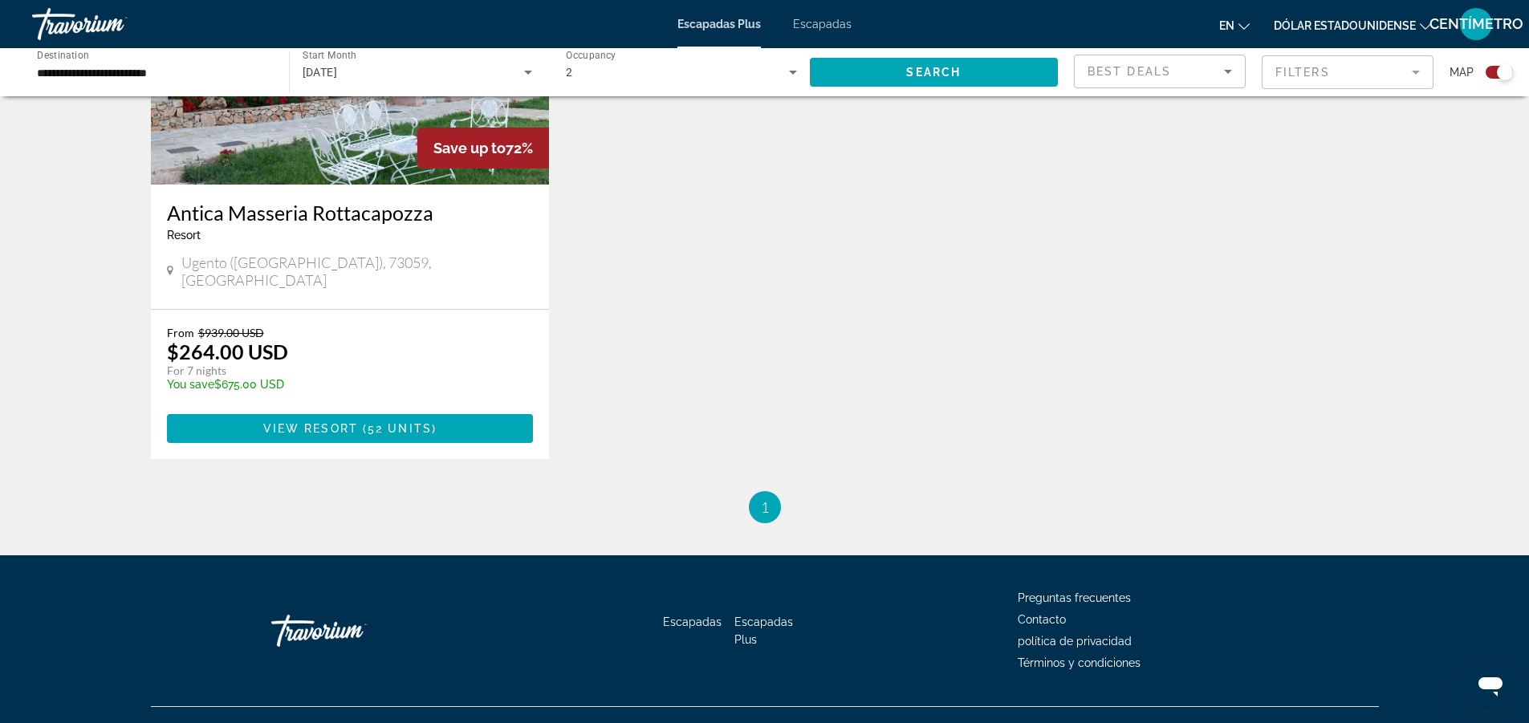
scroll to position [734, 0]
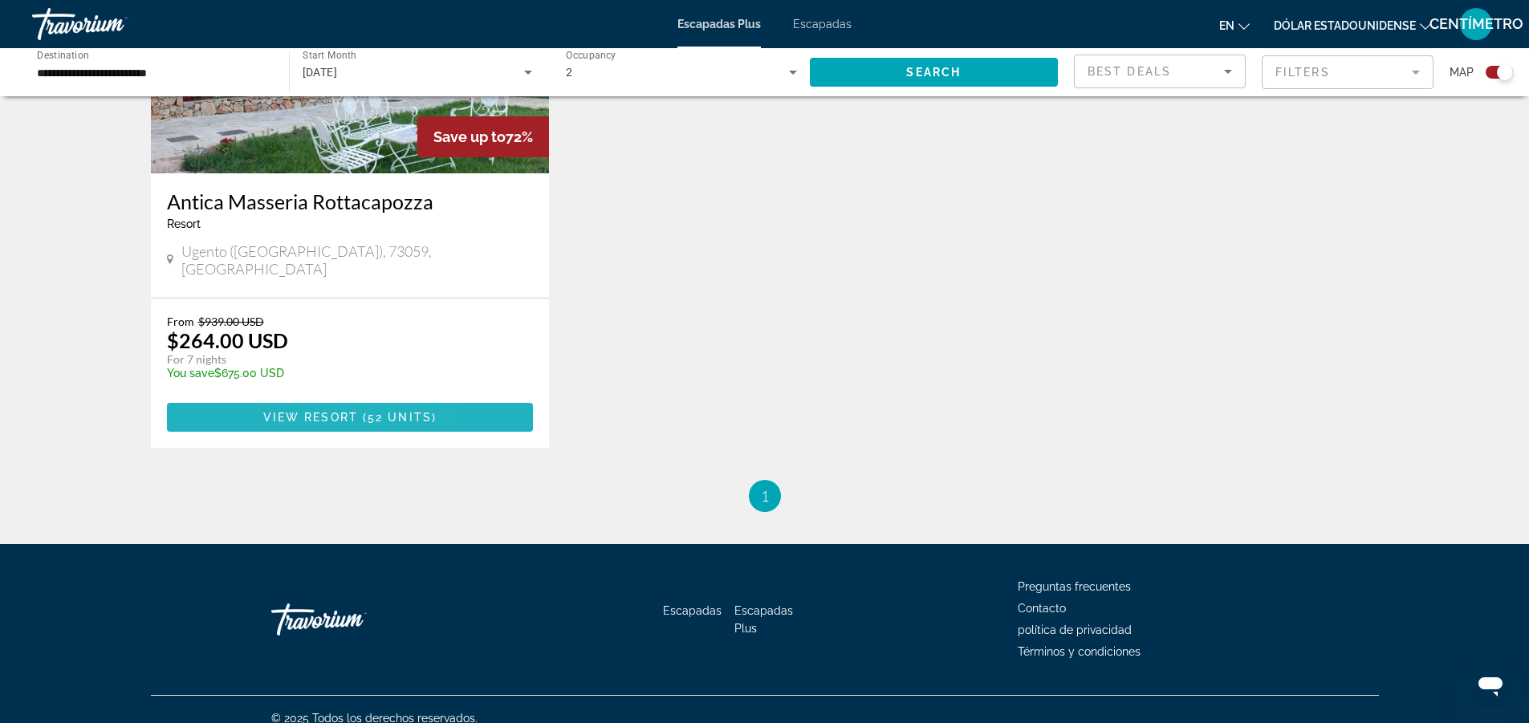
click at [293, 411] on span "View Resort" at bounding box center [310, 417] width 95 height 13
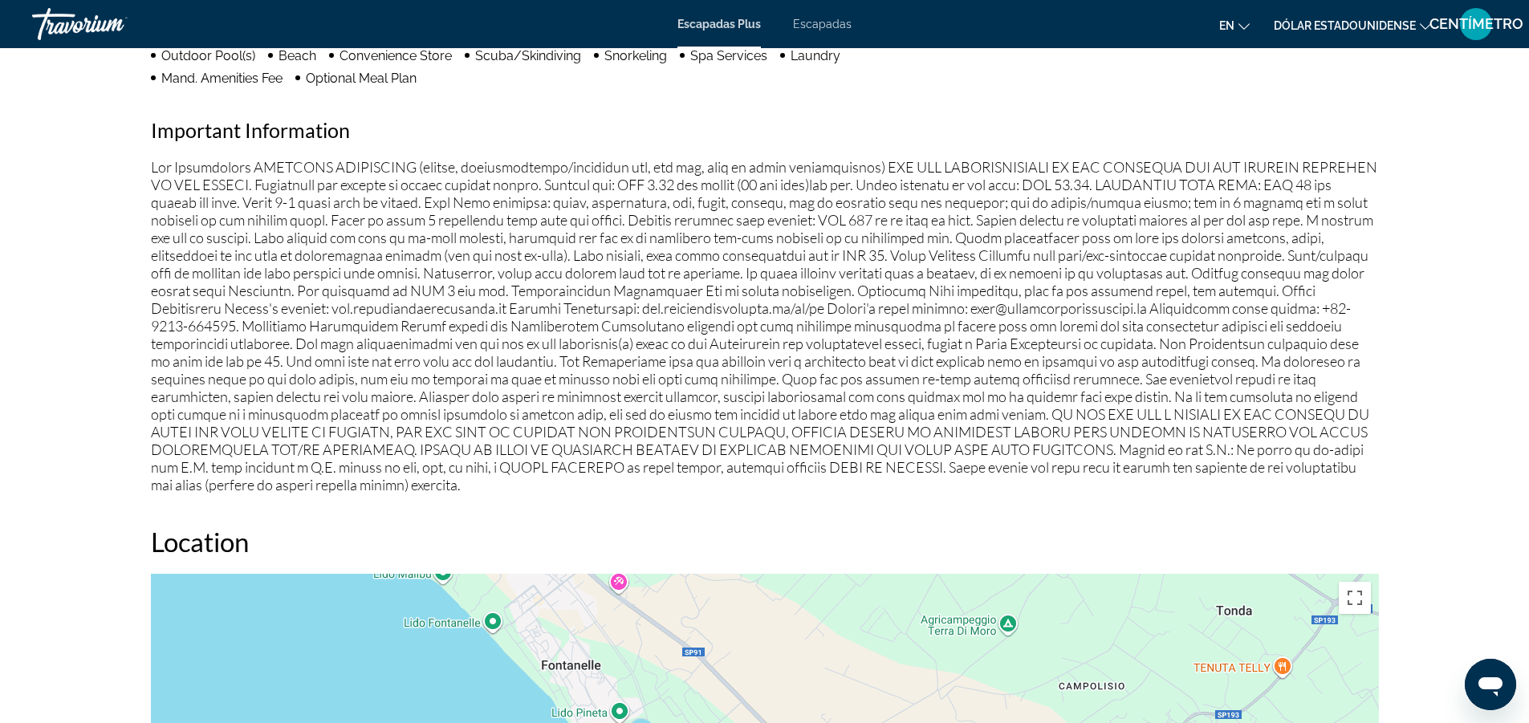
scroll to position [1284, 0]
